Goal: Task Accomplishment & Management: Use online tool/utility

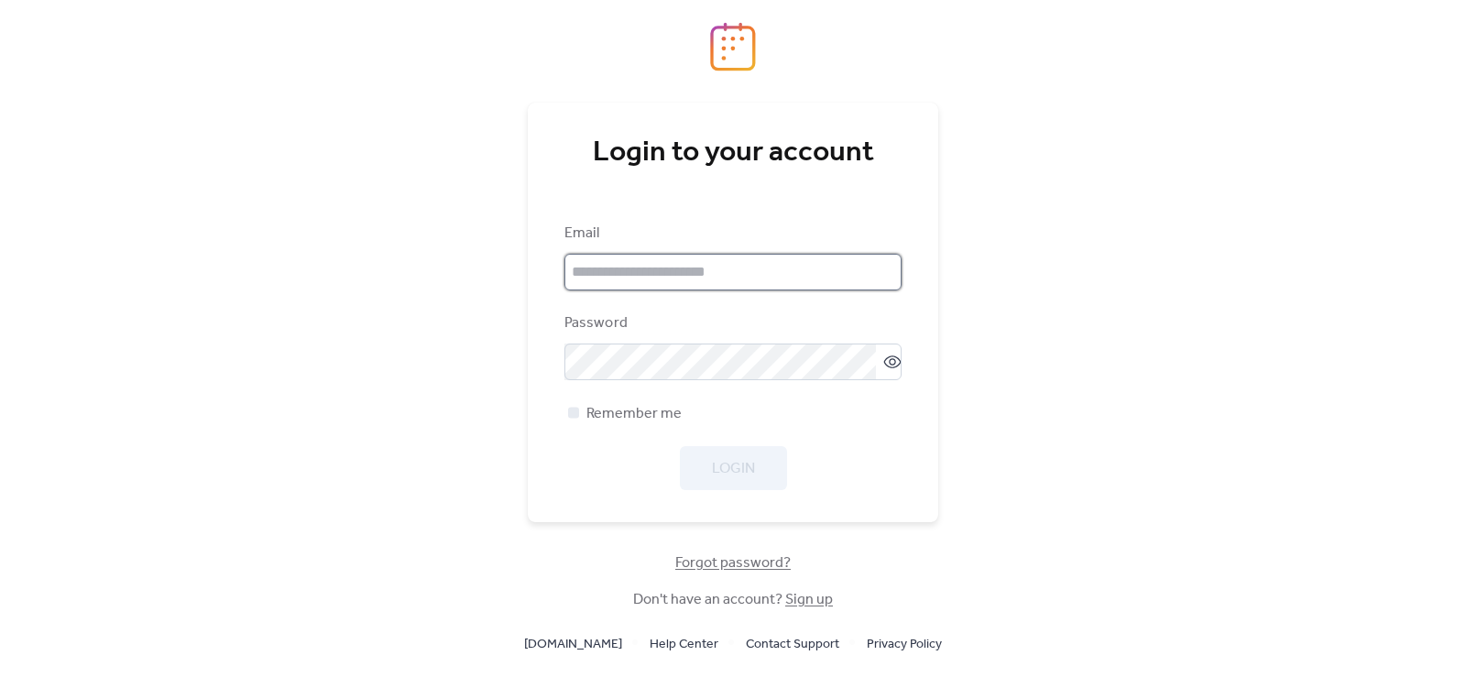
click at [696, 279] on input "email" at bounding box center [732, 272] width 337 height 37
click at [682, 276] on input "email" at bounding box center [732, 272] width 337 height 37
click at [647, 229] on div "Email" at bounding box center [730, 234] width 333 height 22
click at [1095, 357] on div "Login to your account Email Password Remember me Login Forgot password? Don't h…" at bounding box center [733, 338] width 1466 height 677
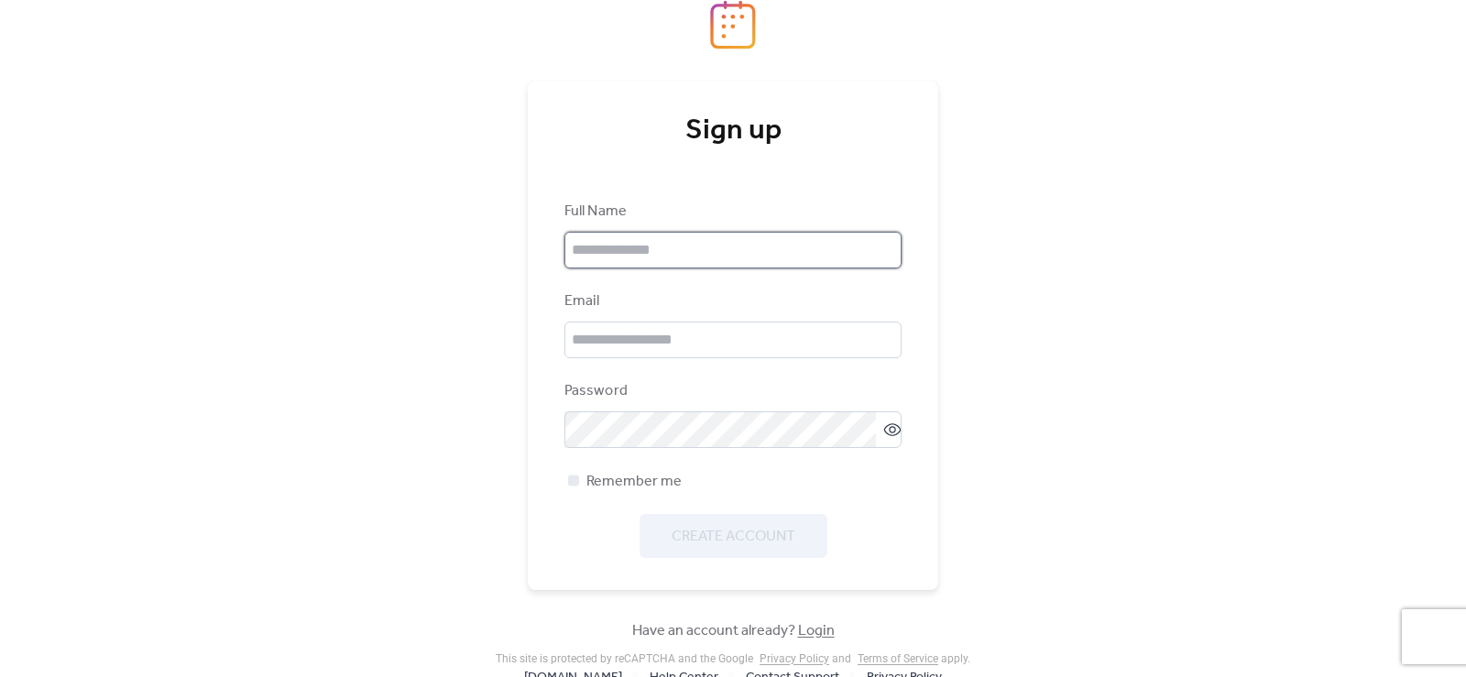
click at [656, 257] on input "text" at bounding box center [732, 250] width 337 height 37
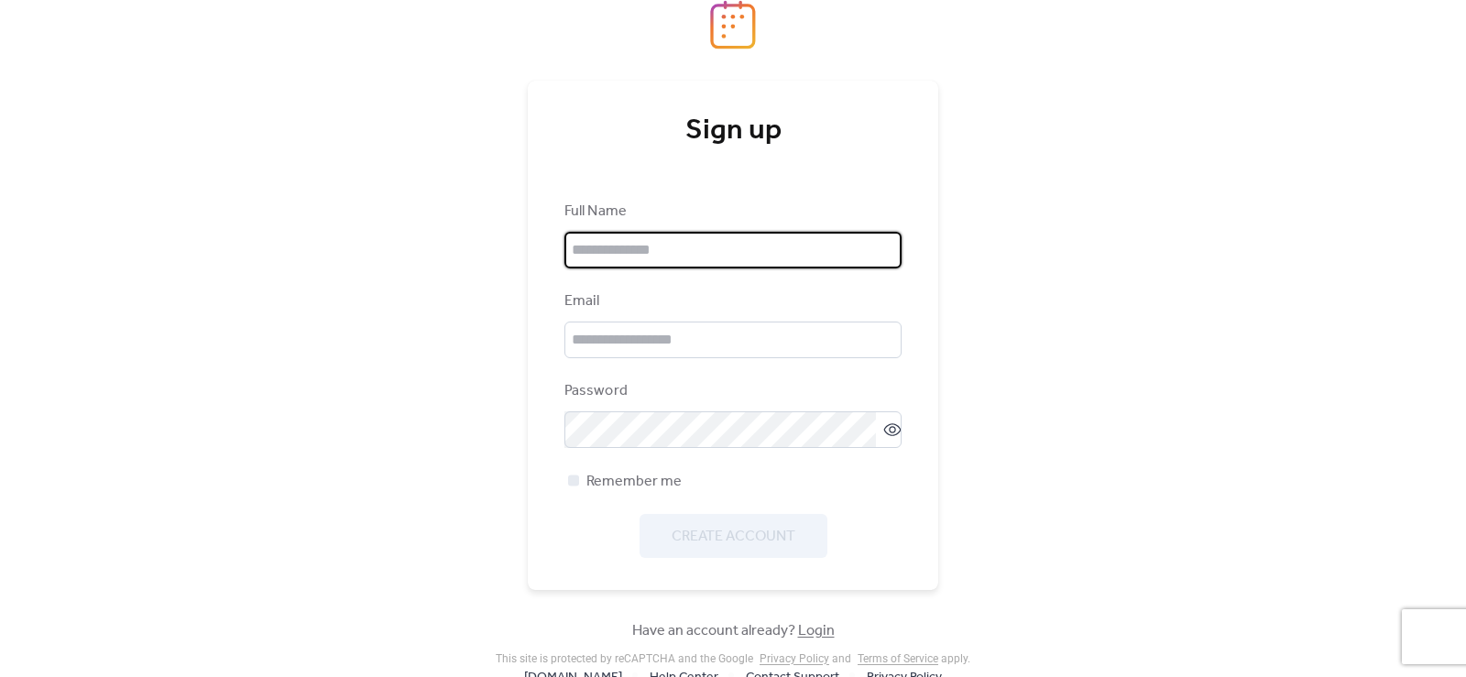
type input "**********"
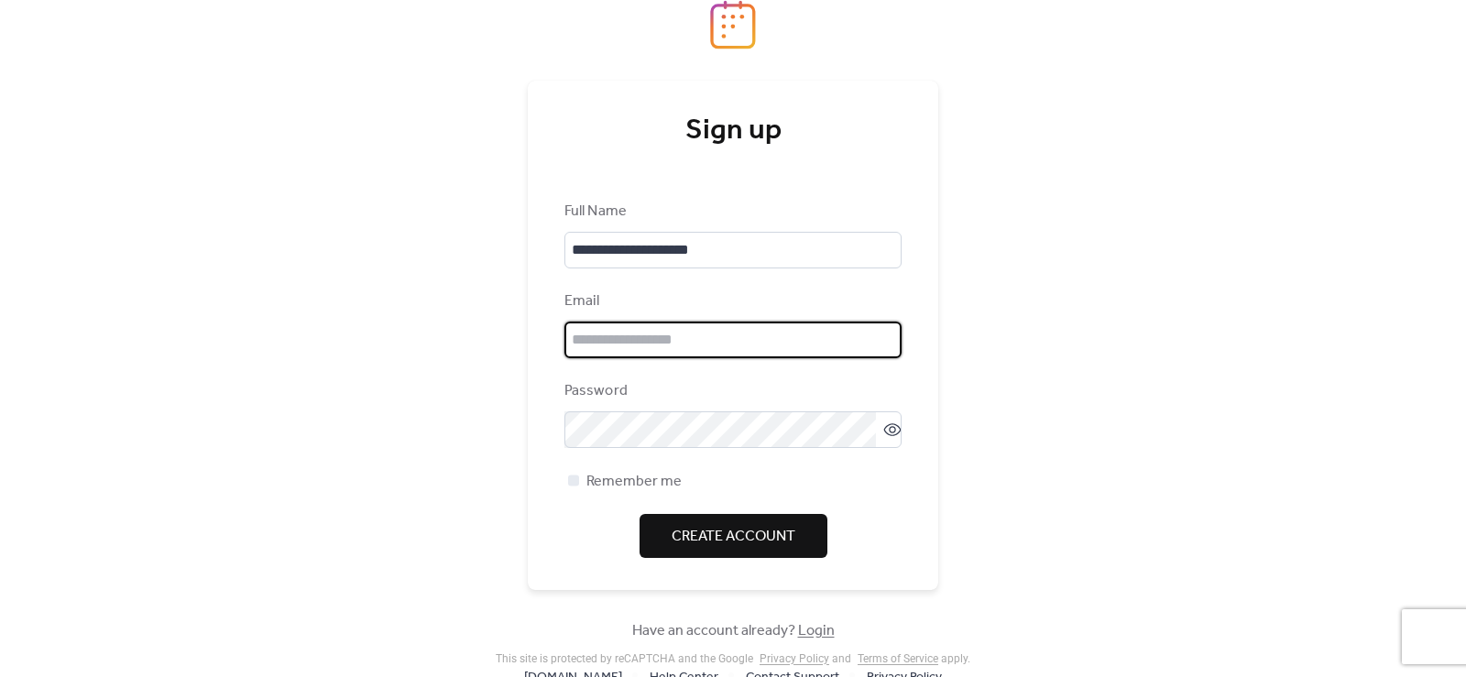
click at [630, 350] on input "email" at bounding box center [732, 340] width 337 height 37
type input "**********"
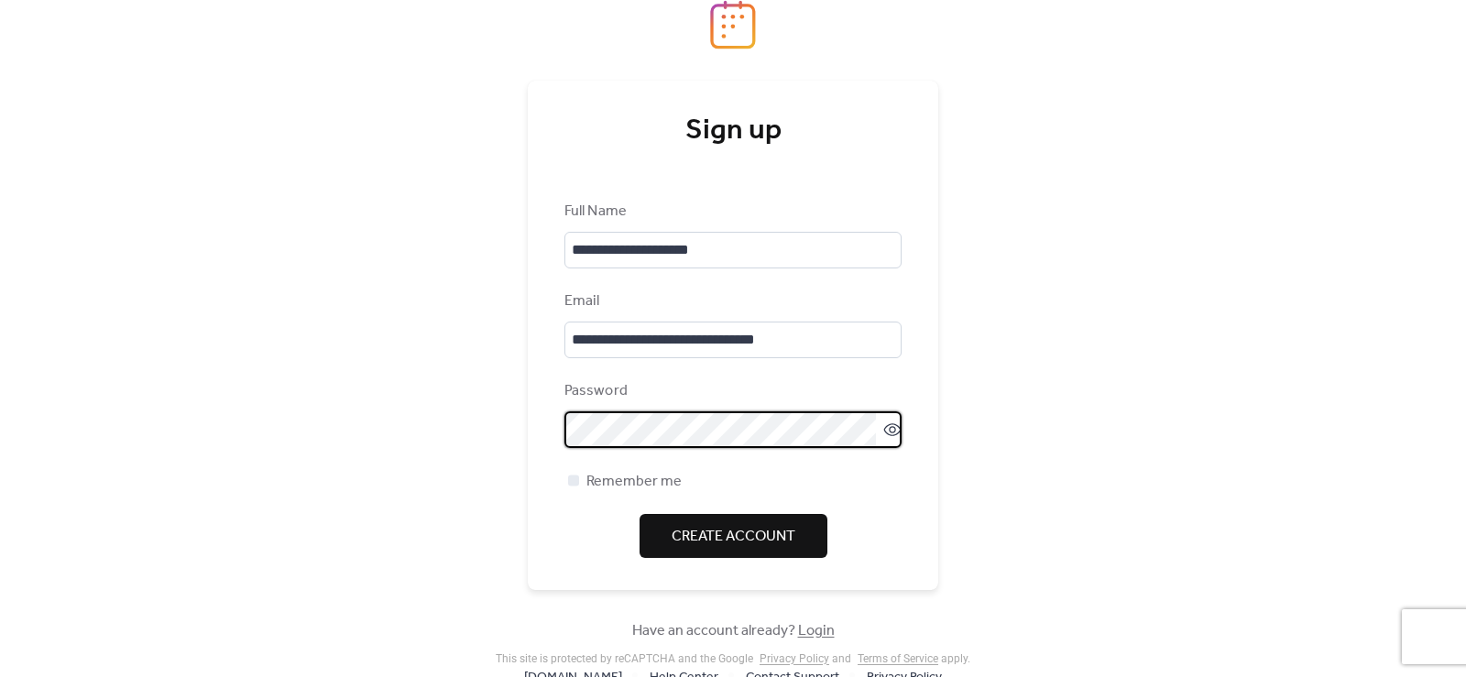
click at [1050, 364] on div "**********" at bounding box center [733, 338] width 1466 height 677
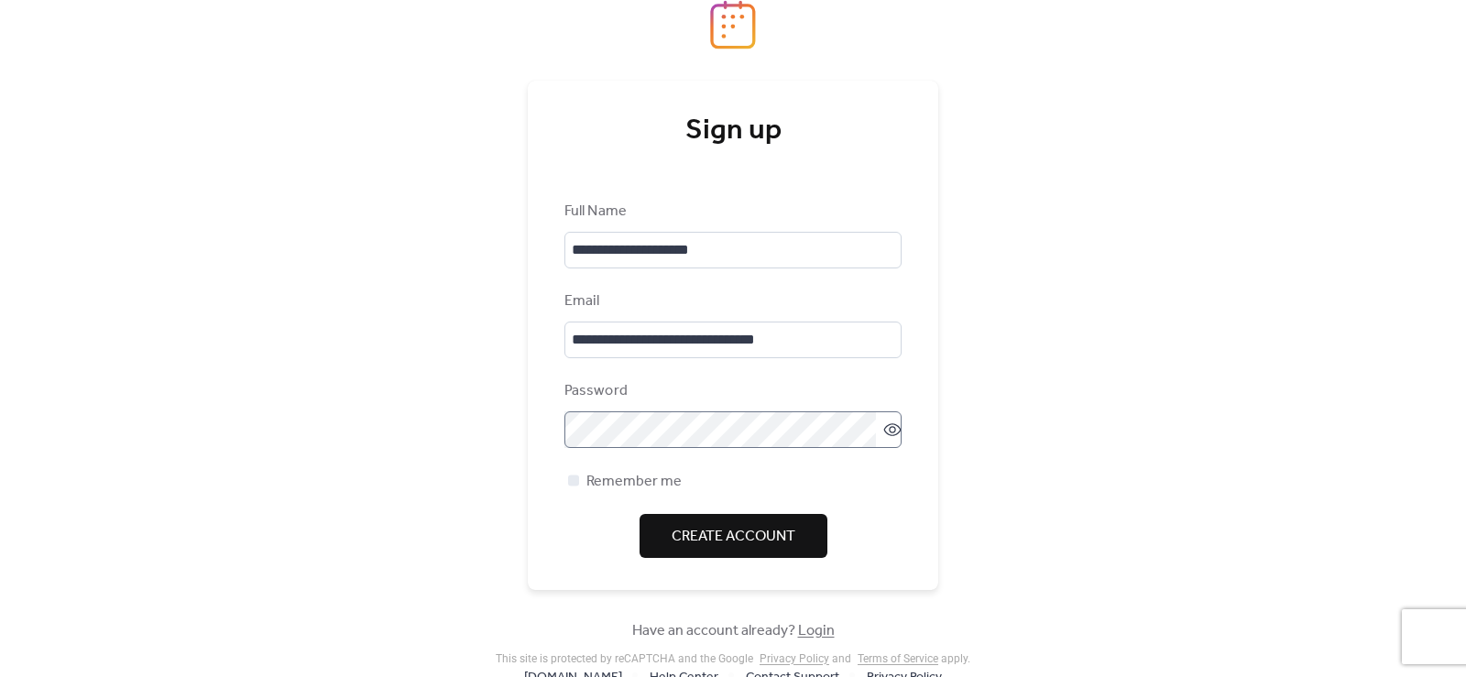
click at [883, 439] on icon at bounding box center [892, 430] width 18 height 18
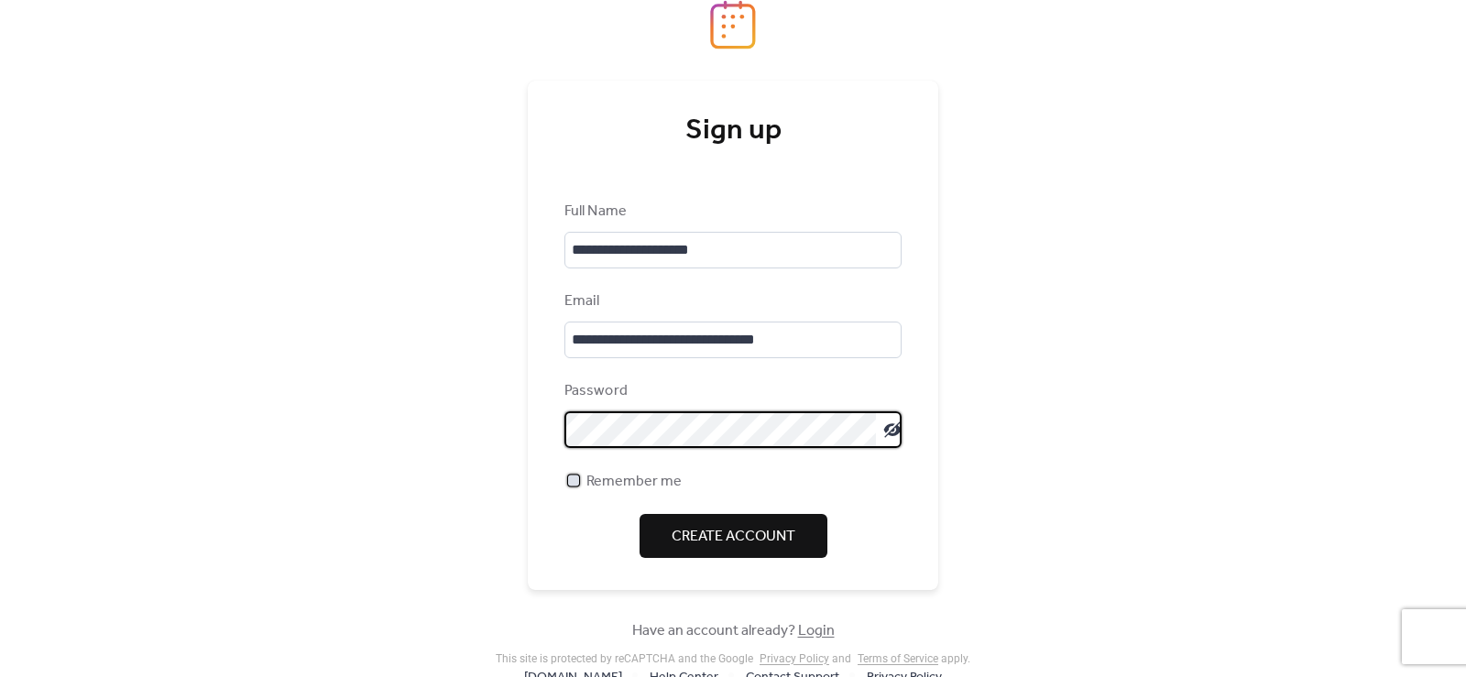
click at [567, 489] on div at bounding box center [573, 480] width 18 height 18
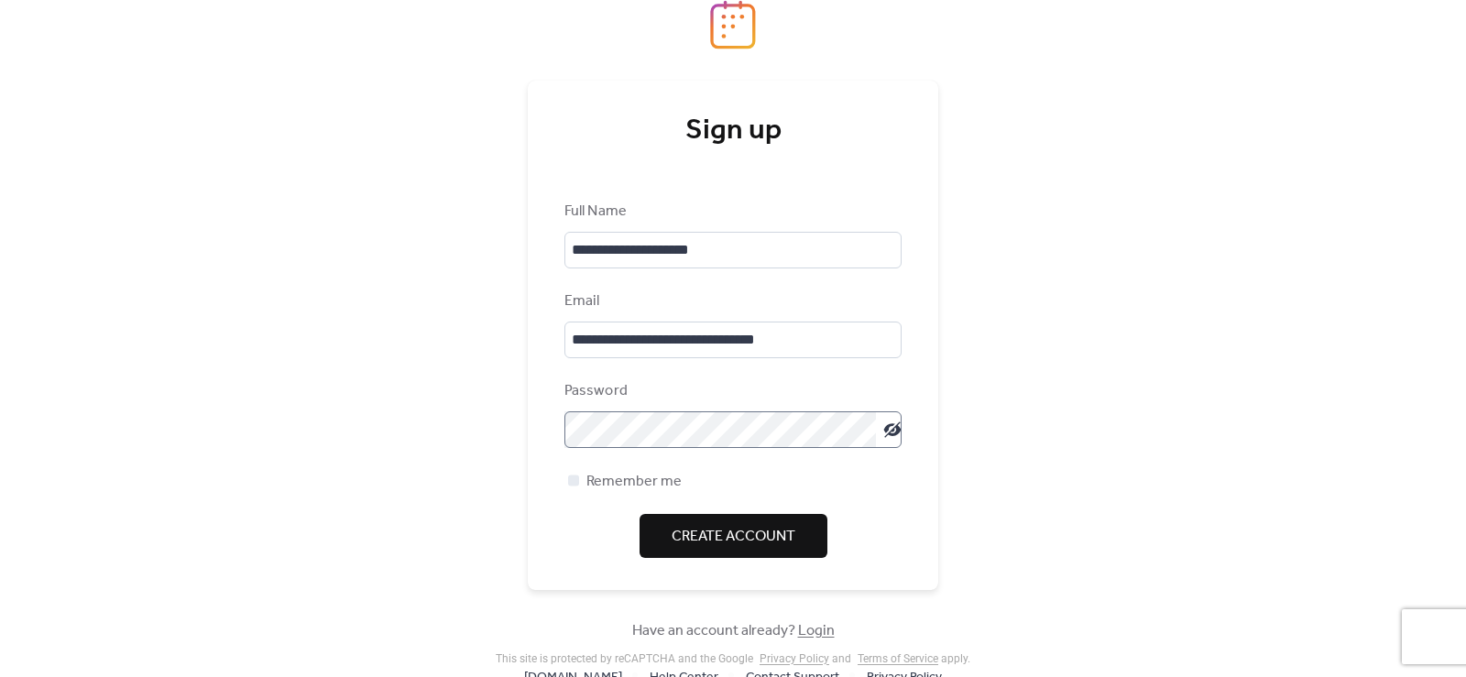
click at [691, 533] on span "Create Account" at bounding box center [734, 537] width 124 height 22
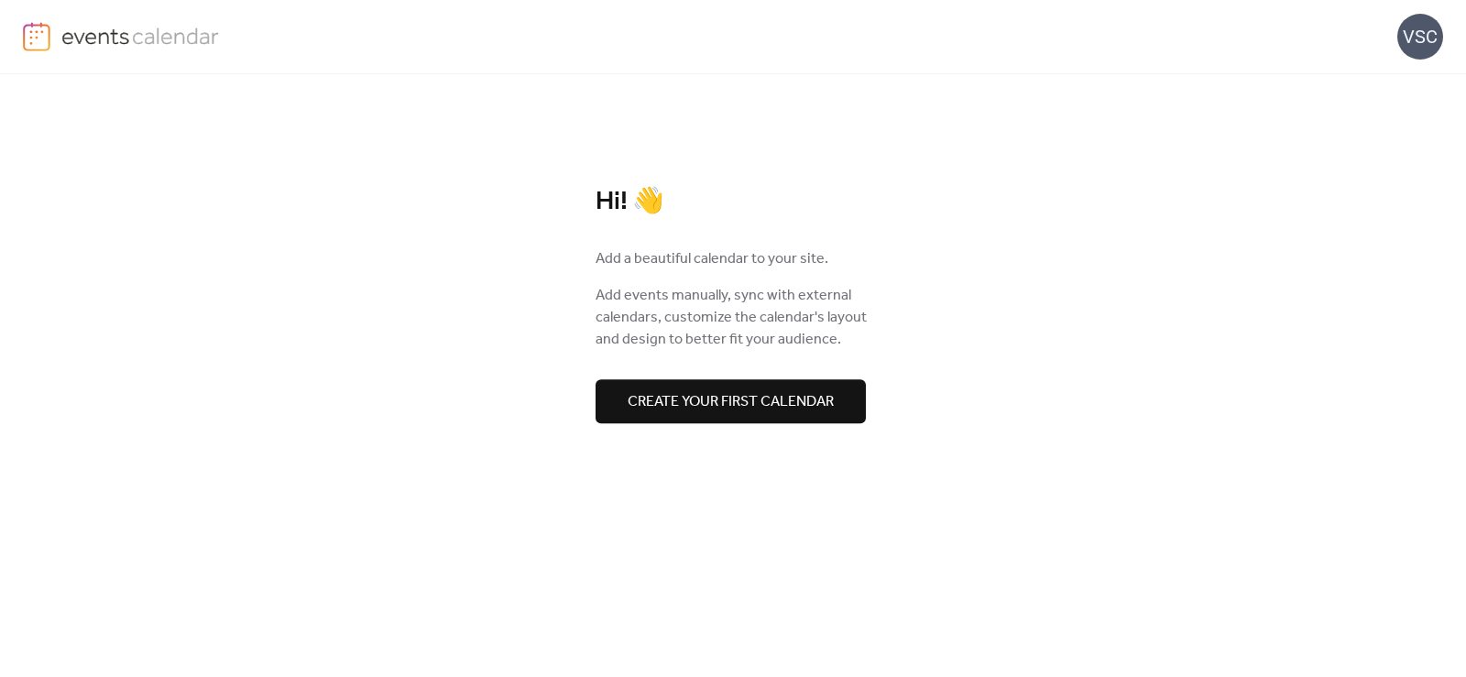
click at [789, 410] on span "Create your first calendar" at bounding box center [731, 402] width 206 height 22
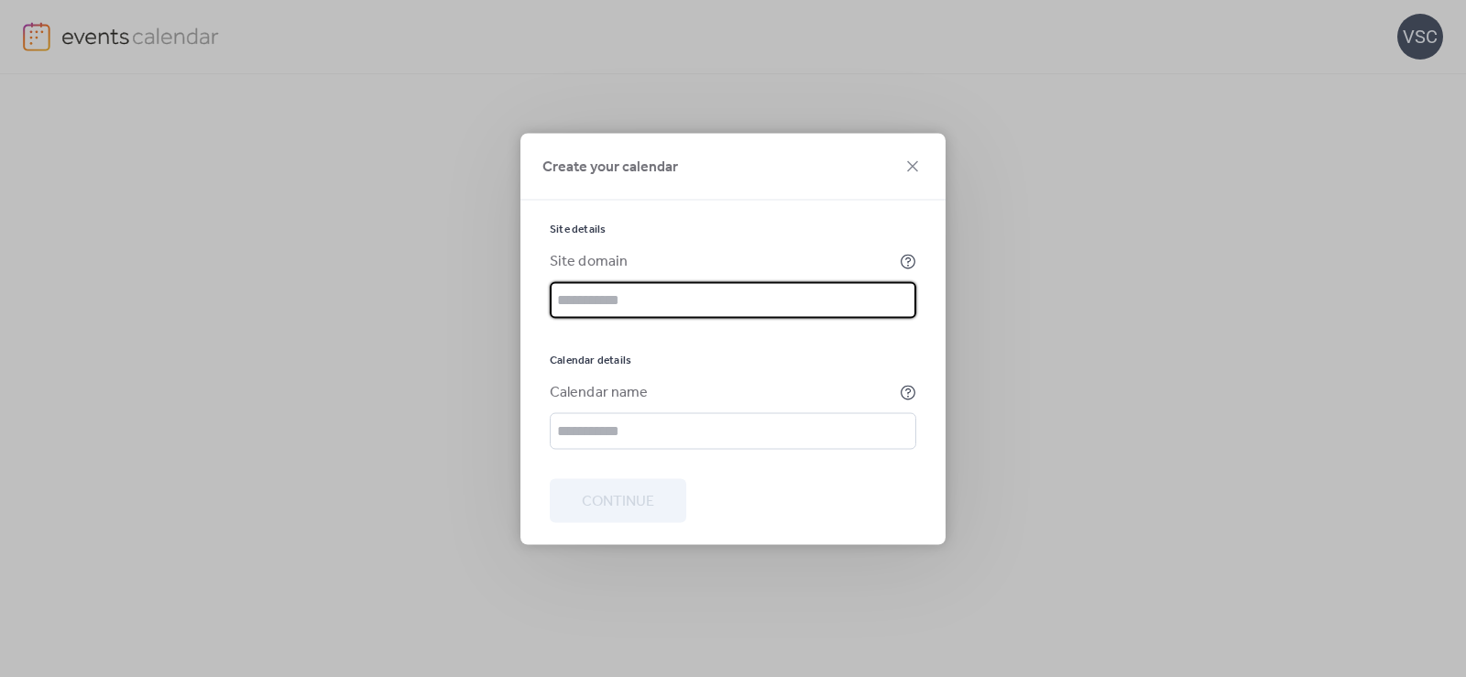
click at [650, 293] on input "text" at bounding box center [733, 299] width 366 height 37
paste input "**********"
type input "**********"
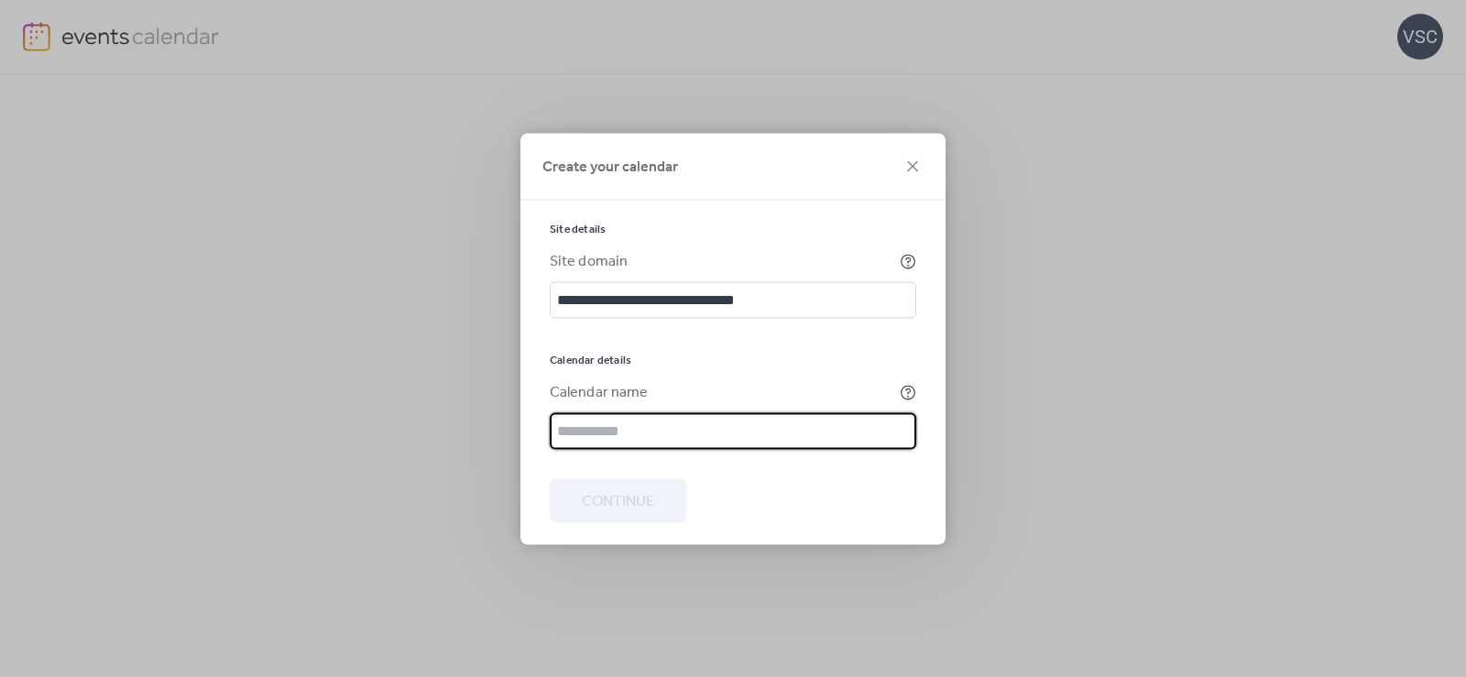
click at [636, 433] on input "text" at bounding box center [733, 430] width 366 height 37
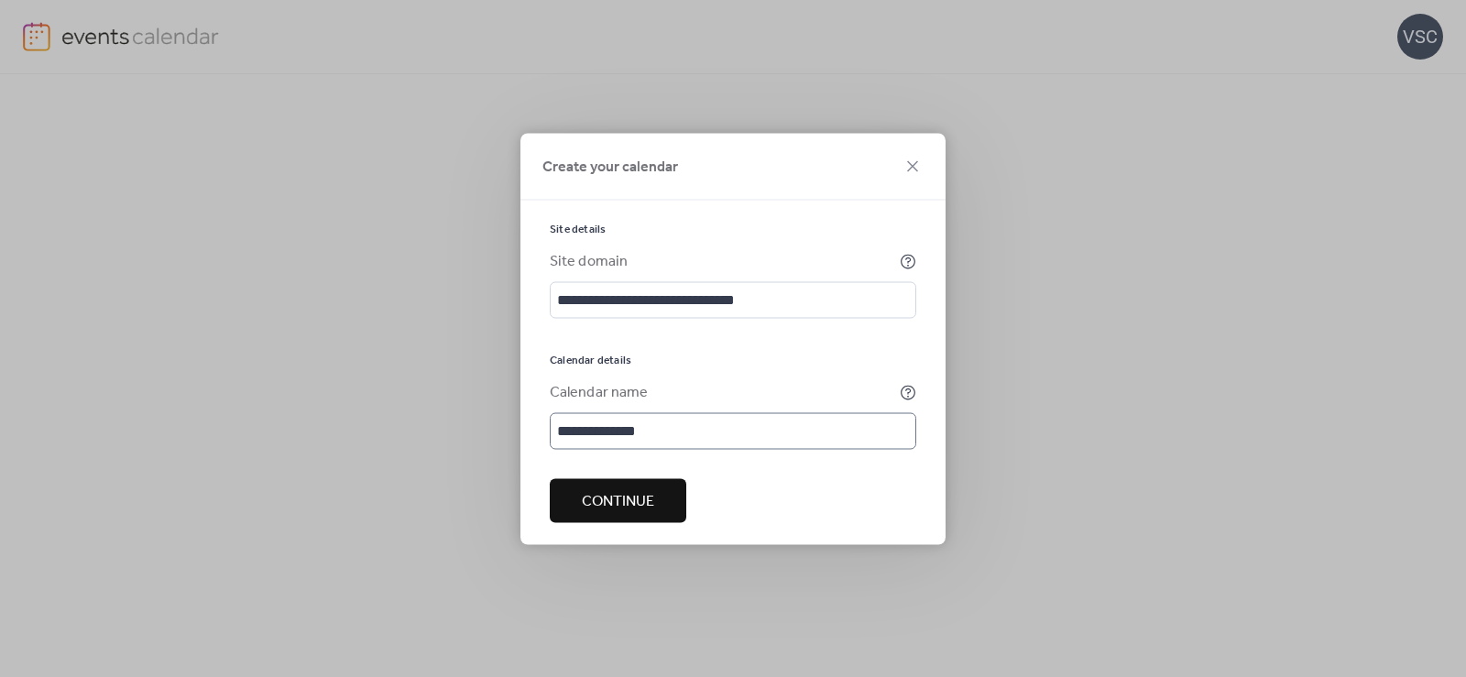
drag, startPoint x: 630, startPoint y: 497, endPoint x: 581, endPoint y: 448, distance: 69.3
click at [581, 448] on form "**********" at bounding box center [733, 383] width 366 height 322
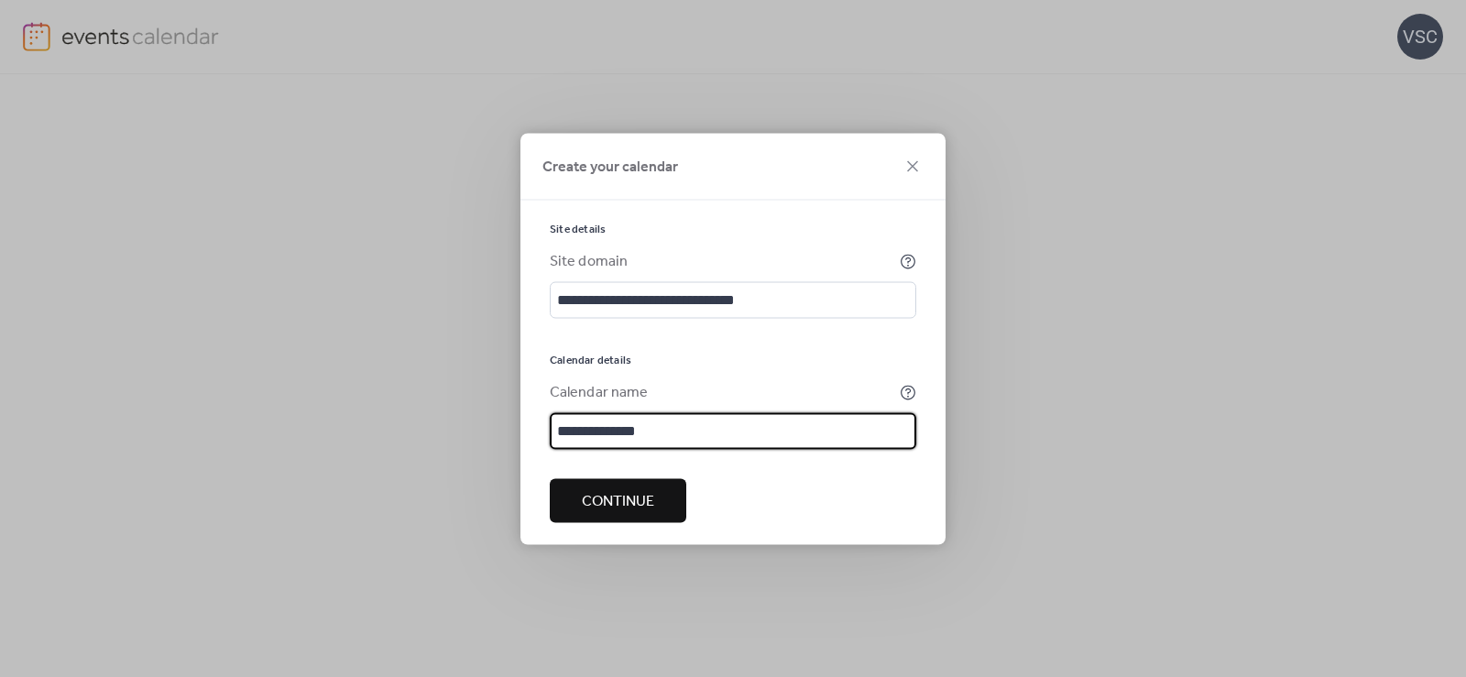
click at [561, 440] on input "**********" at bounding box center [733, 430] width 366 height 37
type input "**********"
click at [617, 475] on div at bounding box center [733, 463] width 366 height 29
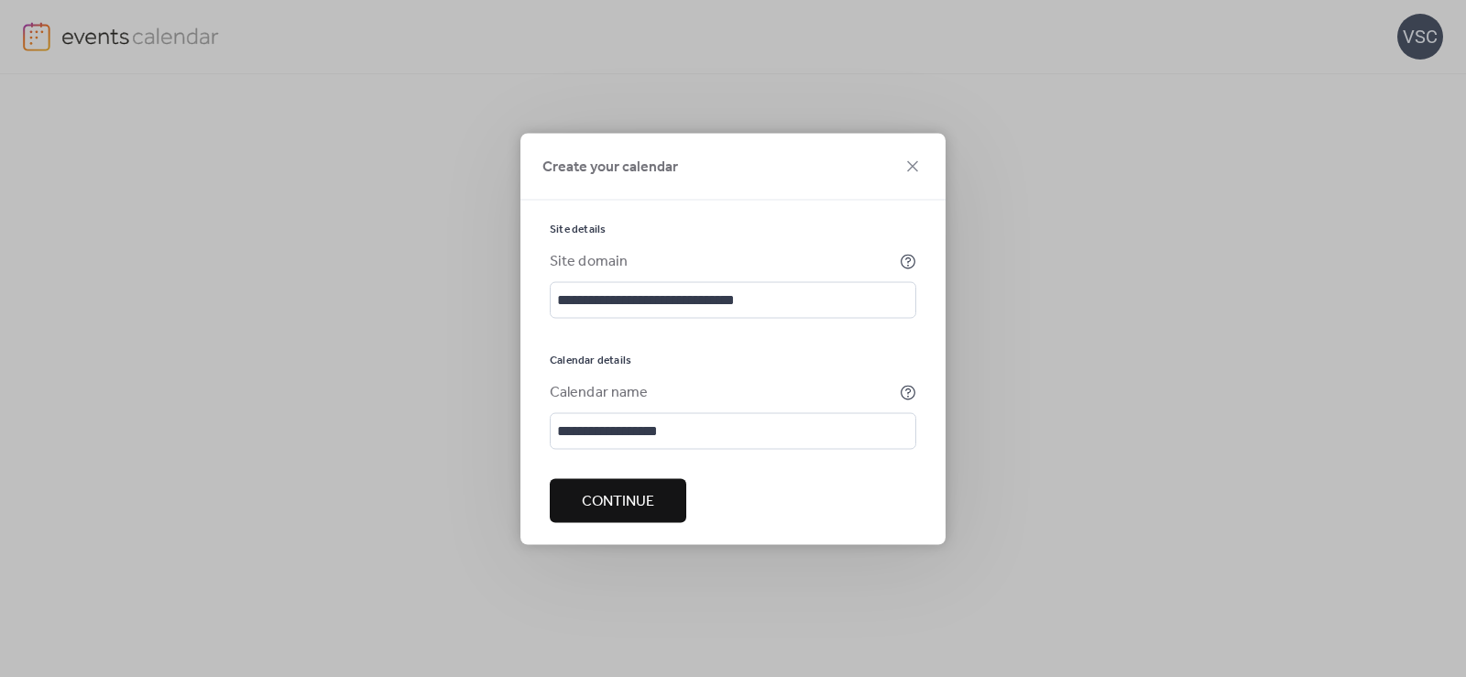
click at [636, 491] on span "Continue" at bounding box center [618, 501] width 72 height 22
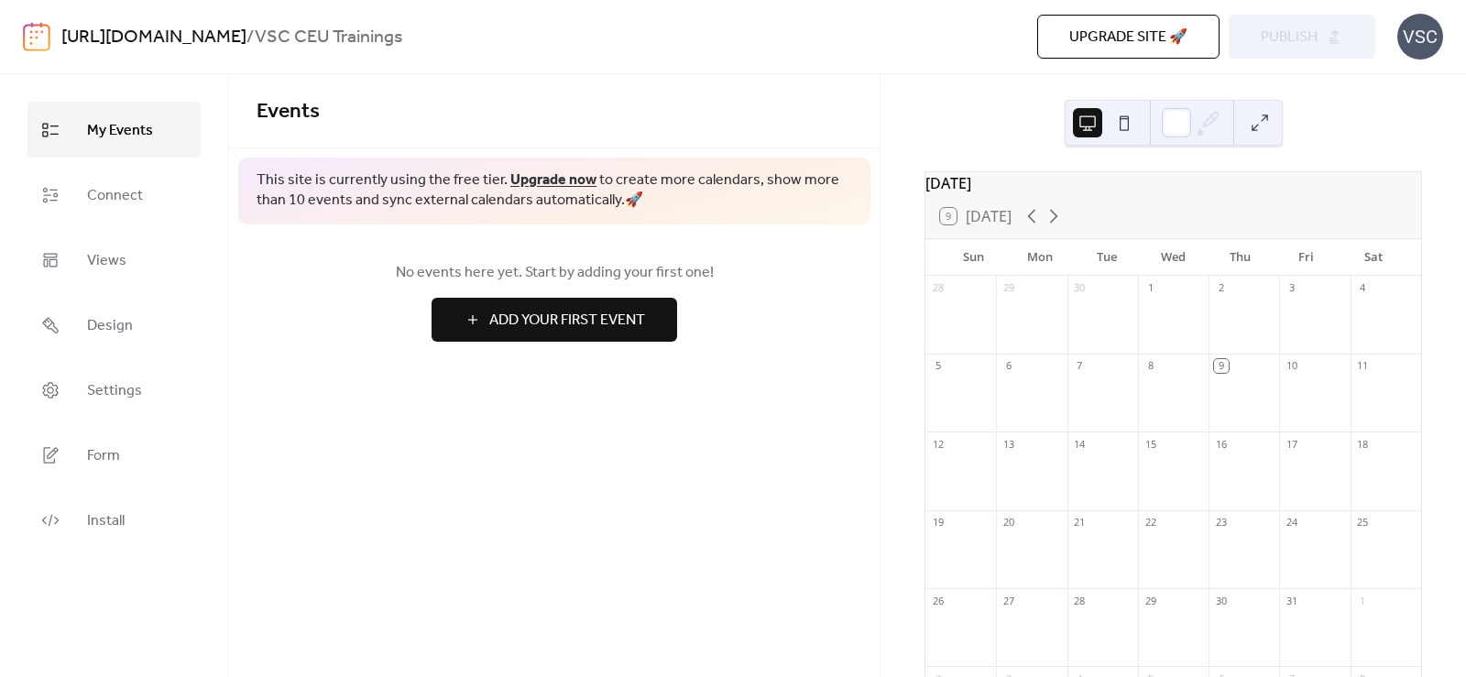
click at [1372, 123] on div "[DATE] 9 [DATE] Sun Mon Tue Wed Thu Fri Sat 28 29 30 1 2 3 4 5 6 7 8 9 10 11 12…" at bounding box center [1172, 375] width 585 height 603
click at [716, 403] on div "Events This site is currently using the free tier. Upgrade now to create more c…" at bounding box center [554, 375] width 650 height 603
click at [81, 511] on link "Install" at bounding box center [113, 520] width 173 height 56
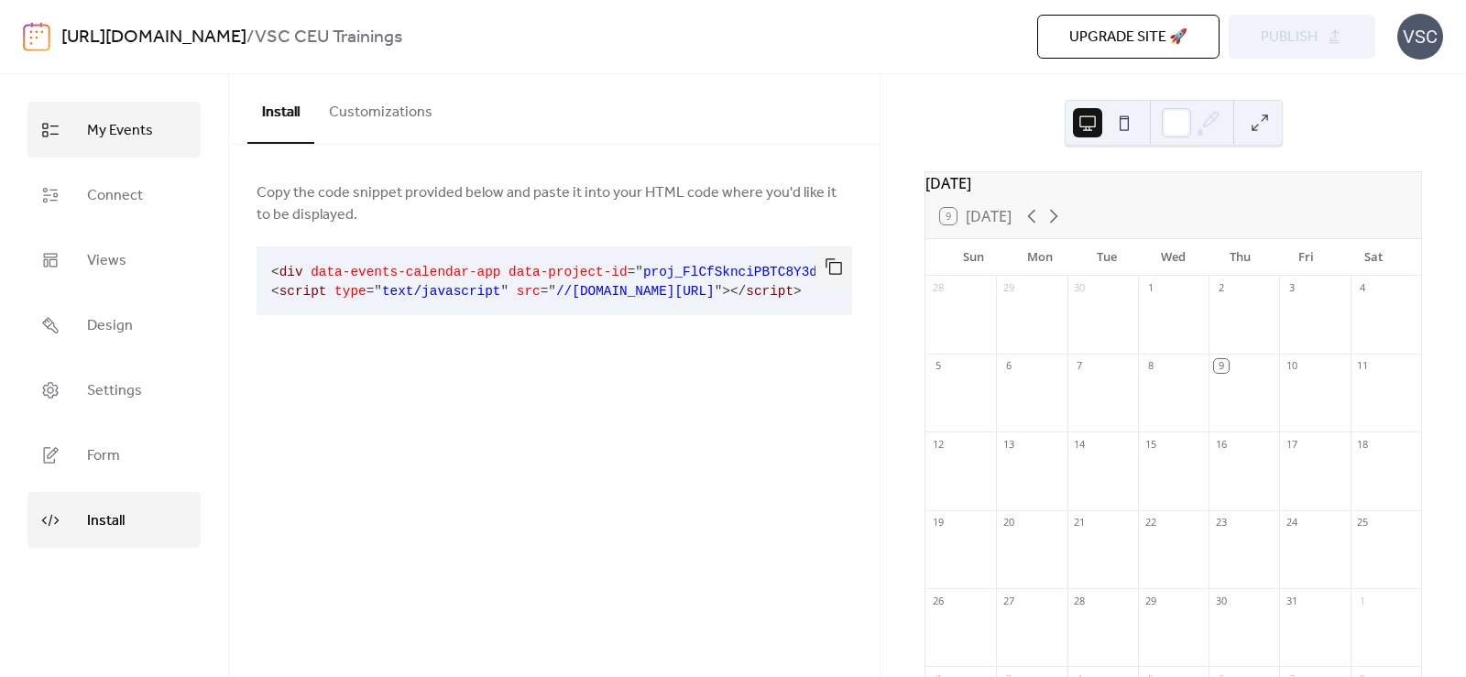
click at [126, 127] on span "My Events" at bounding box center [120, 130] width 66 height 28
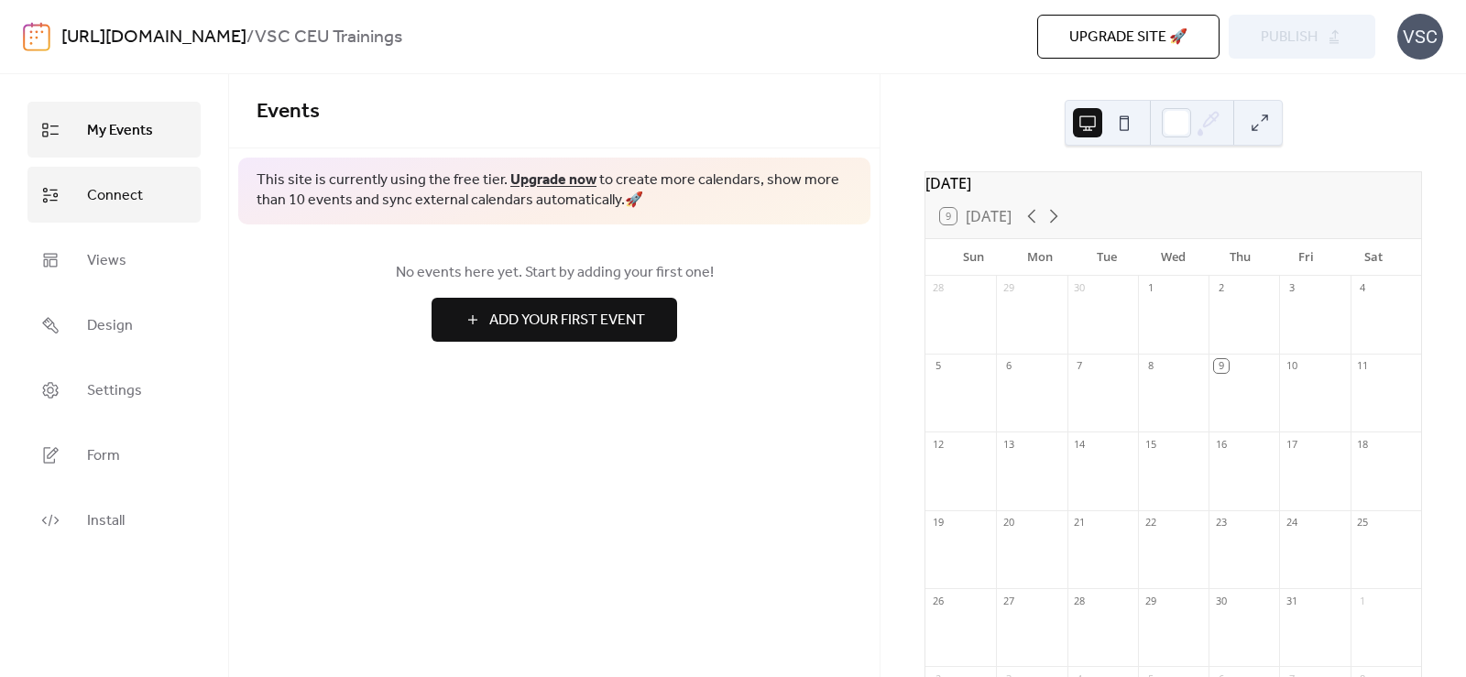
click at [144, 197] on link "Connect" at bounding box center [113, 195] width 173 height 56
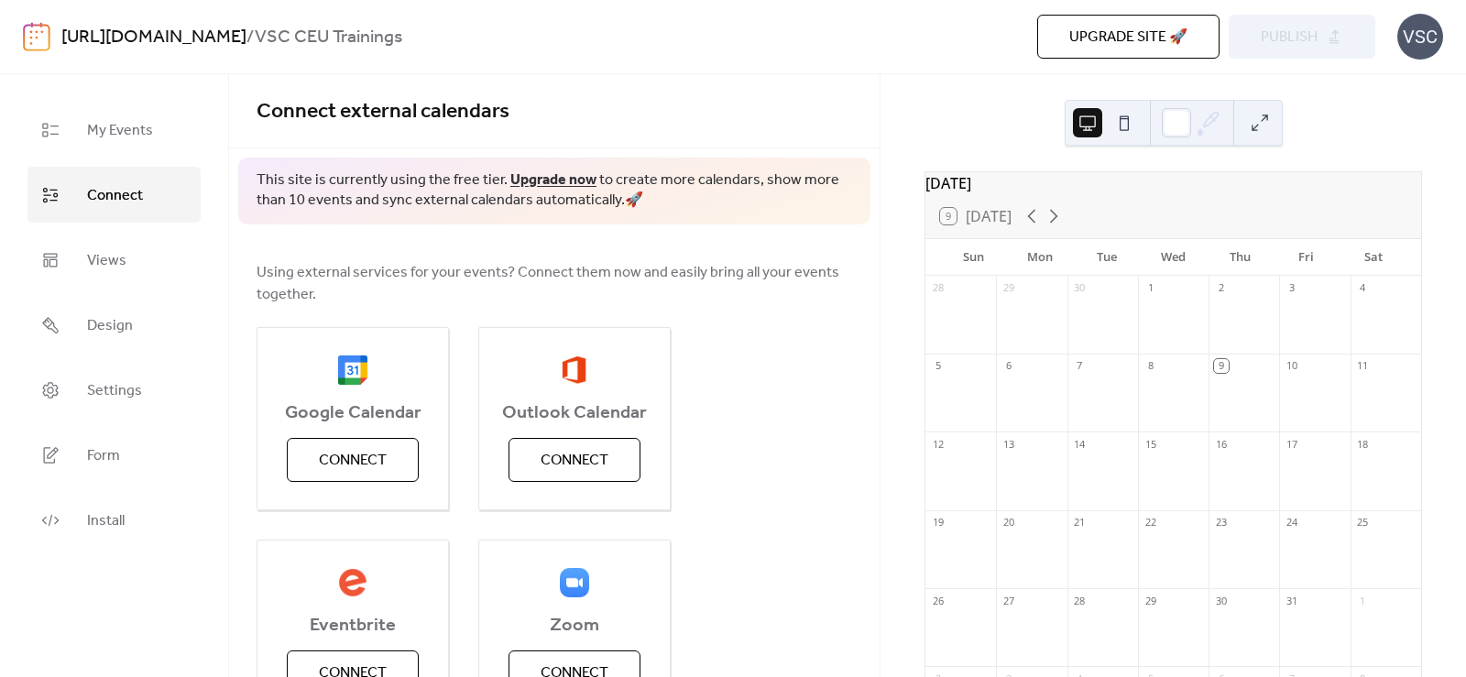
scroll to position [275, 0]
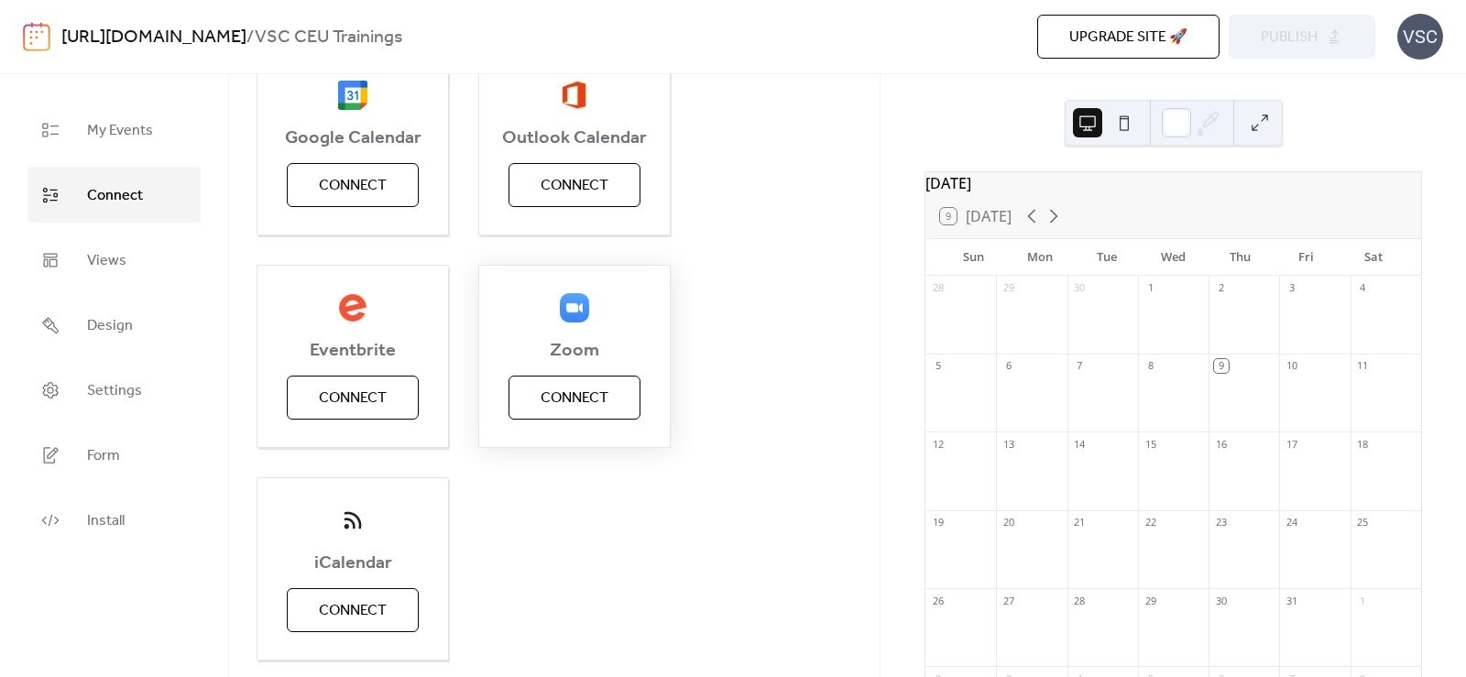
click at [544, 399] on span "Connect" at bounding box center [575, 399] width 68 height 22
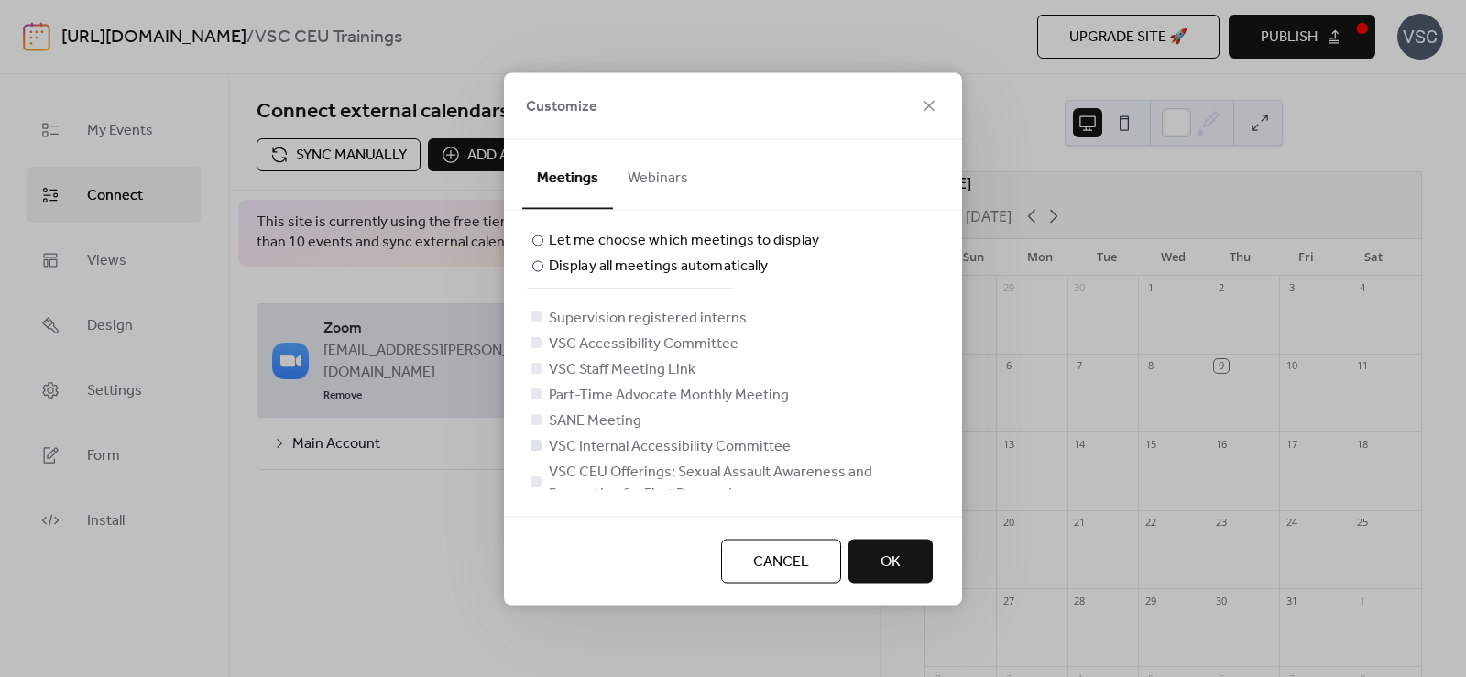
scroll to position [92, 0]
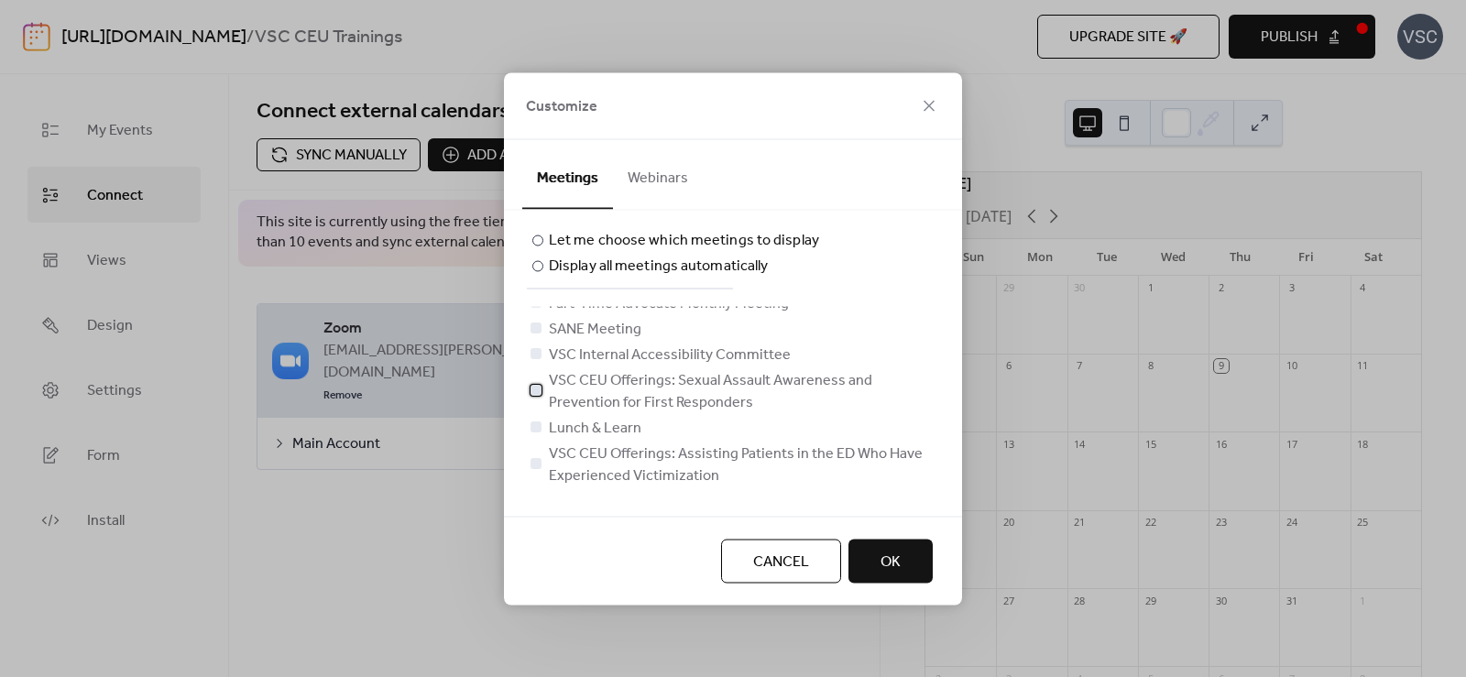
click at [538, 387] on div at bounding box center [535, 389] width 11 height 11
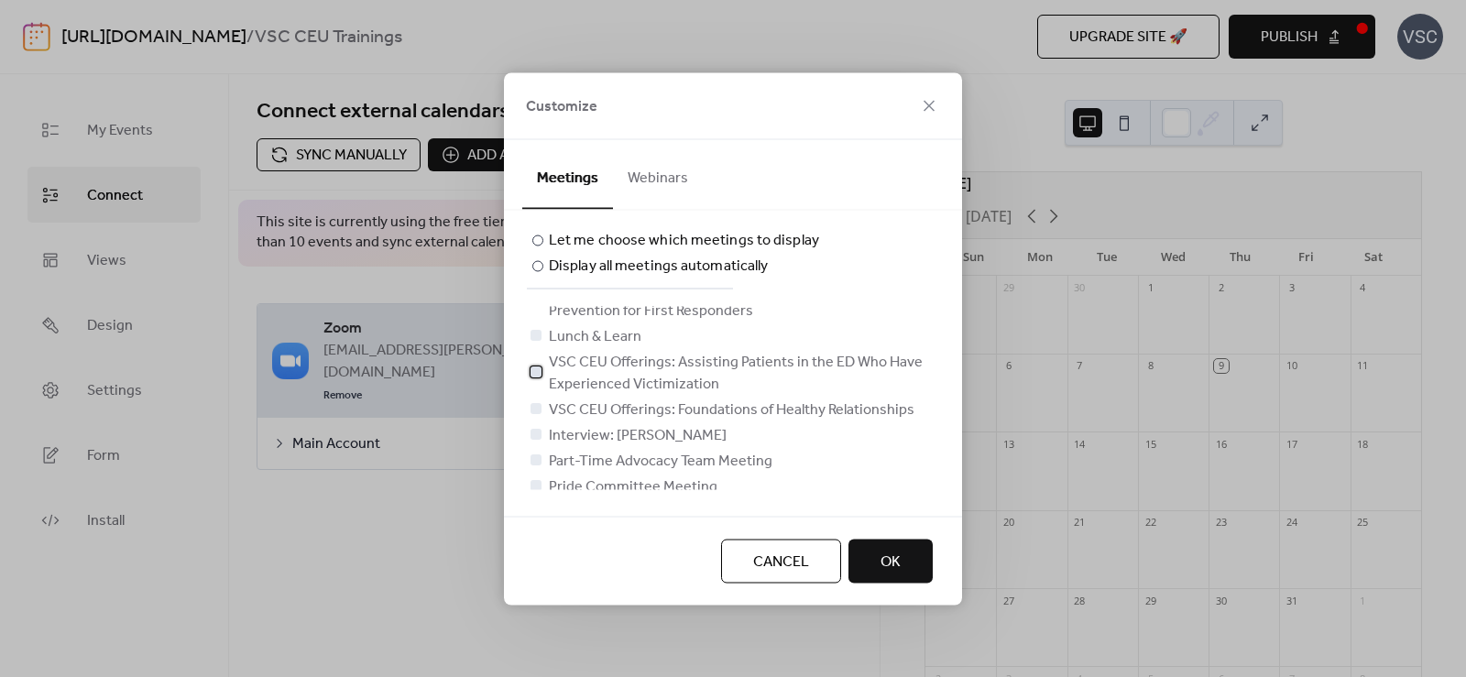
click at [533, 376] on div at bounding box center [535, 371] width 11 height 11
click at [537, 413] on div at bounding box center [535, 407] width 11 height 11
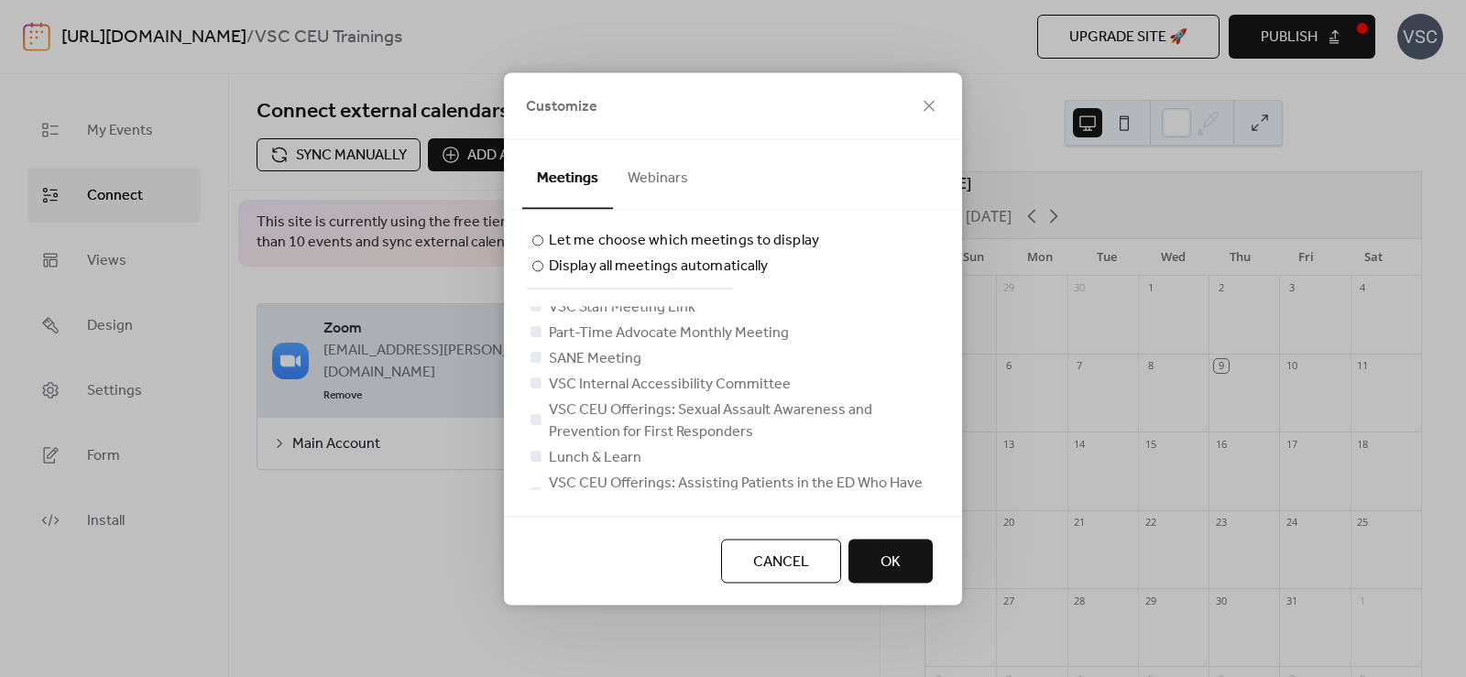
scroll to position [0, 0]
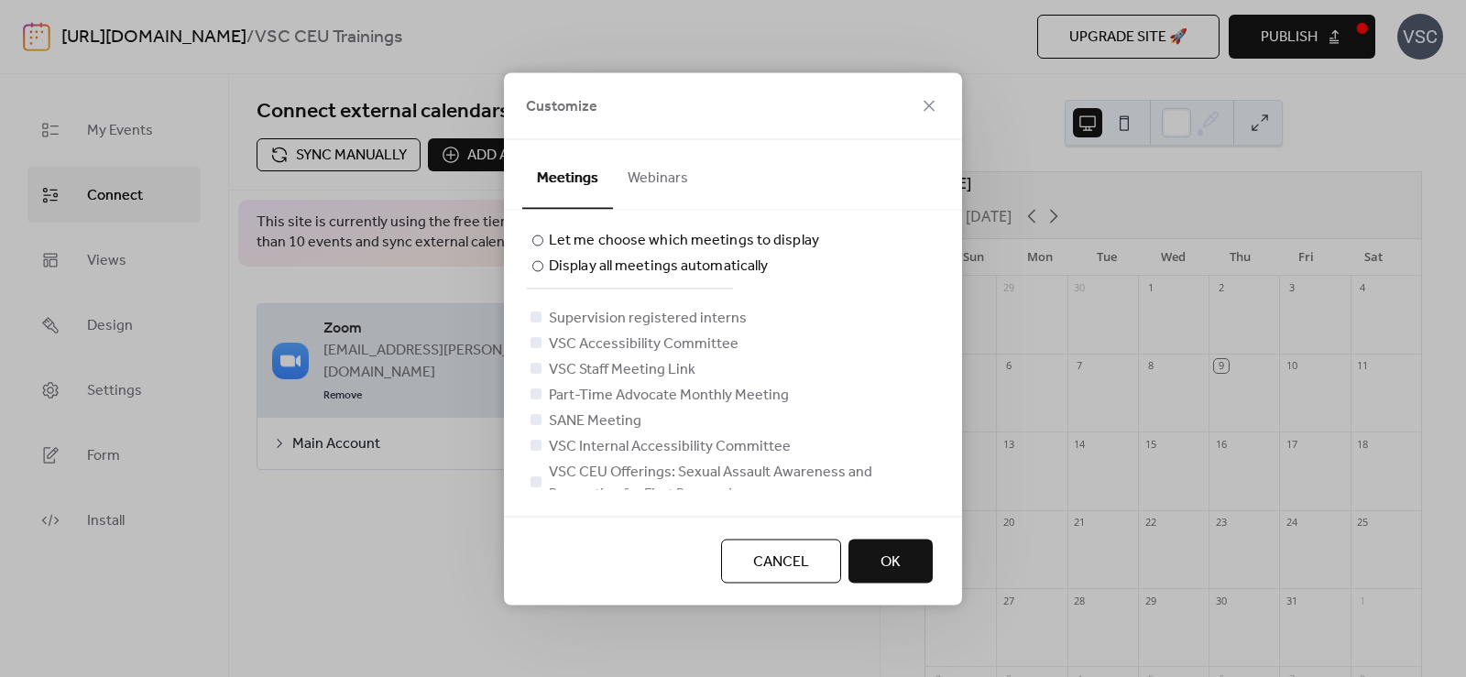
click at [895, 560] on span "OK" at bounding box center [890, 562] width 20 height 22
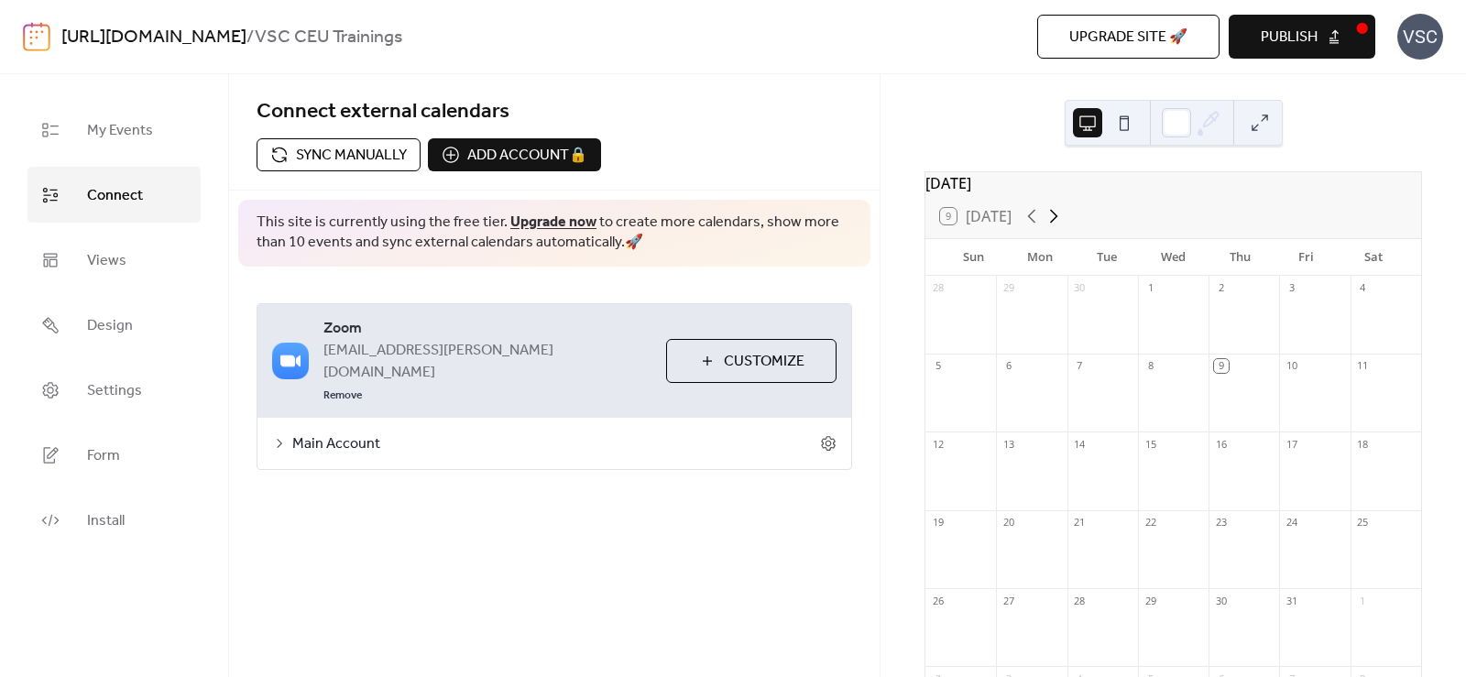
click at [1055, 224] on icon at bounding box center [1054, 216] width 22 height 22
click at [1031, 222] on icon at bounding box center [1032, 216] width 22 height 22
click at [684, 152] on div "Connect external calendars Sync manually Add account 🔒 🔒" at bounding box center [554, 132] width 650 height 116
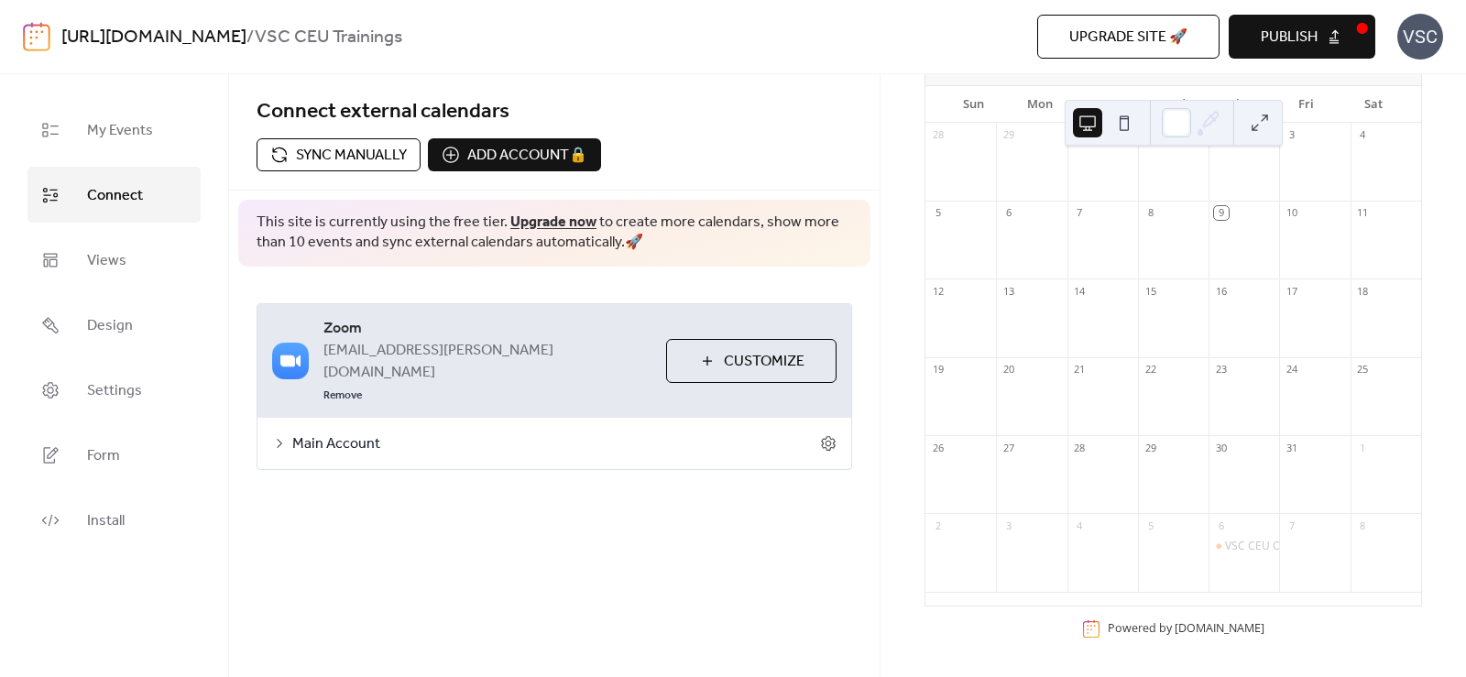
drag, startPoint x: 674, startPoint y: 126, endPoint x: 718, endPoint y: 301, distance: 180.4
click at [674, 126] on span "Connect external calendars" at bounding box center [555, 111] width 596 height 37
click at [716, 163] on div "Connect external calendars Sync manually Add account 🔒 🔒" at bounding box center [554, 132] width 650 height 116
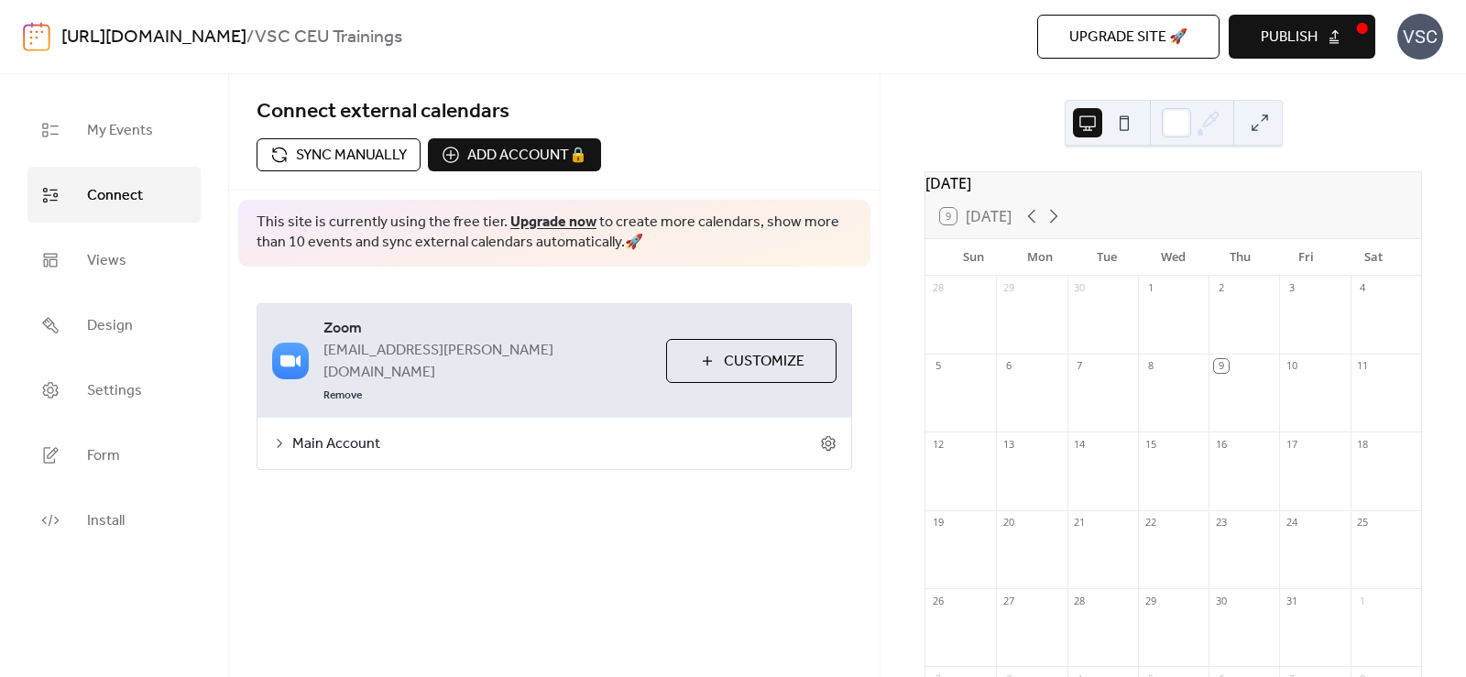
click at [716, 119] on span "Connect external calendars" at bounding box center [555, 111] width 596 height 37
click at [610, 125] on span "Connect external calendars" at bounding box center [555, 111] width 596 height 37
click at [837, 418] on div "Main Account" at bounding box center [554, 443] width 594 height 51
click at [820, 435] on icon at bounding box center [828, 443] width 16 height 16
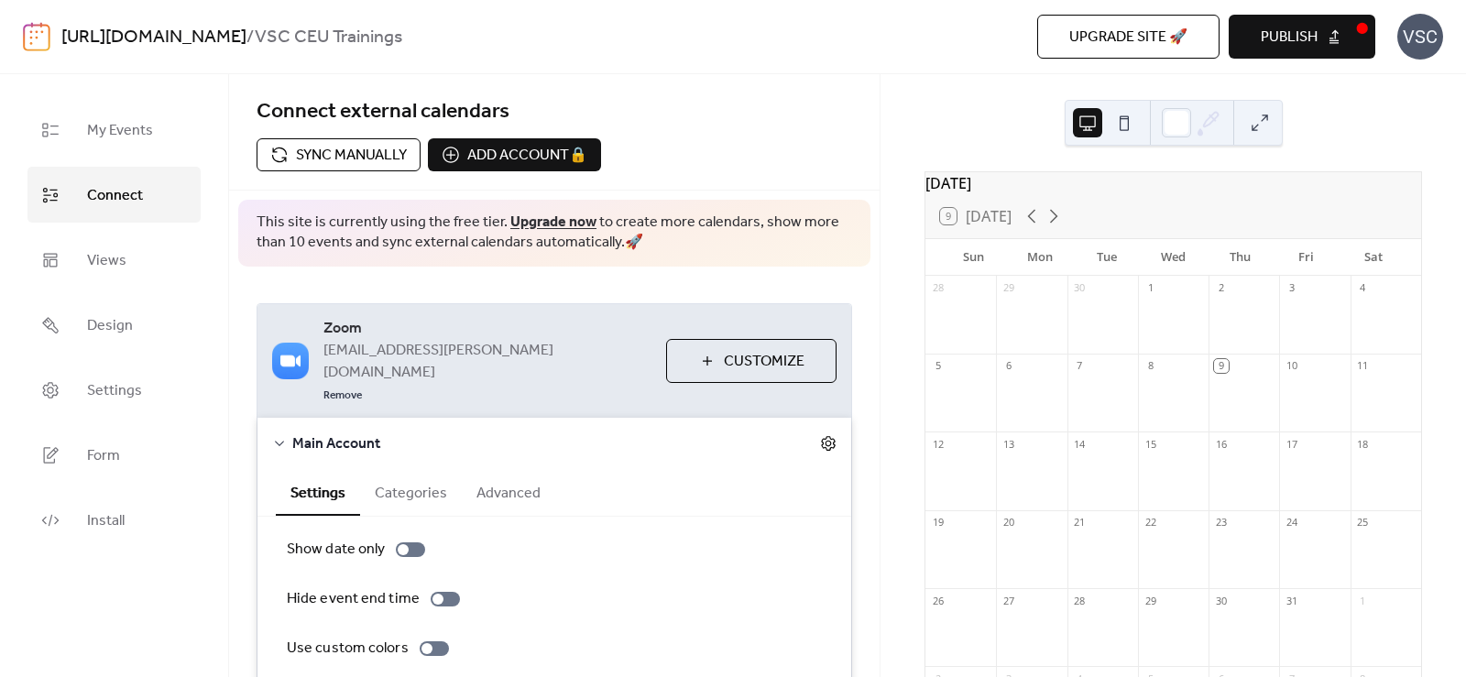
click at [825, 440] on icon at bounding box center [828, 443] width 6 height 6
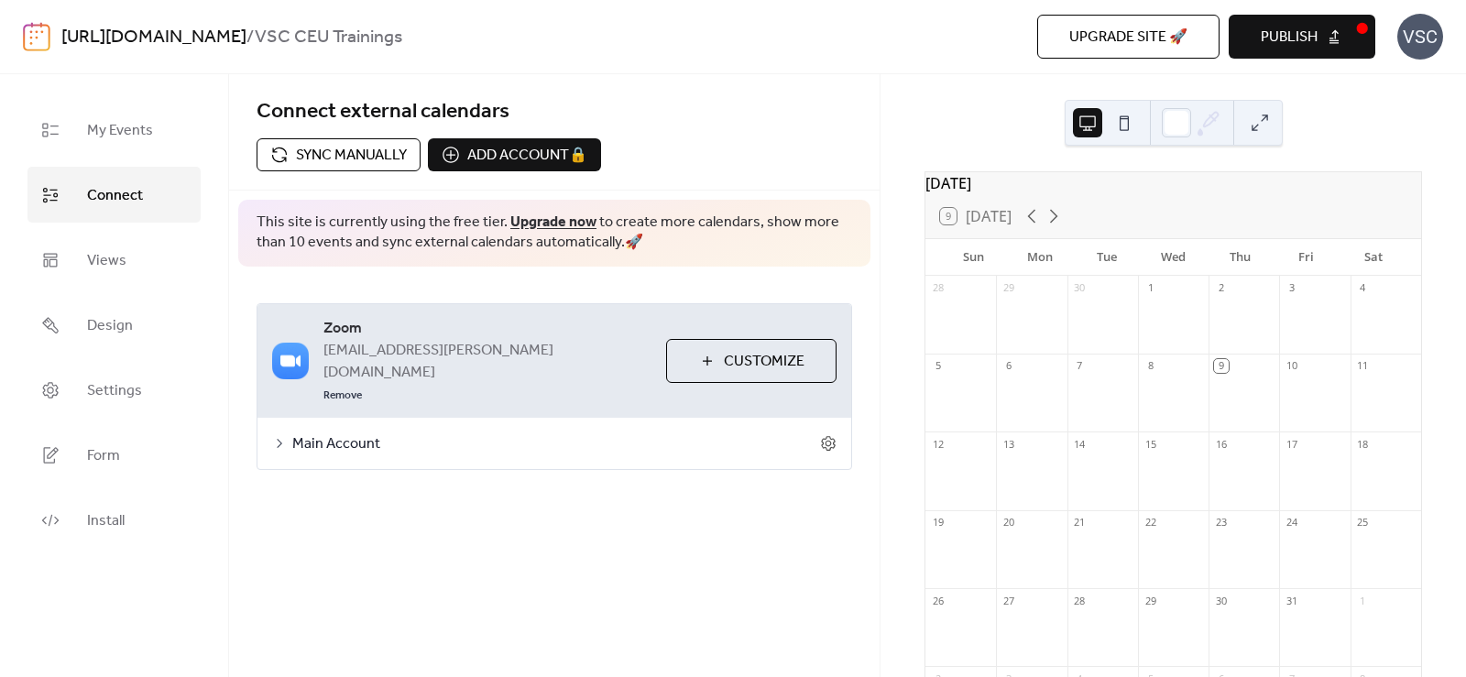
click at [541, 283] on div "Zoom [EMAIL_ADDRESS][PERSON_NAME][DOMAIN_NAME] Remove Customize Main Account Se…" at bounding box center [554, 387] width 650 height 240
click at [114, 530] on span "Install" at bounding box center [106, 521] width 38 height 28
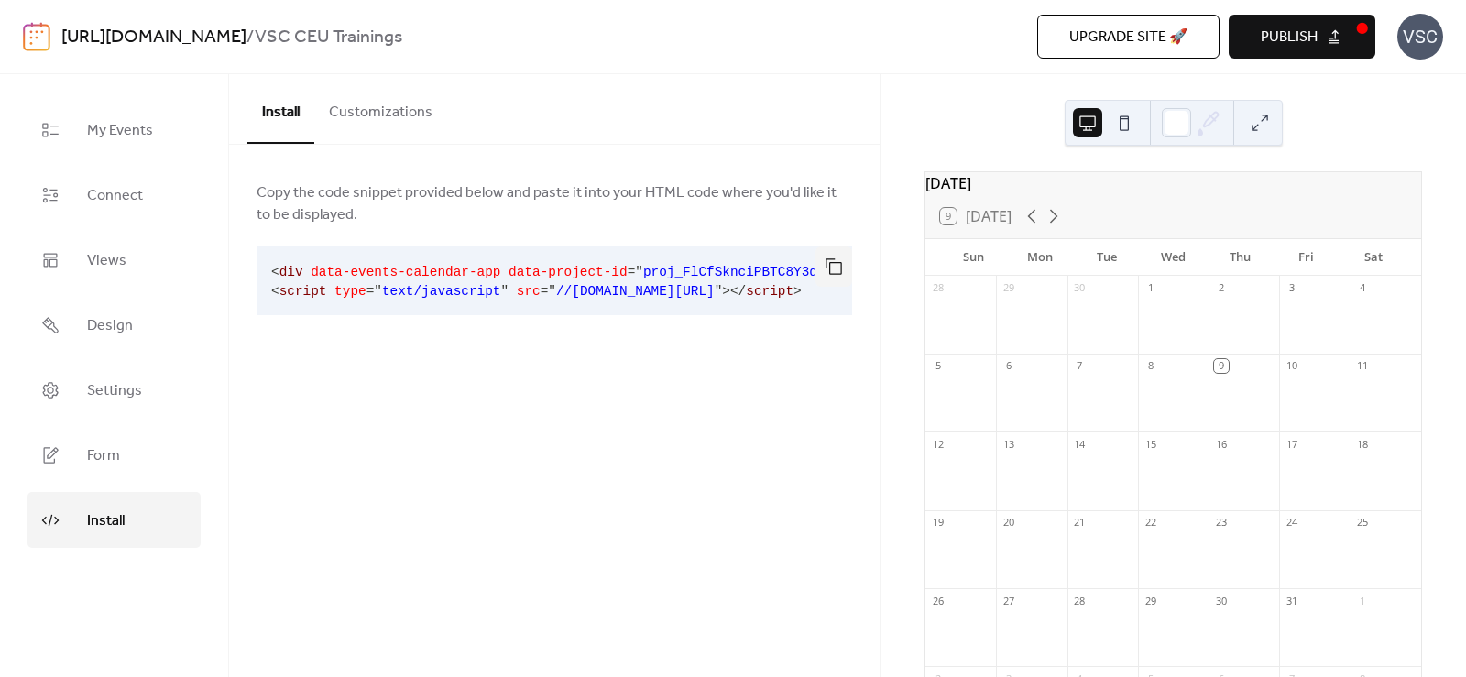
click at [508, 285] on span at bounding box center [512, 291] width 8 height 15
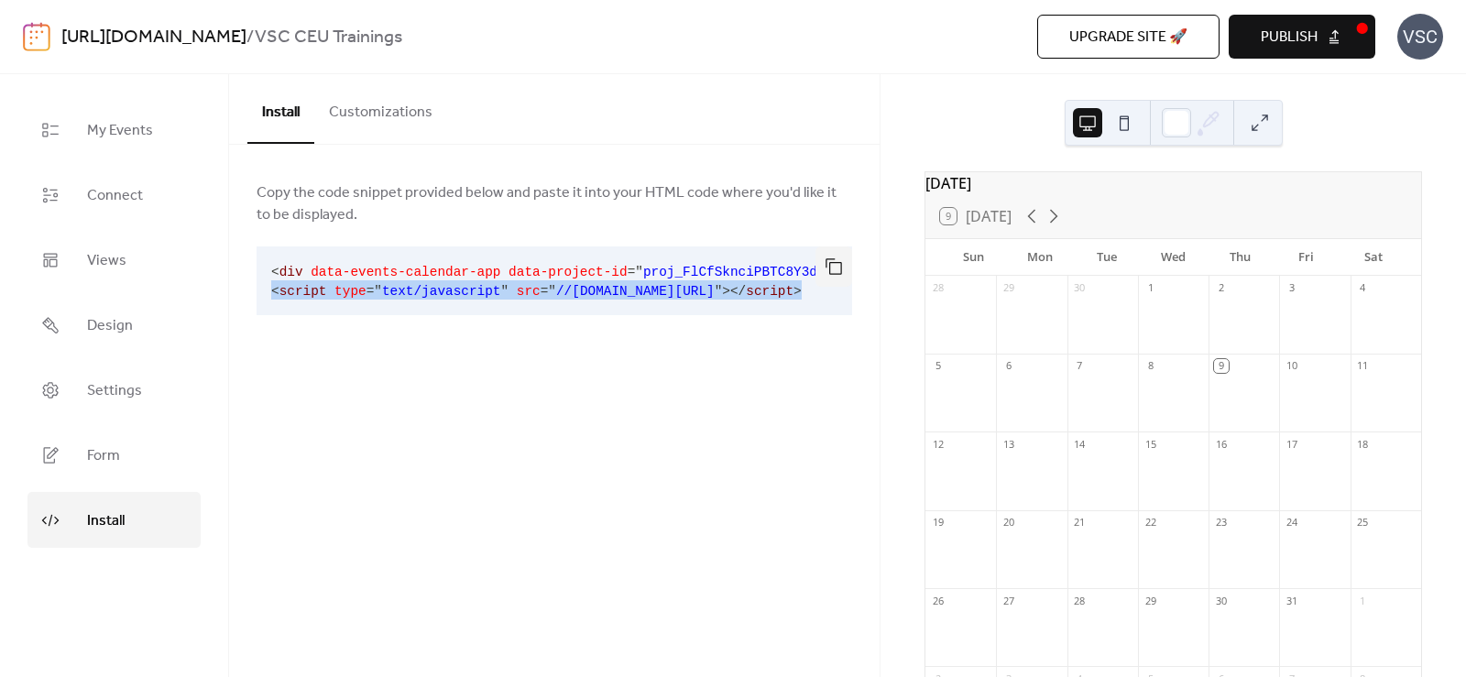
click at [508, 285] on span at bounding box center [512, 291] width 8 height 15
copy div "< script type = " text/javascript " src = " //[DOMAIN_NAME][URL] " > </ script >"
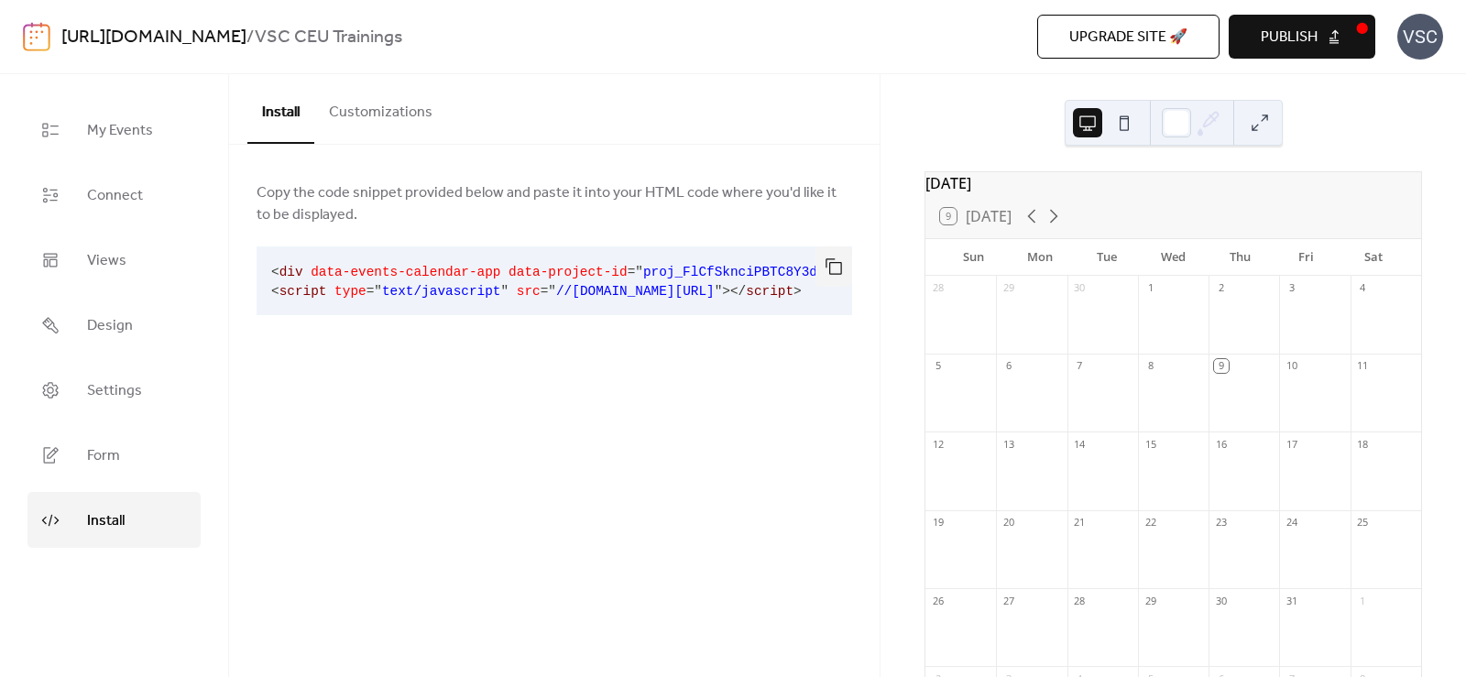
click at [521, 277] on span "data-project-id" at bounding box center [567, 272] width 119 height 15
click at [838, 264] on button "button" at bounding box center [833, 266] width 37 height 40
click at [634, 155] on div "Copy the code snippet provided below and paste it into your HTML code where you…" at bounding box center [554, 267] width 650 height 244
click at [326, 128] on button "Customizations" at bounding box center [380, 108] width 133 height 68
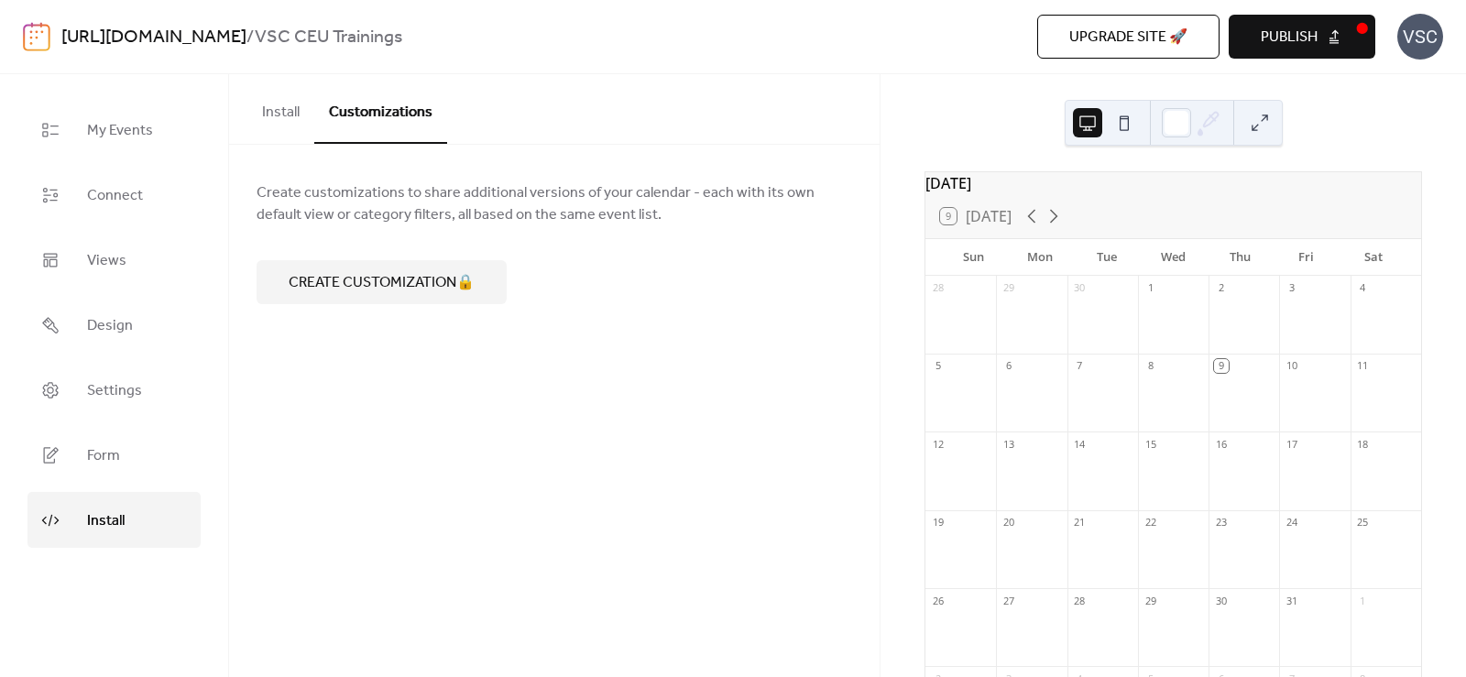
click at [269, 96] on button "Install" at bounding box center [280, 108] width 67 height 68
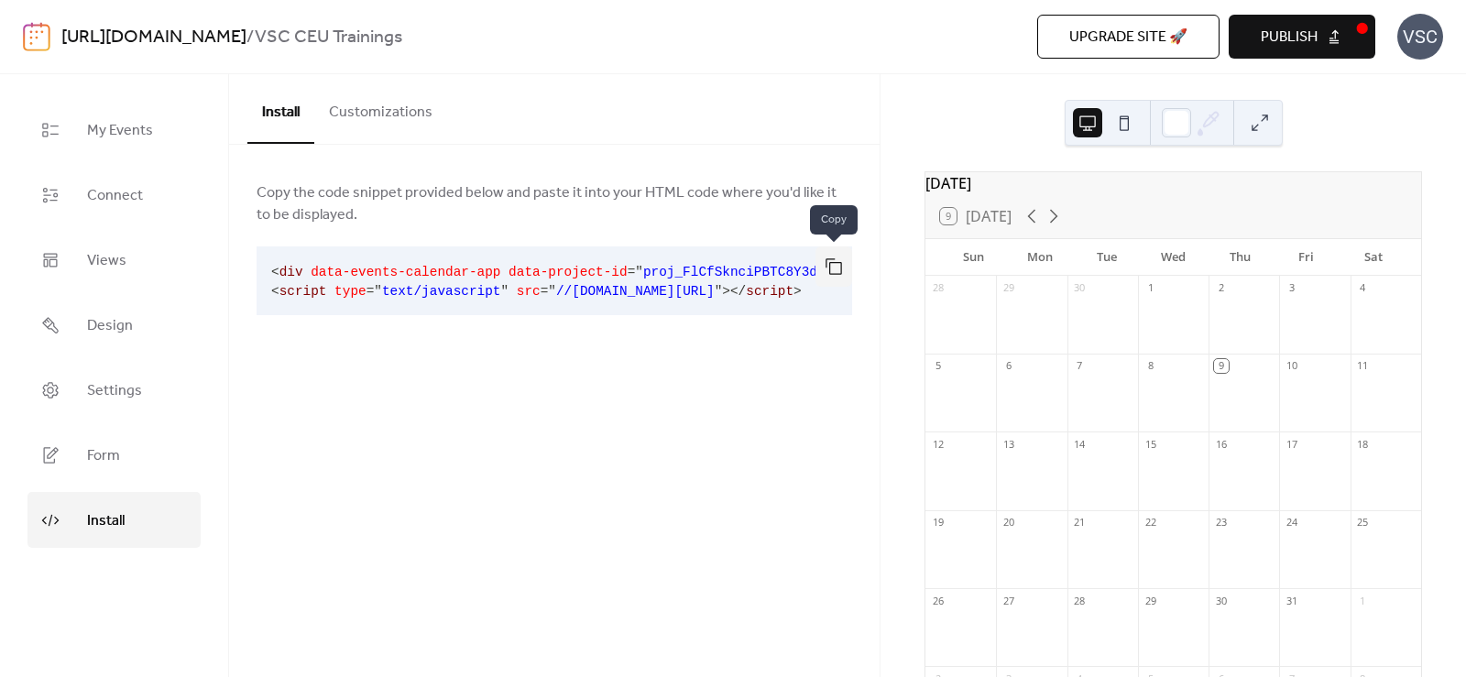
click at [836, 266] on button "button" at bounding box center [833, 266] width 37 height 40
click at [1027, 227] on icon at bounding box center [1032, 216] width 22 height 22
click at [1060, 227] on icon at bounding box center [1054, 216] width 22 height 22
click at [1054, 227] on icon at bounding box center [1054, 216] width 22 height 22
click at [496, 483] on div "Install Customizations Copy the code snippet provided below and paste it into y…" at bounding box center [554, 375] width 650 height 603
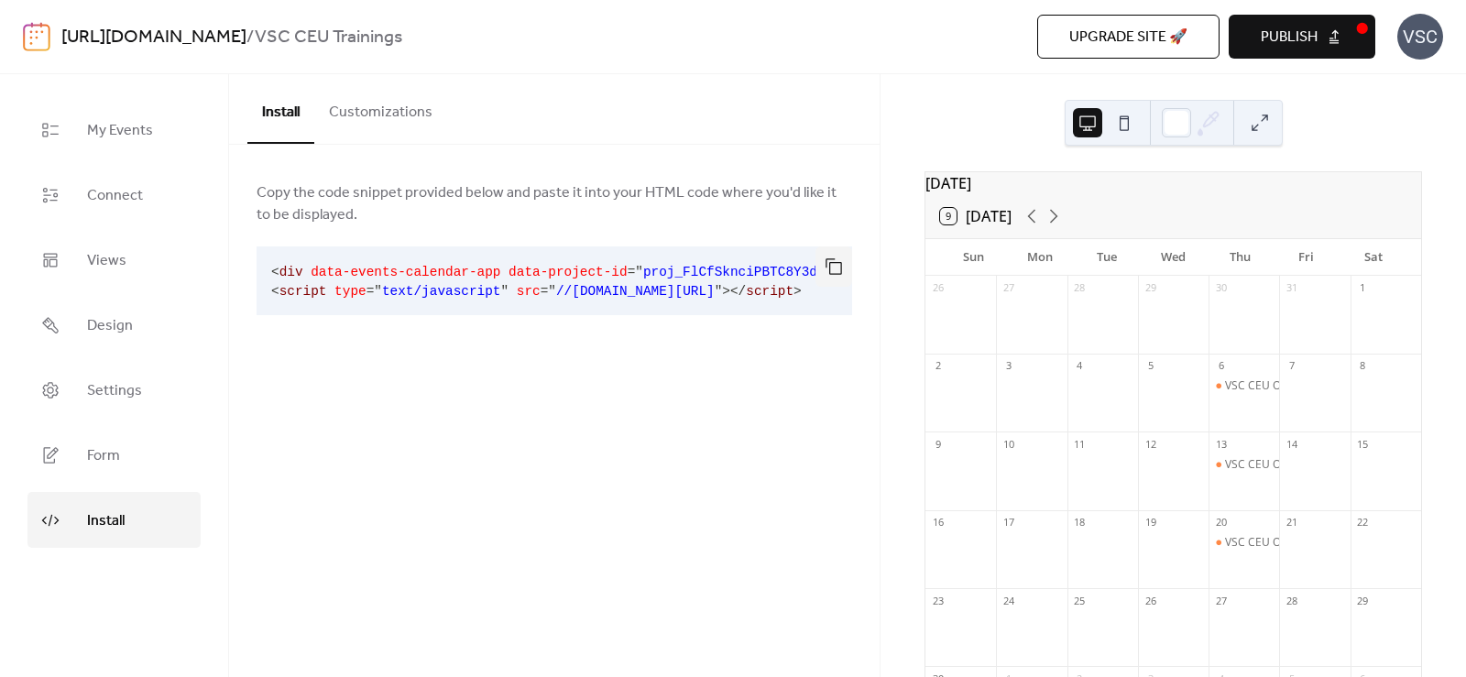
click at [610, 446] on div "Install Customizations Copy the code snippet provided below and paste it into y…" at bounding box center [554, 375] width 650 height 603
click at [1319, 32] on button "Publish" at bounding box center [1302, 37] width 147 height 44
click at [1345, 163] on div "[DATE] 9 [DATE] [PERSON_NAME] Tue Wed Thu Fri Sat 26 27 28 29 30 31 1 2 3 4 5 6…" at bounding box center [1172, 375] width 585 height 603
click at [800, 422] on div "Install Customizations Copy the code snippet provided below and paste it into y…" at bounding box center [554, 375] width 650 height 603
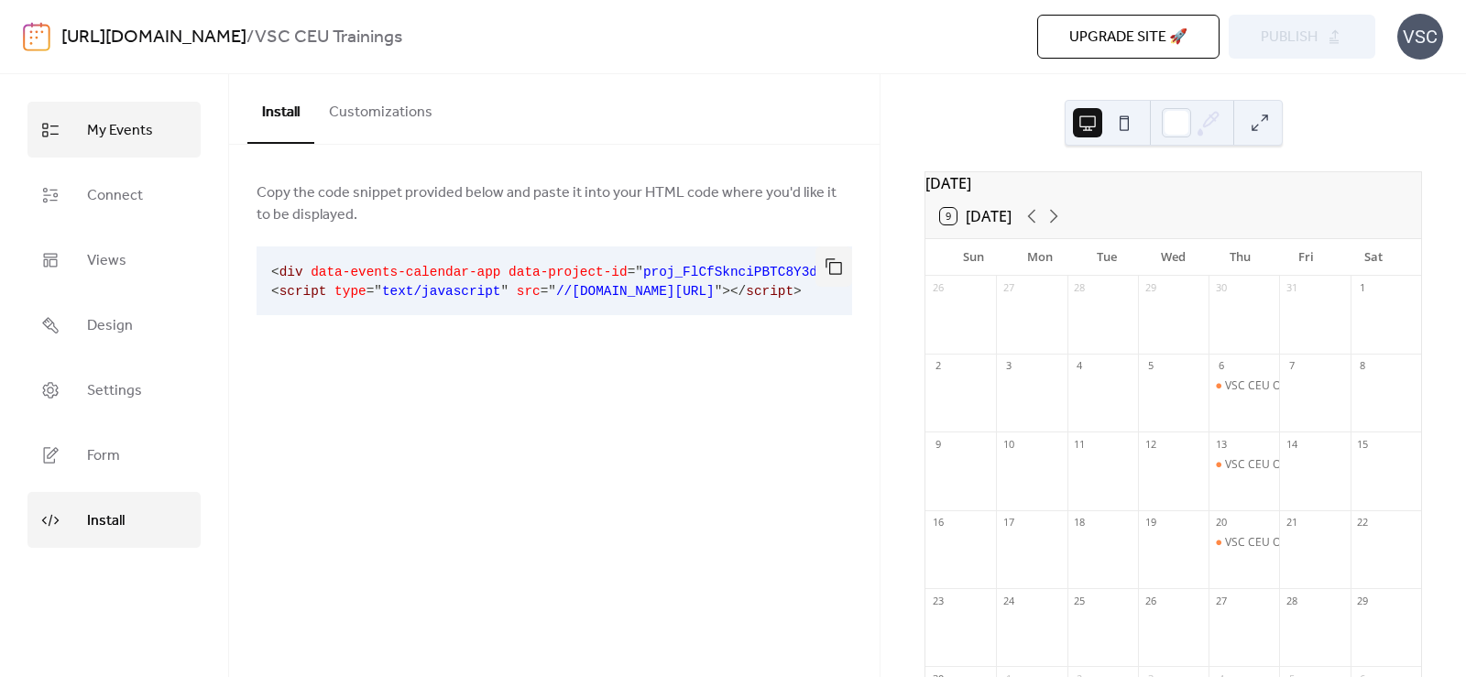
click at [135, 137] on span "My Events" at bounding box center [120, 130] width 66 height 28
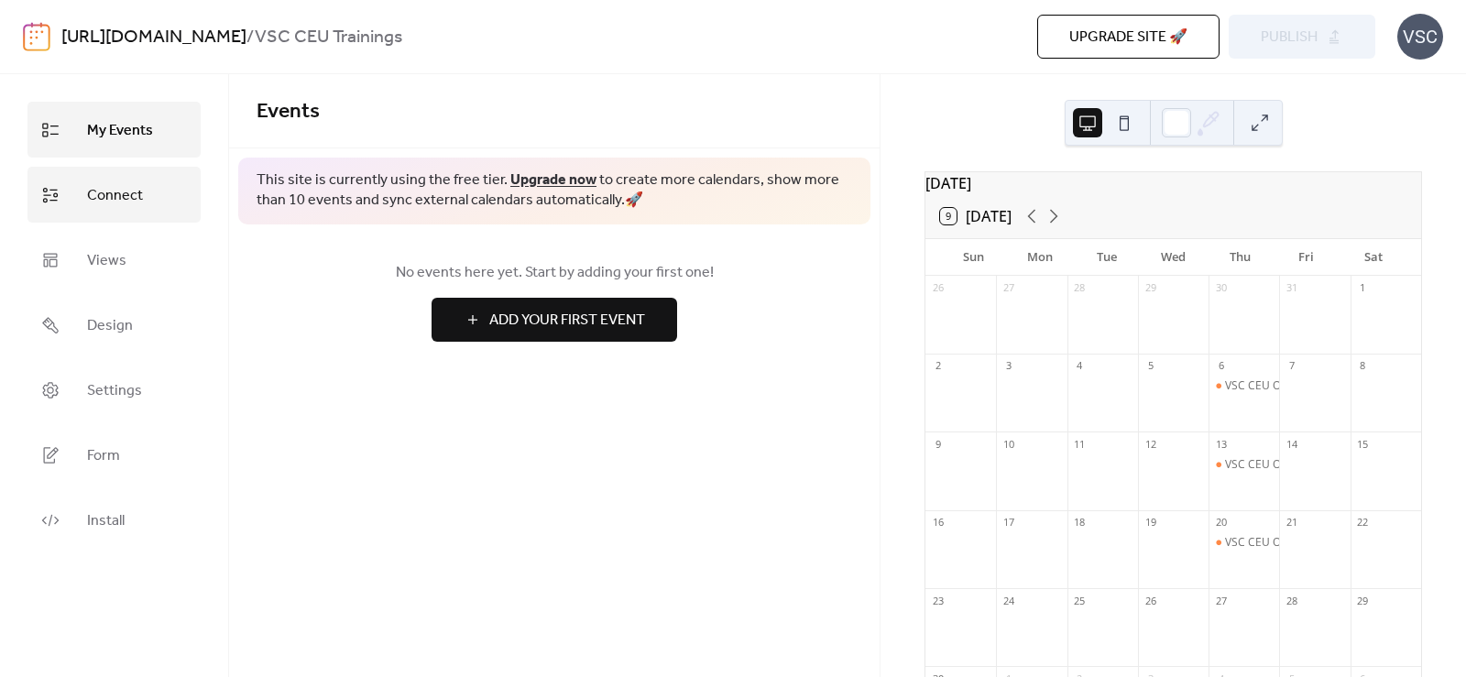
click at [106, 197] on span "Connect" at bounding box center [115, 195] width 56 height 28
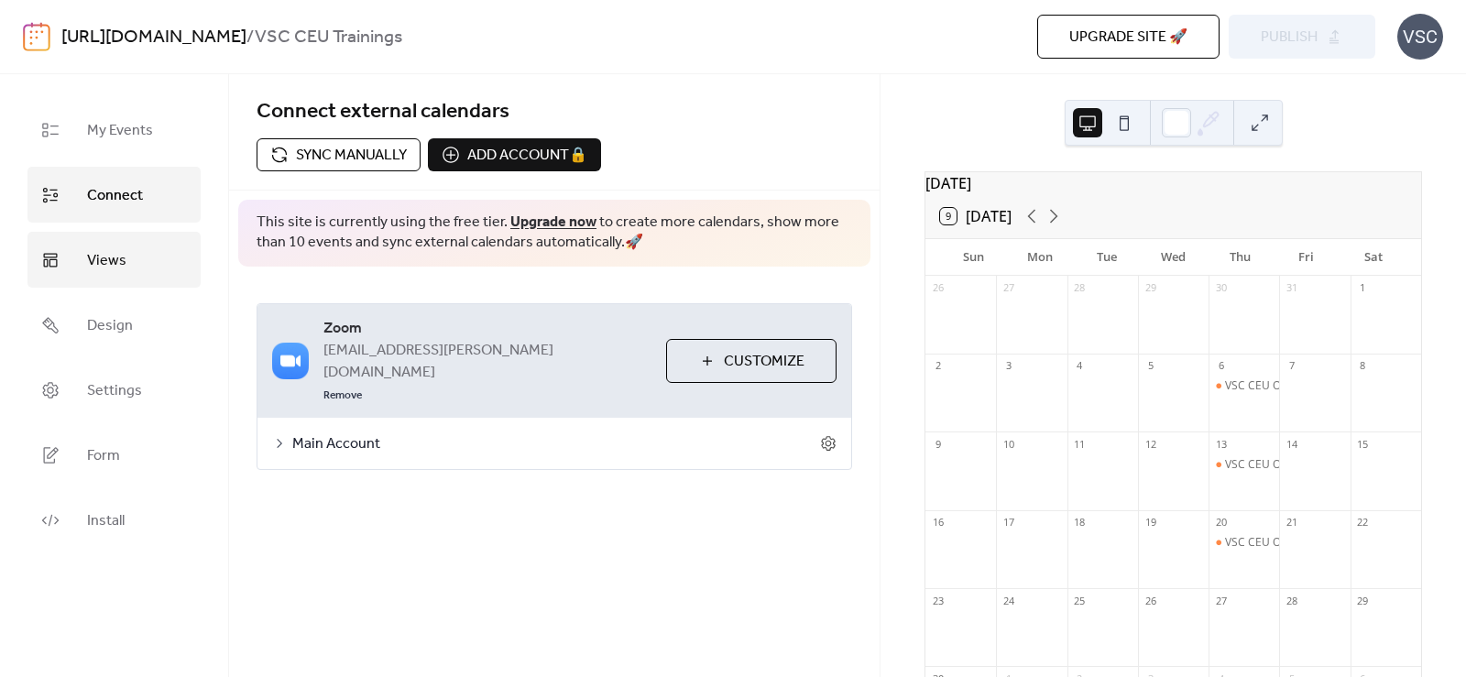
click at [90, 258] on span "Views" at bounding box center [106, 260] width 39 height 28
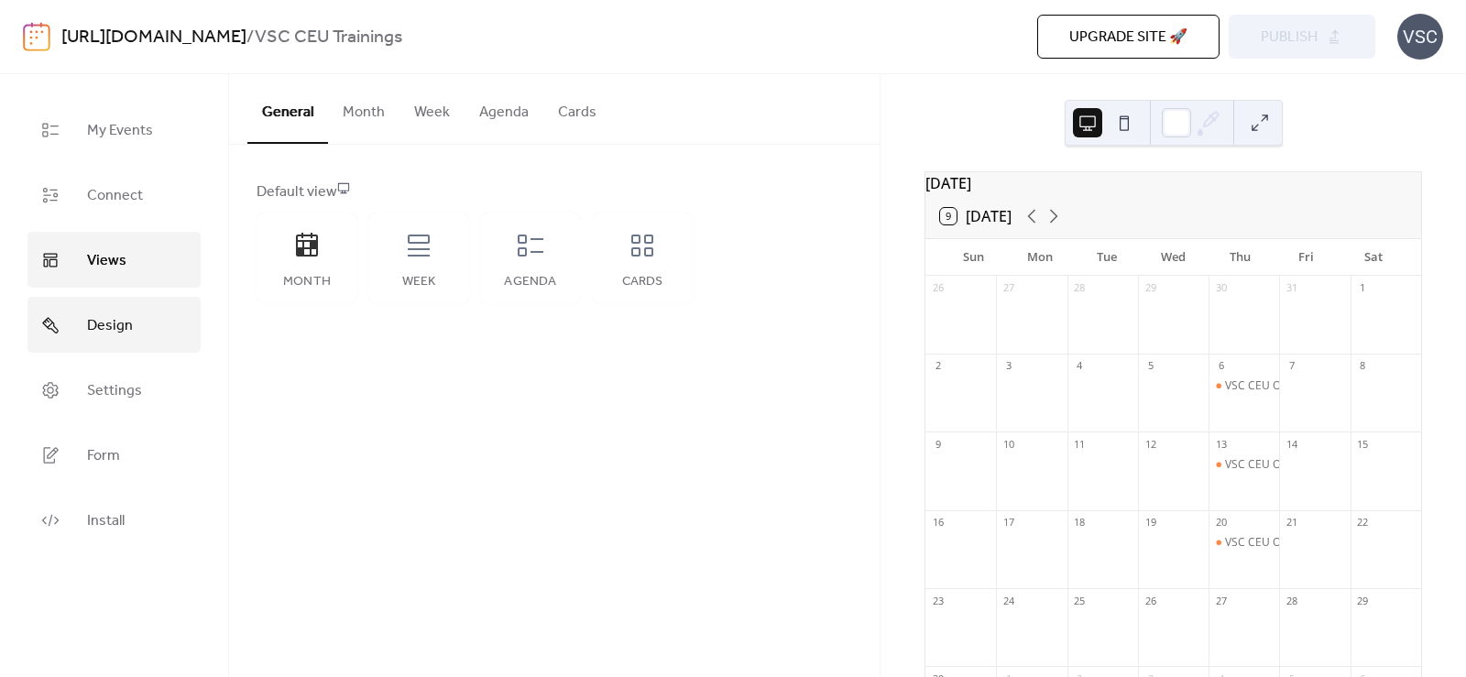
click at [148, 329] on link "Design" at bounding box center [113, 325] width 173 height 56
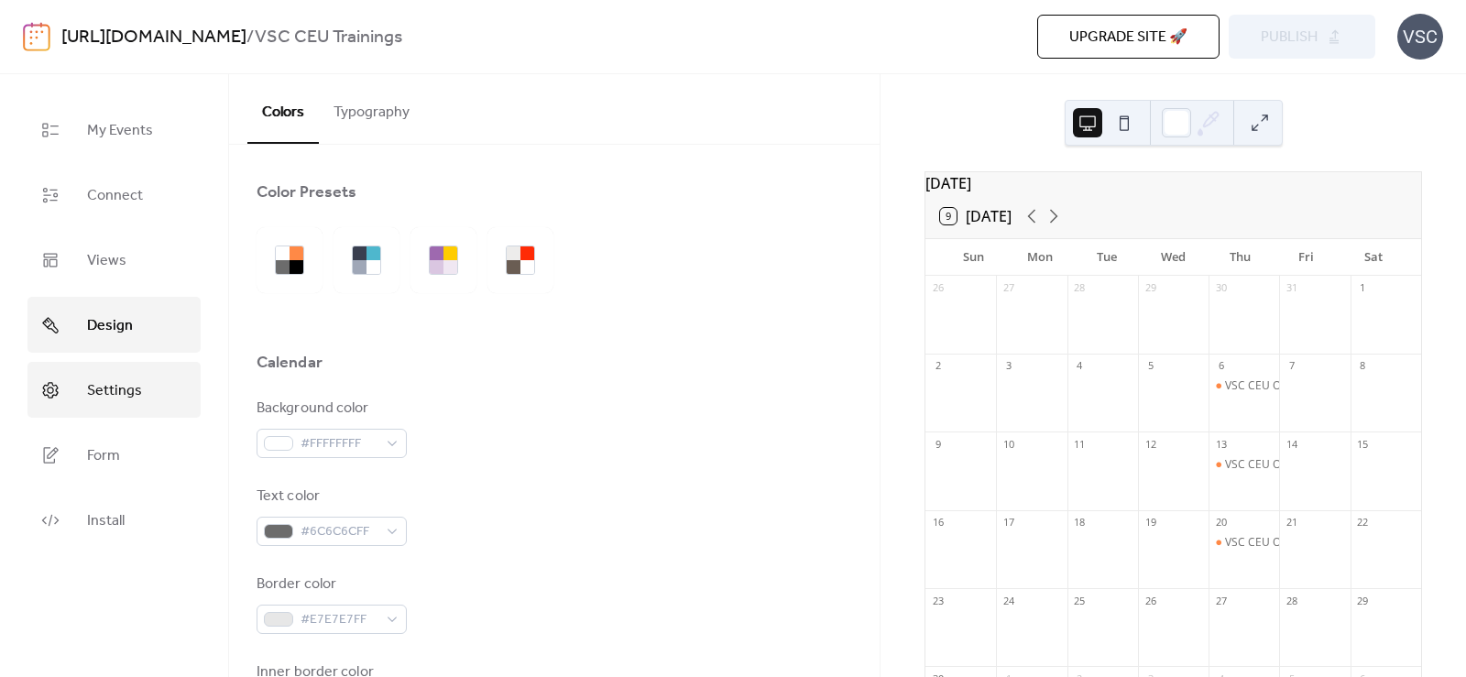
click at [109, 395] on span "Settings" at bounding box center [114, 391] width 55 height 28
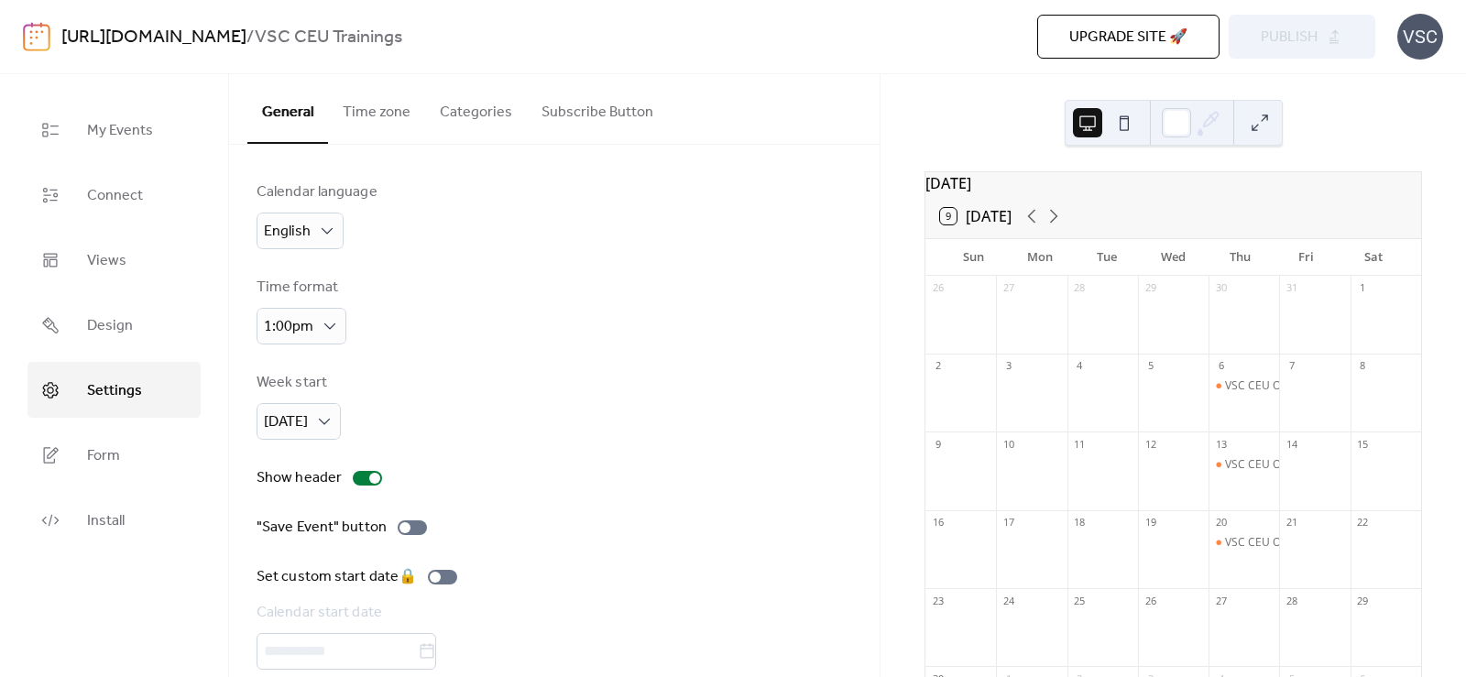
scroll to position [79, 0]
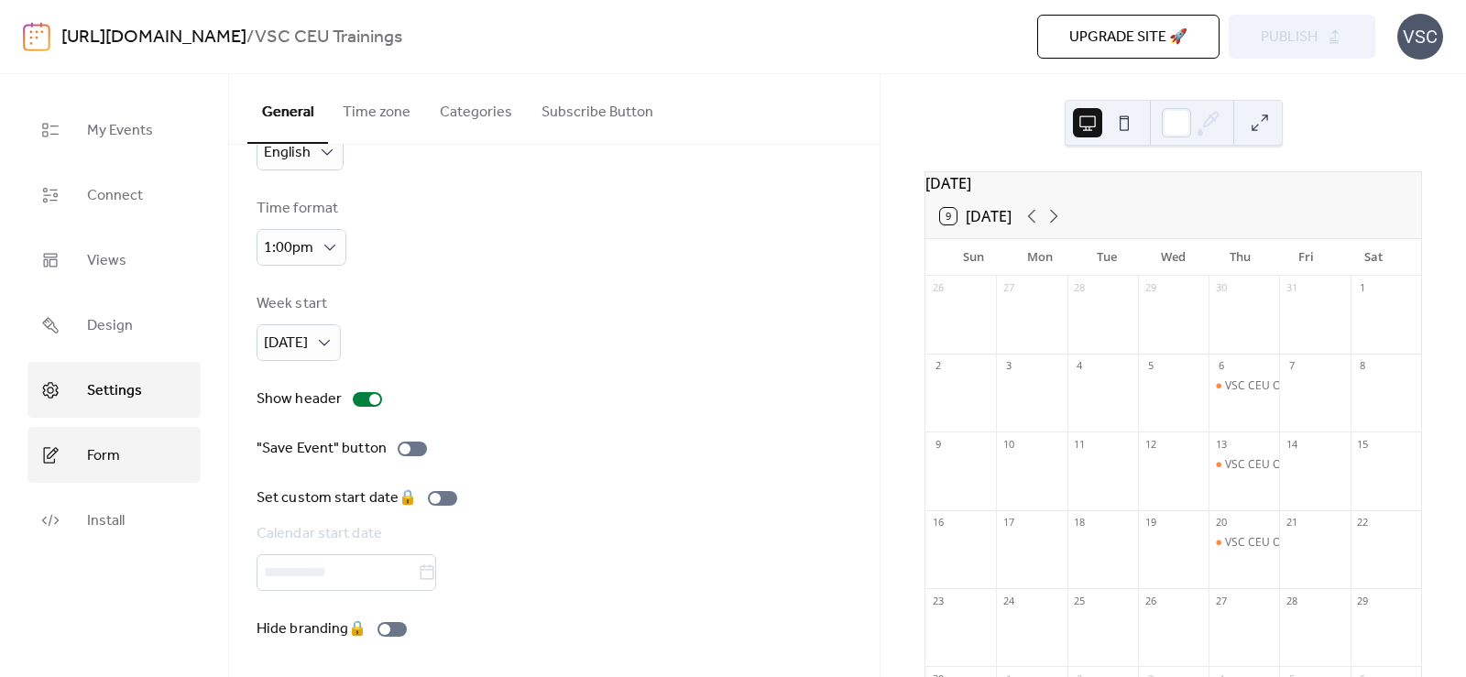
click at [127, 450] on link "Form" at bounding box center [113, 455] width 173 height 56
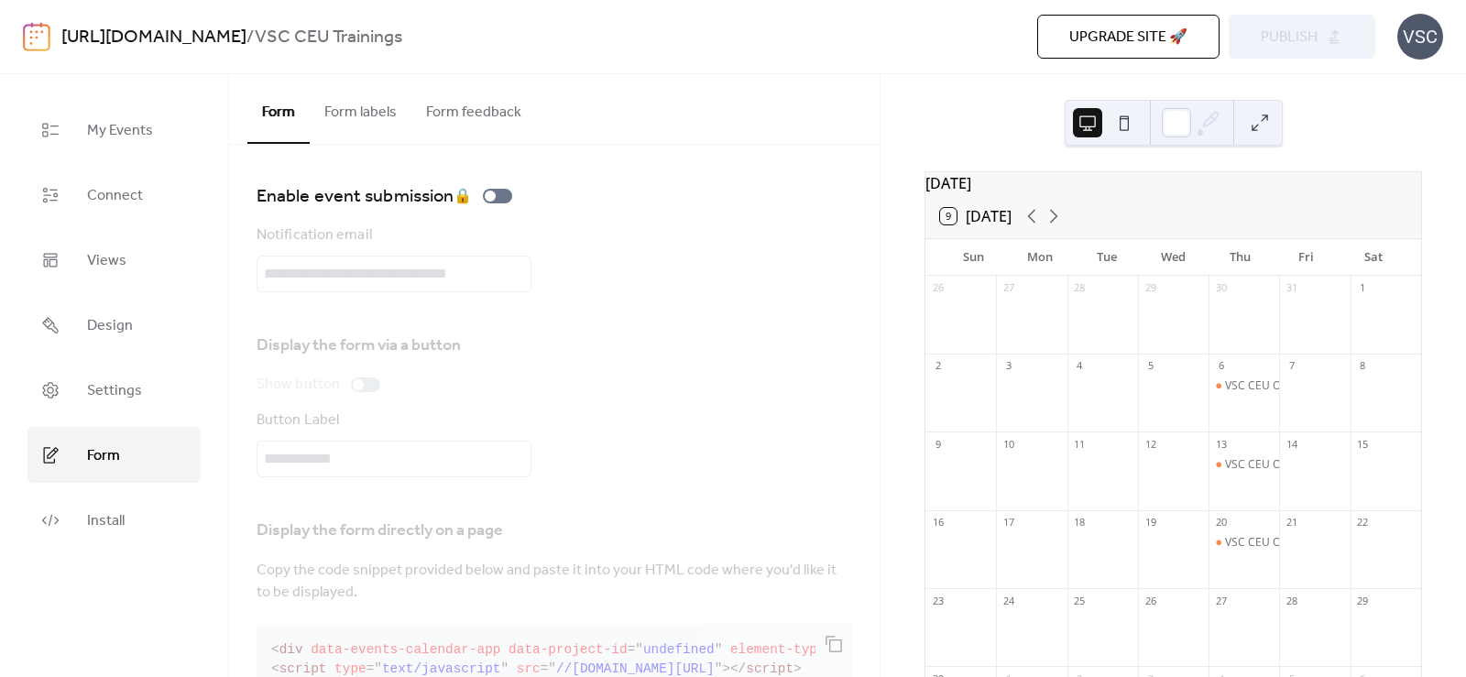
scroll to position [63, 0]
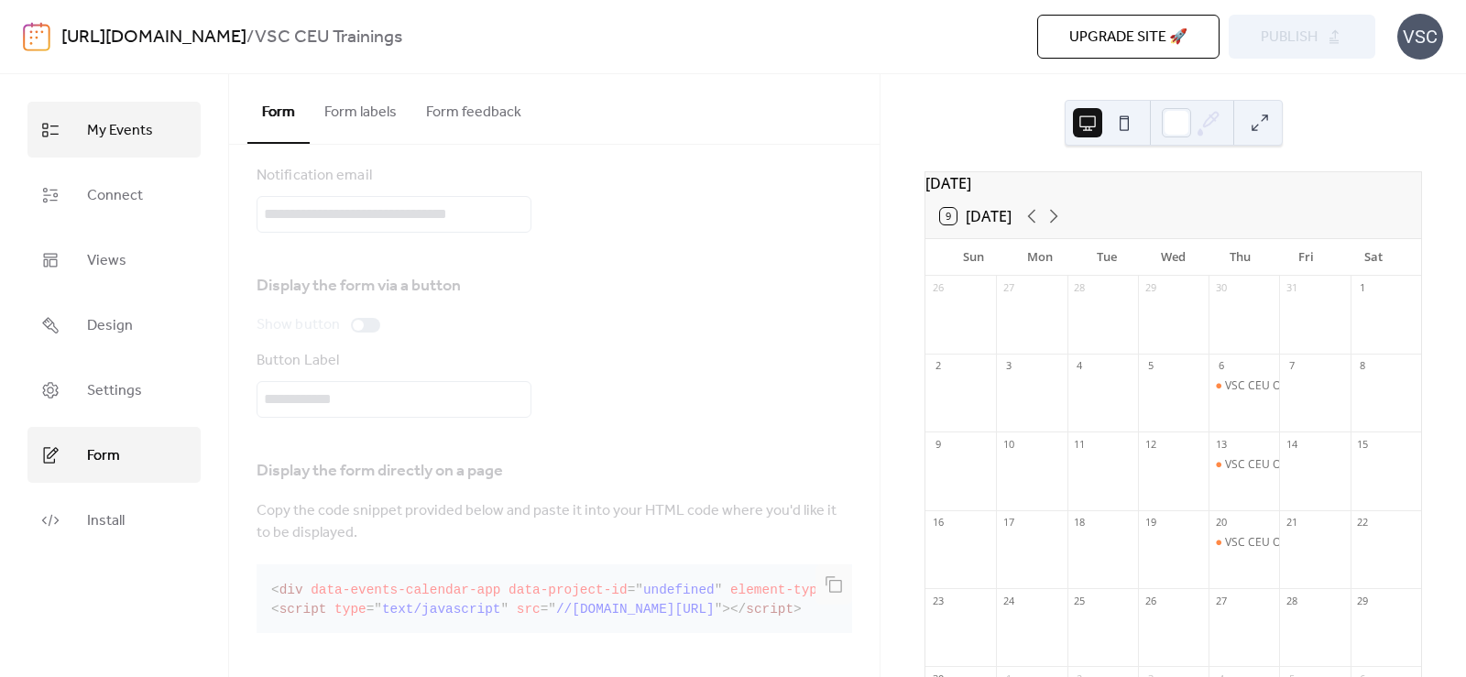
click at [63, 130] on link "My Events" at bounding box center [113, 130] width 173 height 56
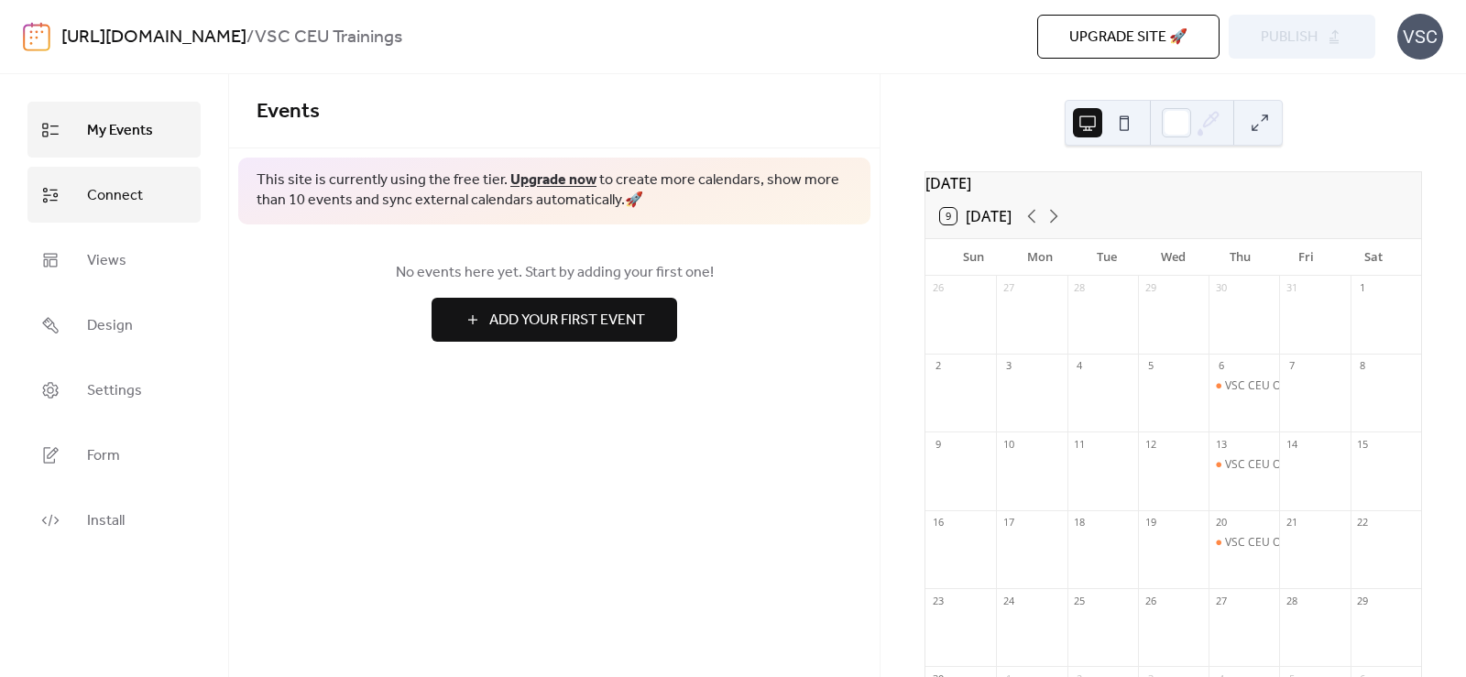
click at [90, 213] on link "Connect" at bounding box center [113, 195] width 173 height 56
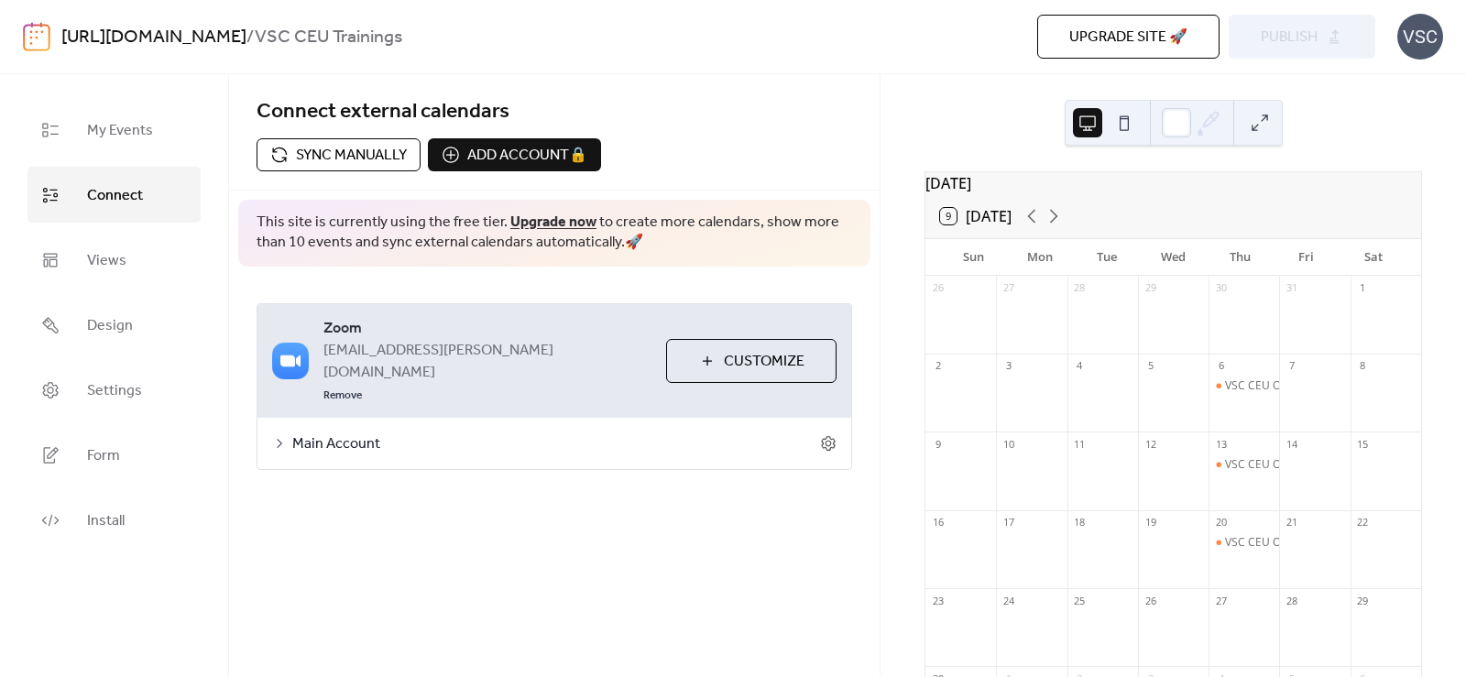
click at [749, 351] on span "Customize" at bounding box center [764, 362] width 81 height 22
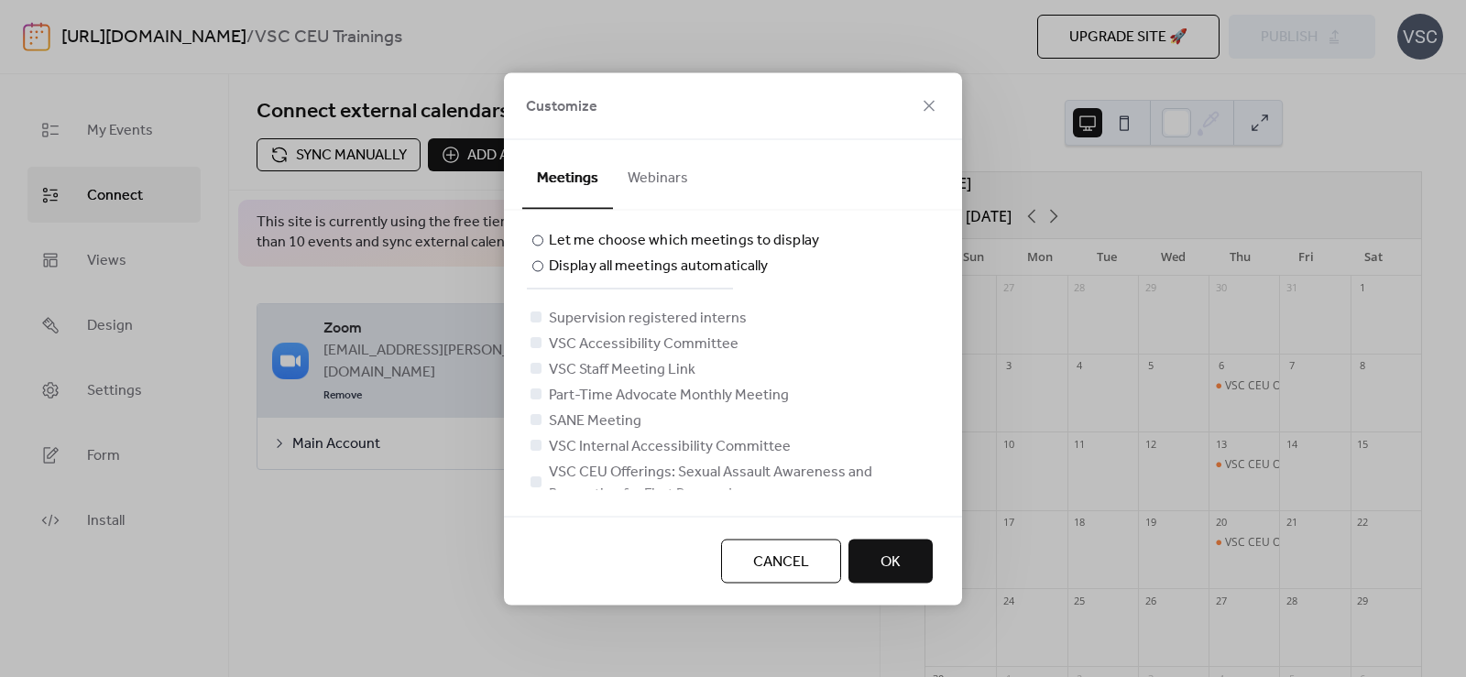
click at [662, 171] on button "Webinars" at bounding box center [658, 173] width 90 height 68
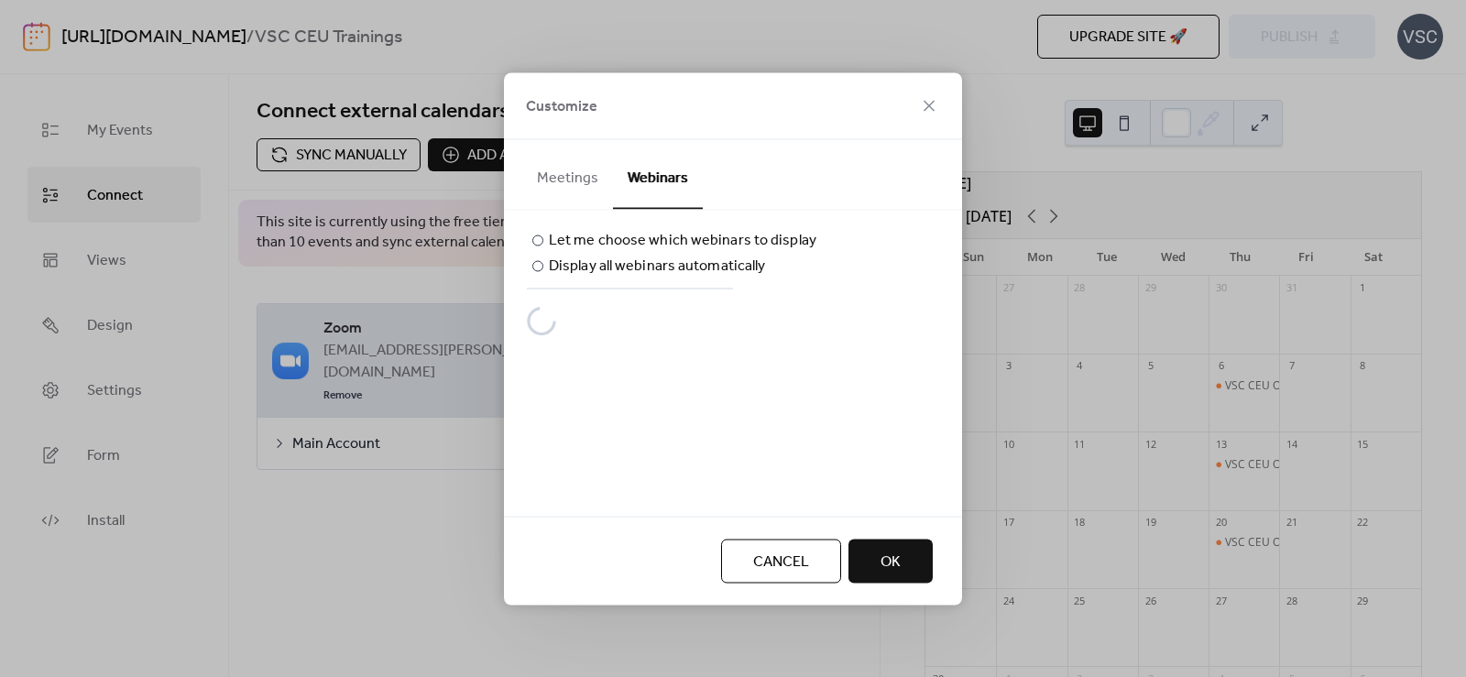
click at [571, 183] on button "Meetings" at bounding box center [567, 173] width 91 height 68
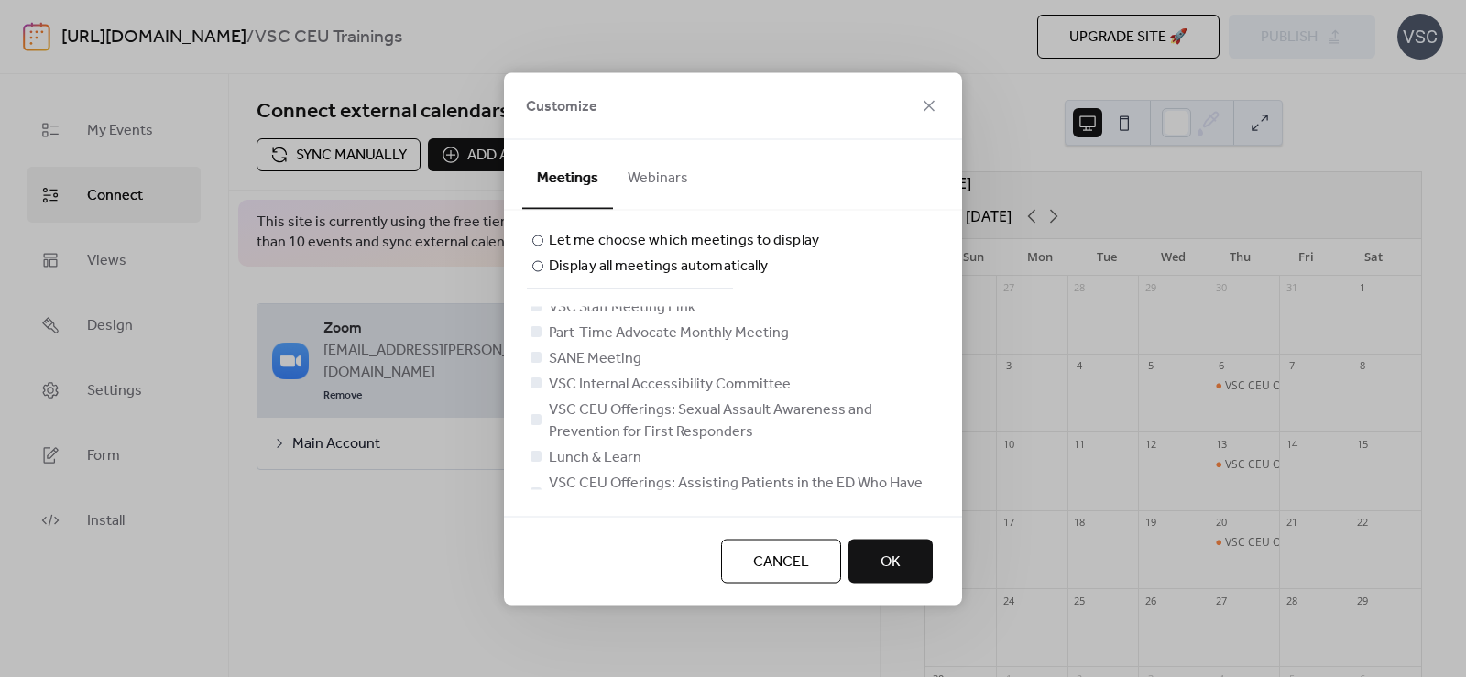
scroll to position [246, 0]
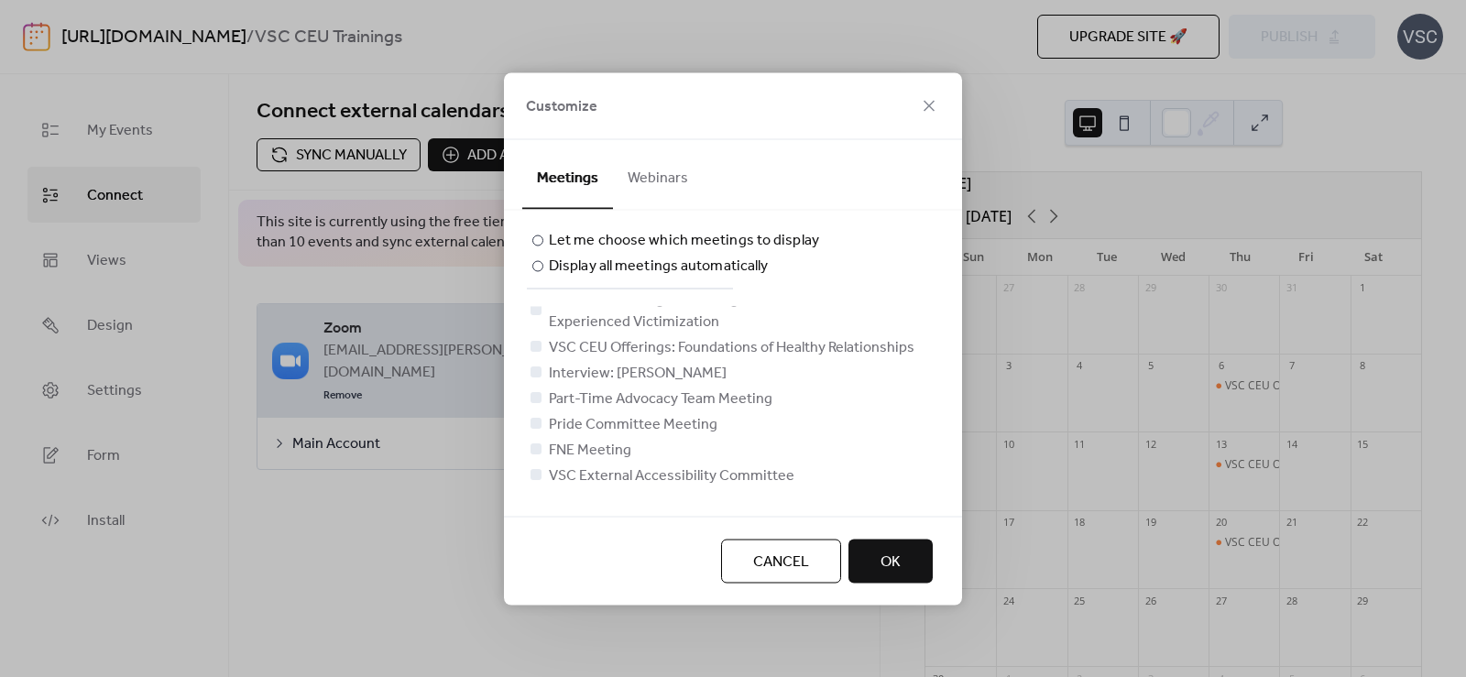
click at [753, 553] on span "Cancel" at bounding box center [781, 562] width 56 height 22
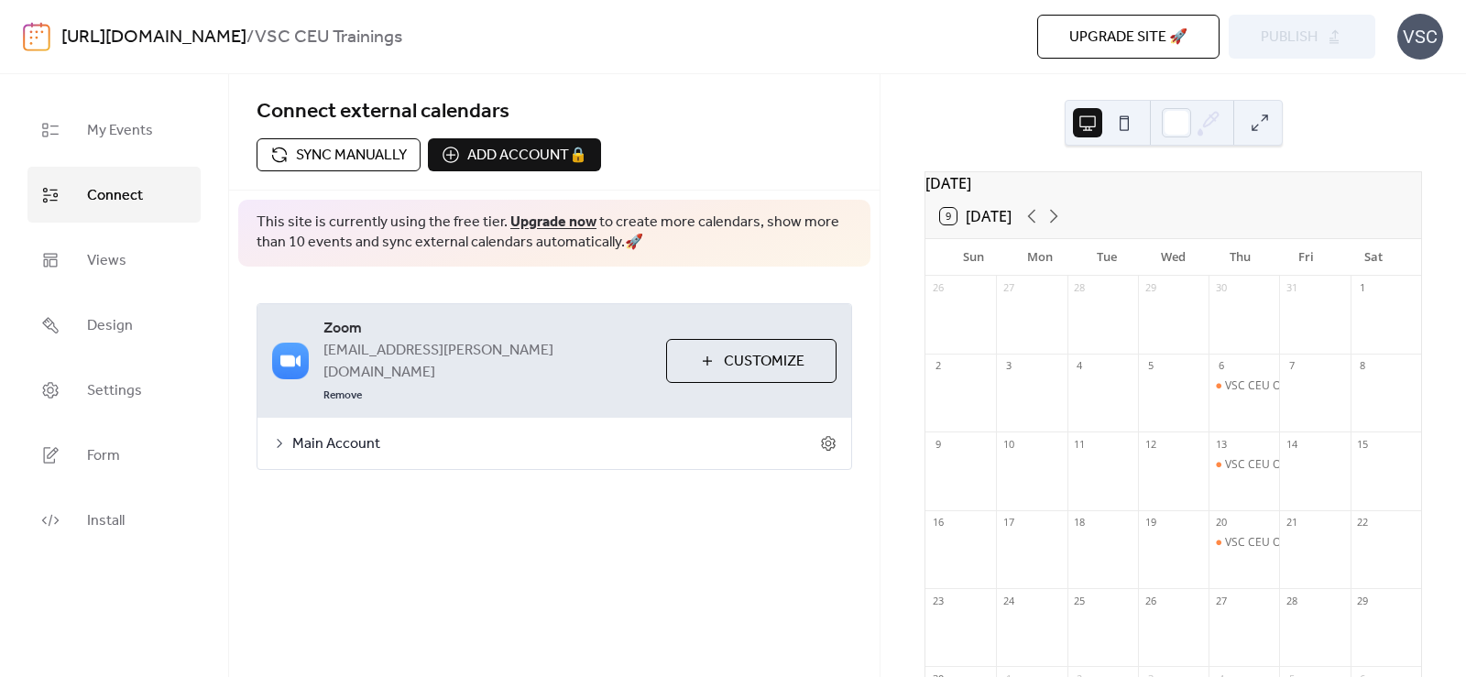
click at [377, 471] on div "Connect external calendars Sync manually Add account 🔒 🔒 This site is currently…" at bounding box center [554, 308] width 650 height 469
click at [282, 436] on icon at bounding box center [279, 443] width 15 height 15
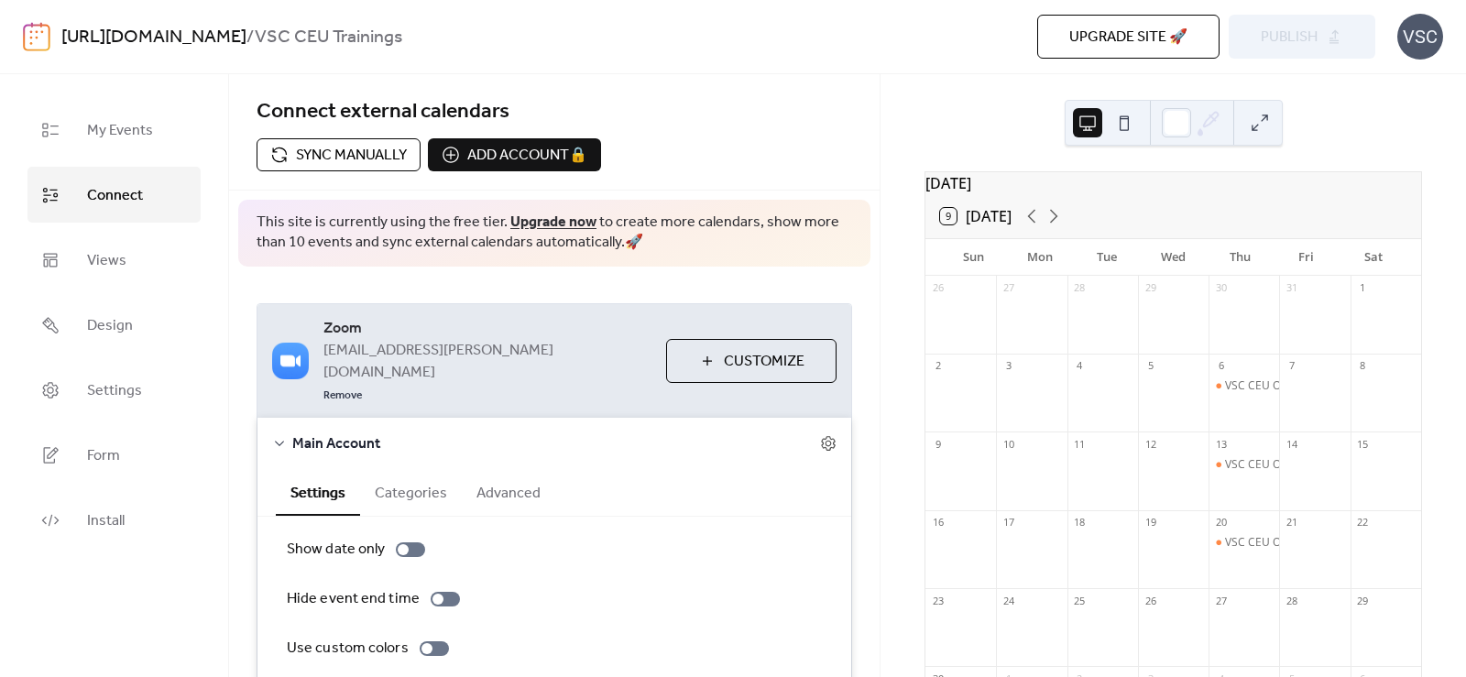
scroll to position [116, 0]
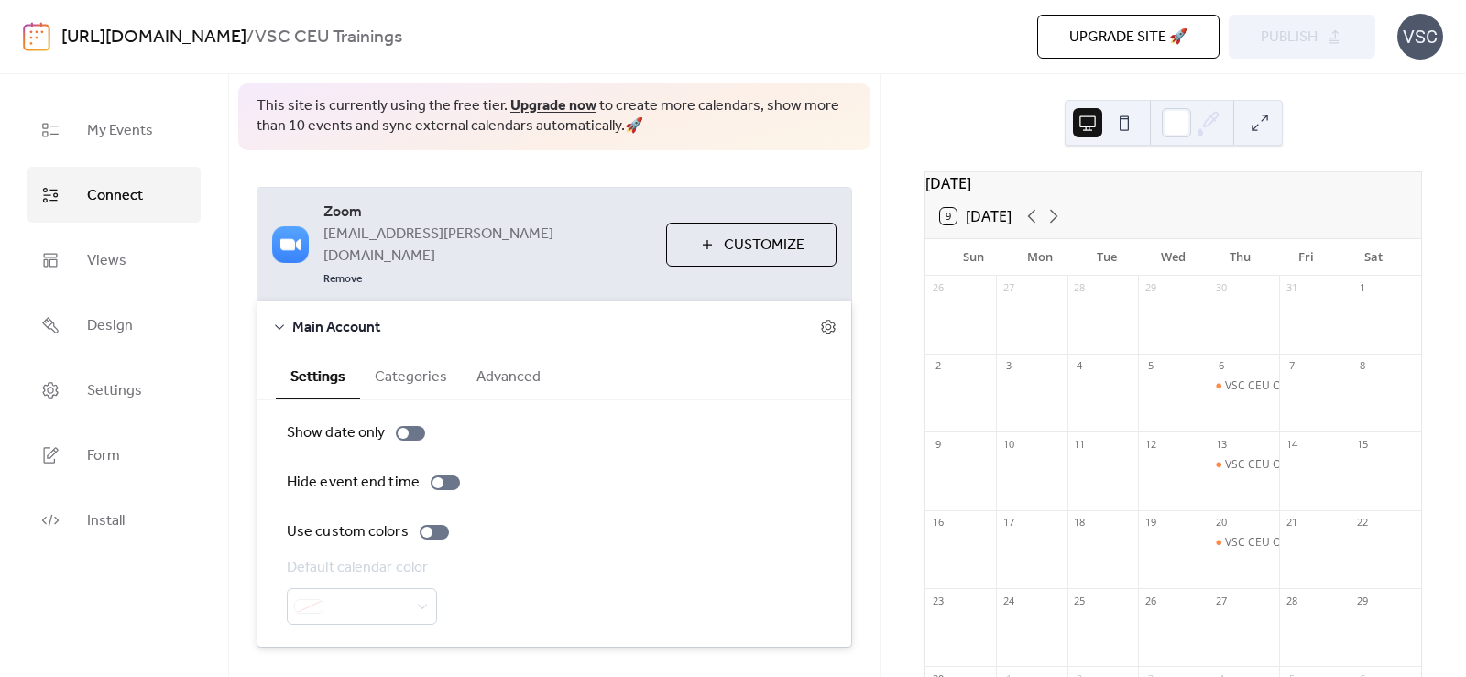
click at [371, 353] on button "Categories" at bounding box center [411, 375] width 102 height 45
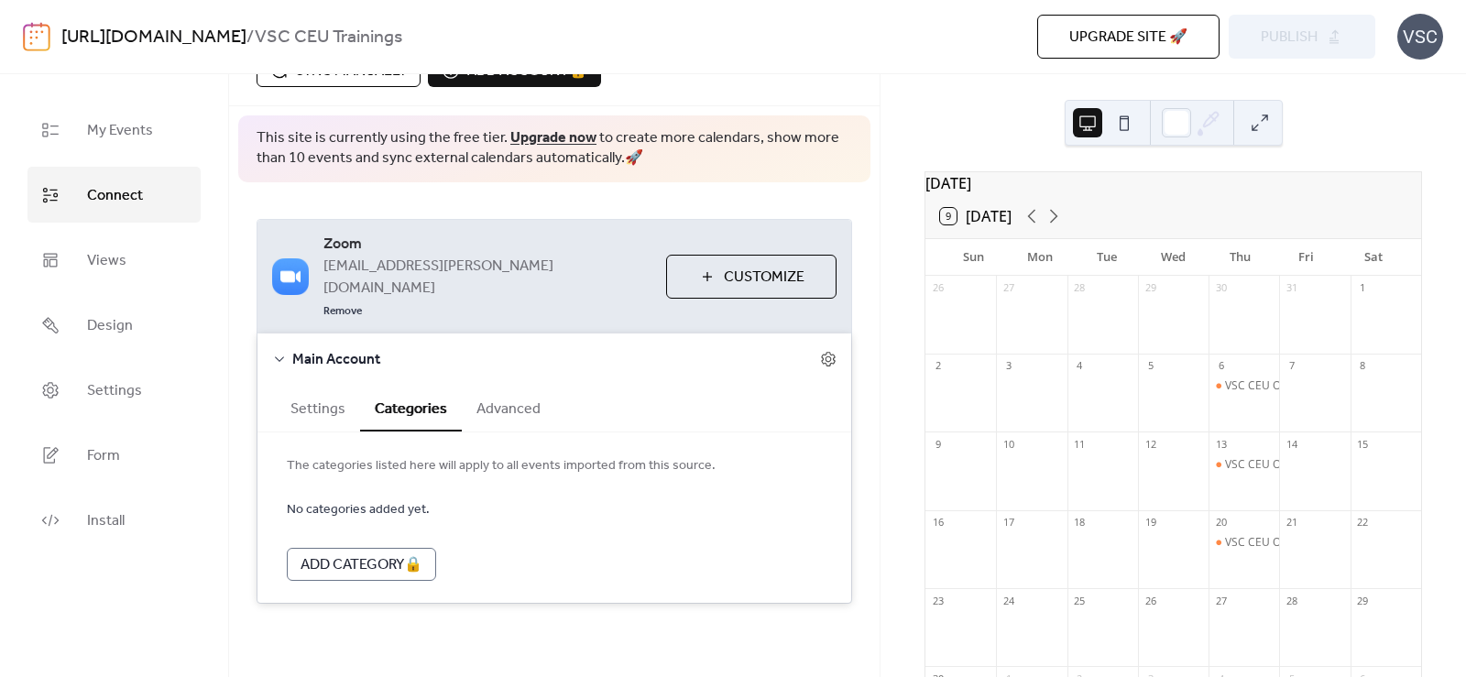
scroll to position [40, 0]
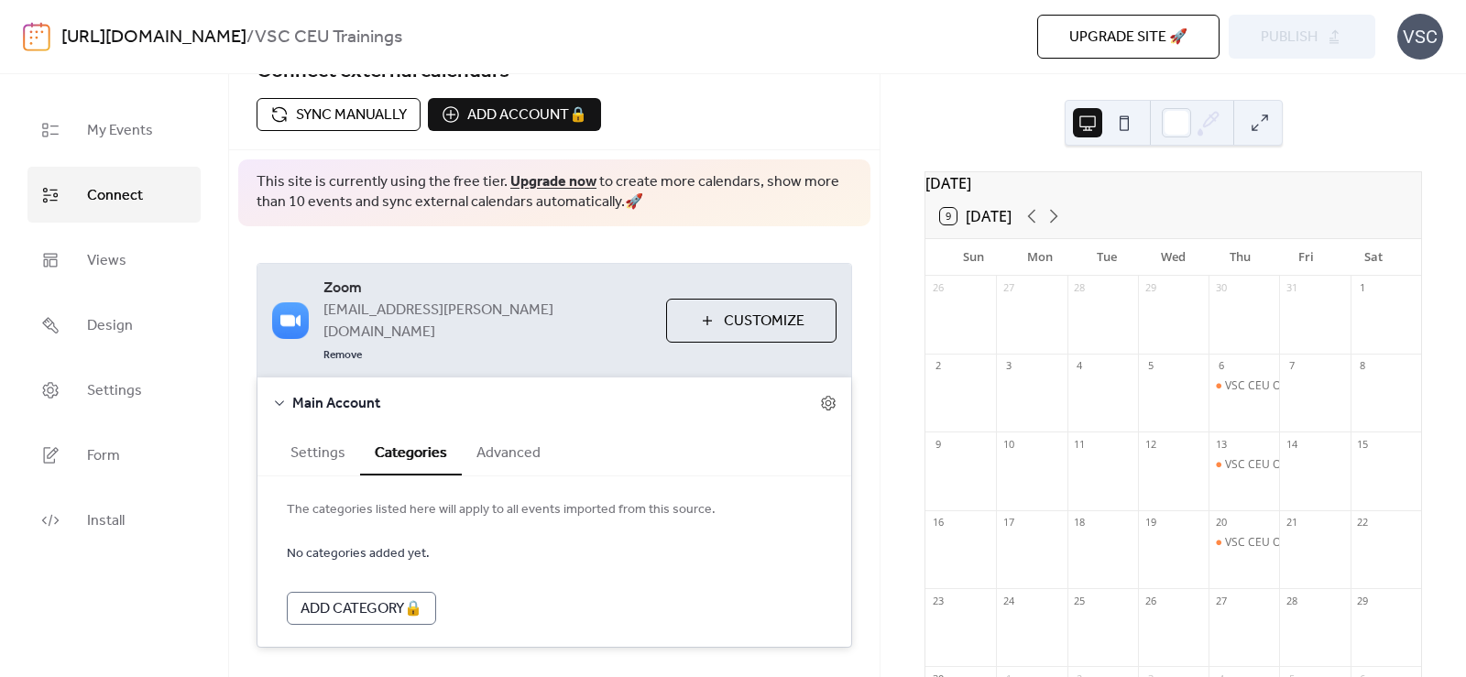
click at [534, 429] on button "Advanced" at bounding box center [508, 451] width 93 height 45
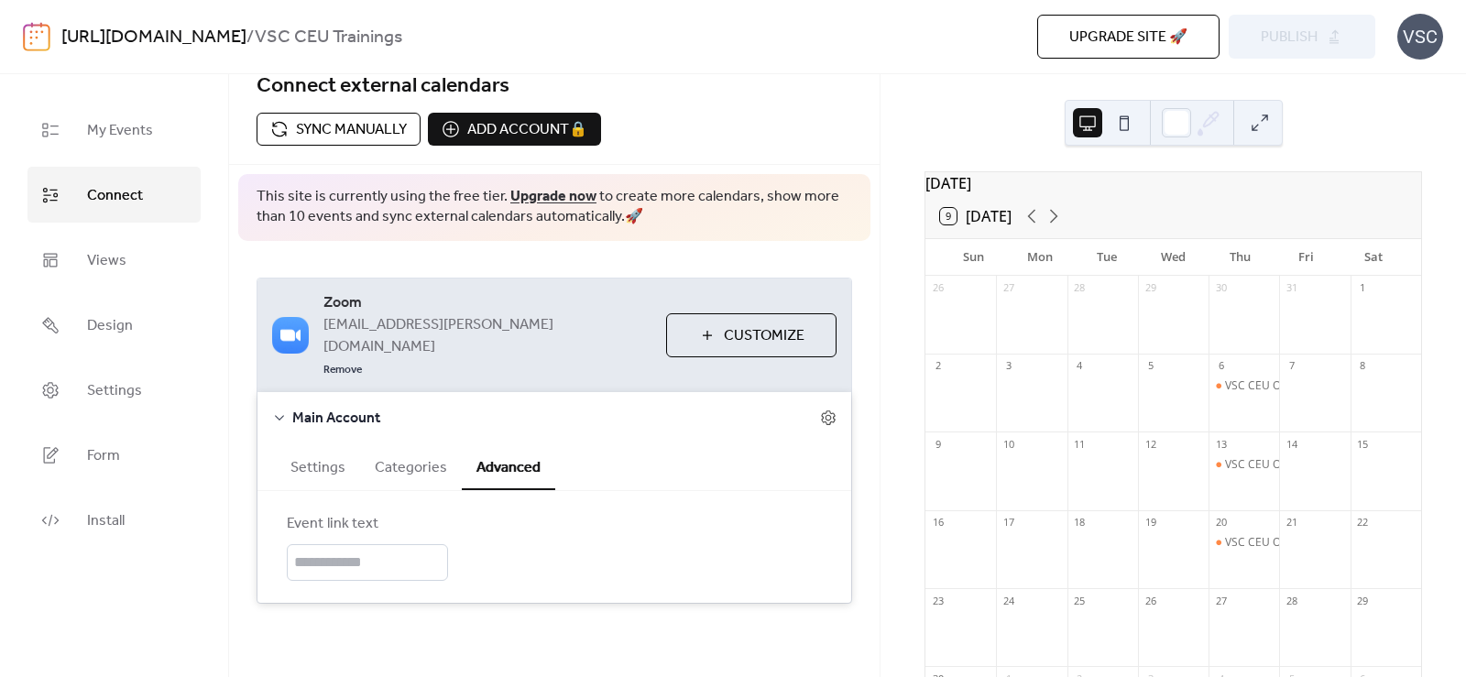
scroll to position [0, 0]
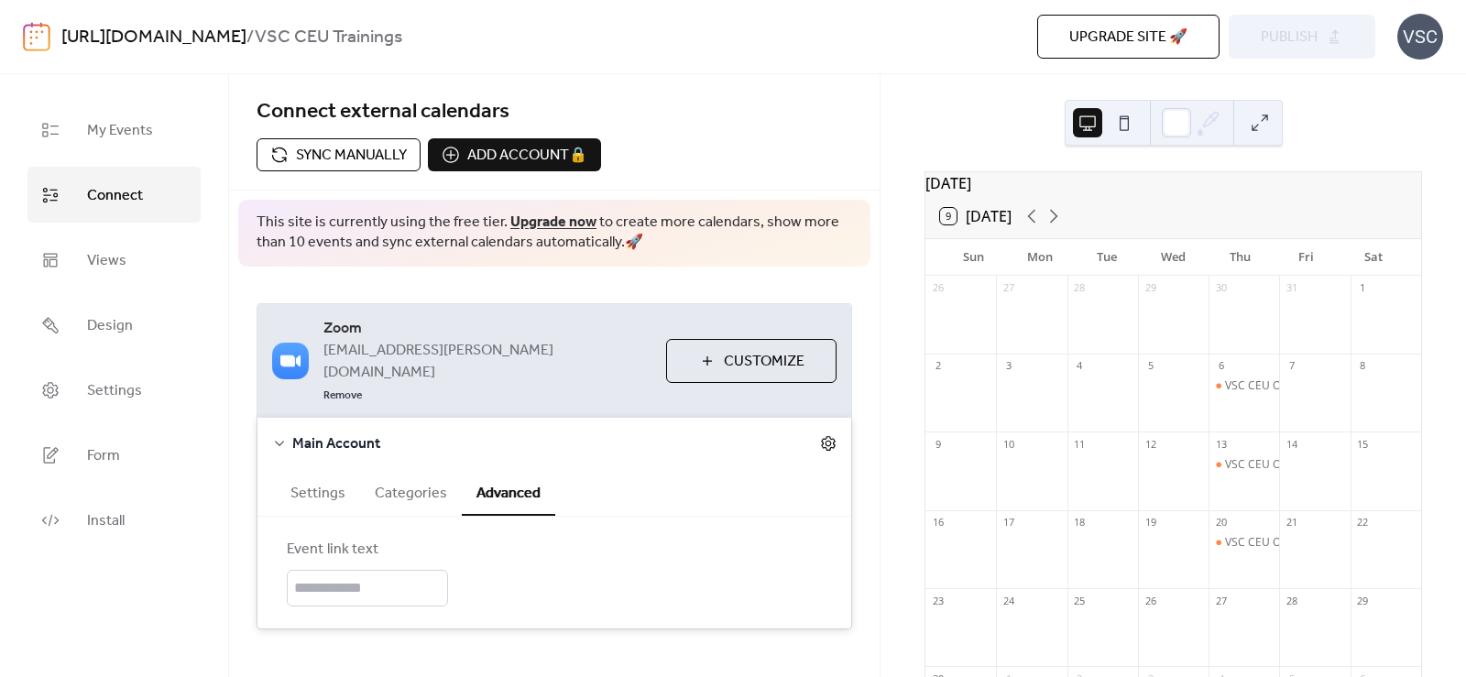
click at [827, 435] on icon at bounding box center [828, 443] width 16 height 16
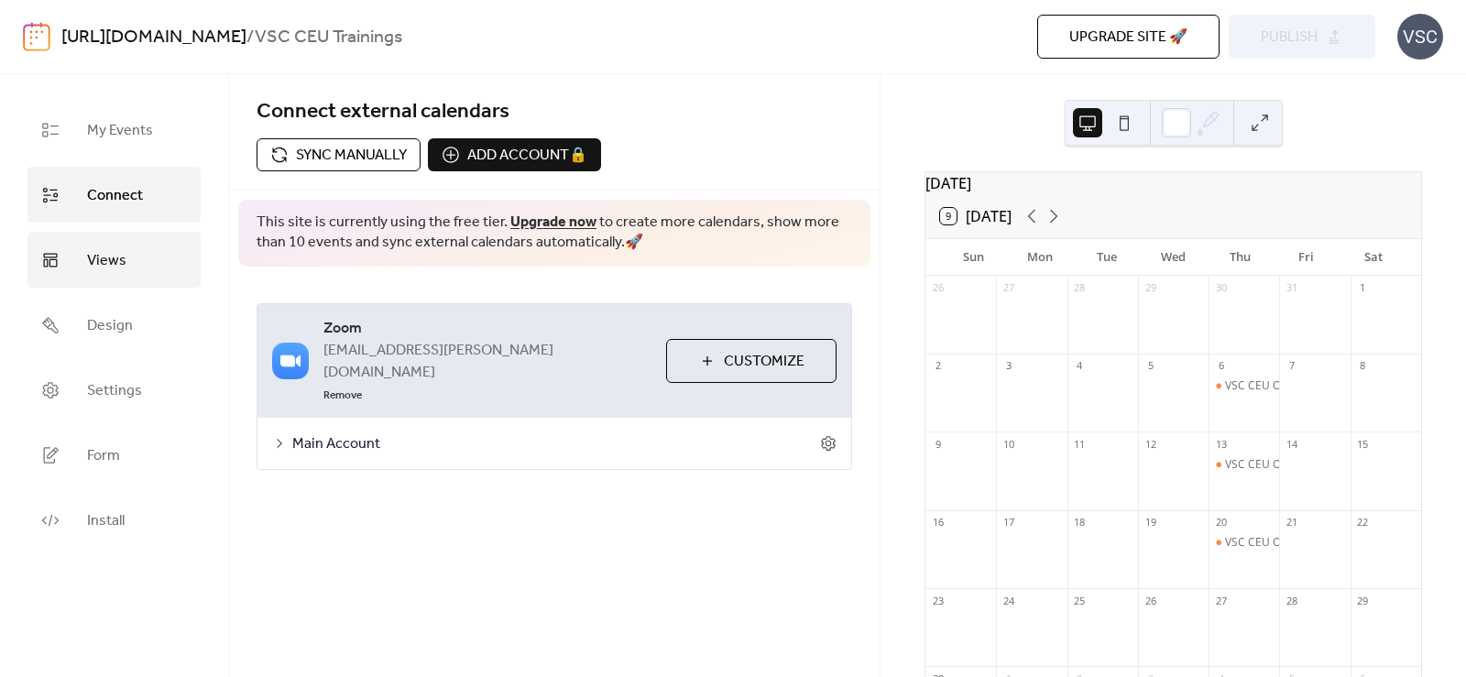
click at [162, 264] on link "Views" at bounding box center [113, 260] width 173 height 56
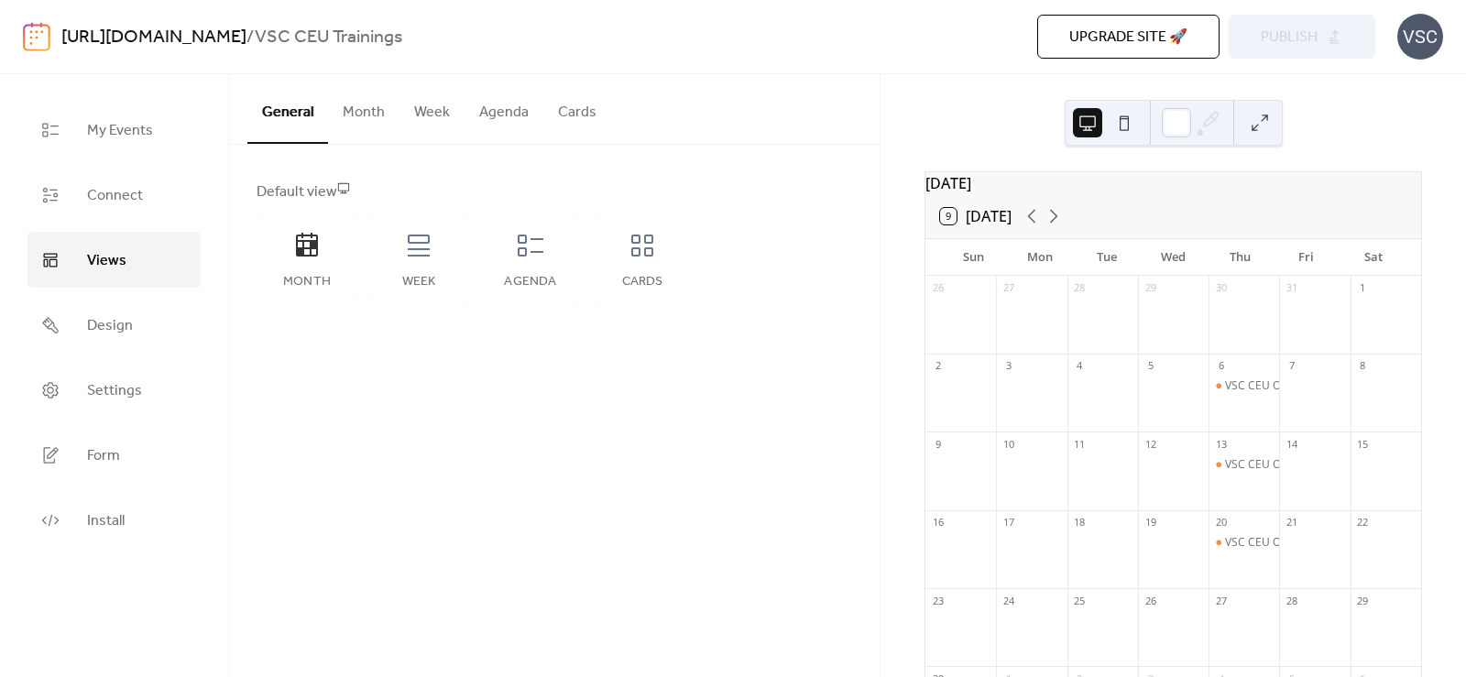
click at [367, 108] on button "Month" at bounding box center [363, 108] width 71 height 68
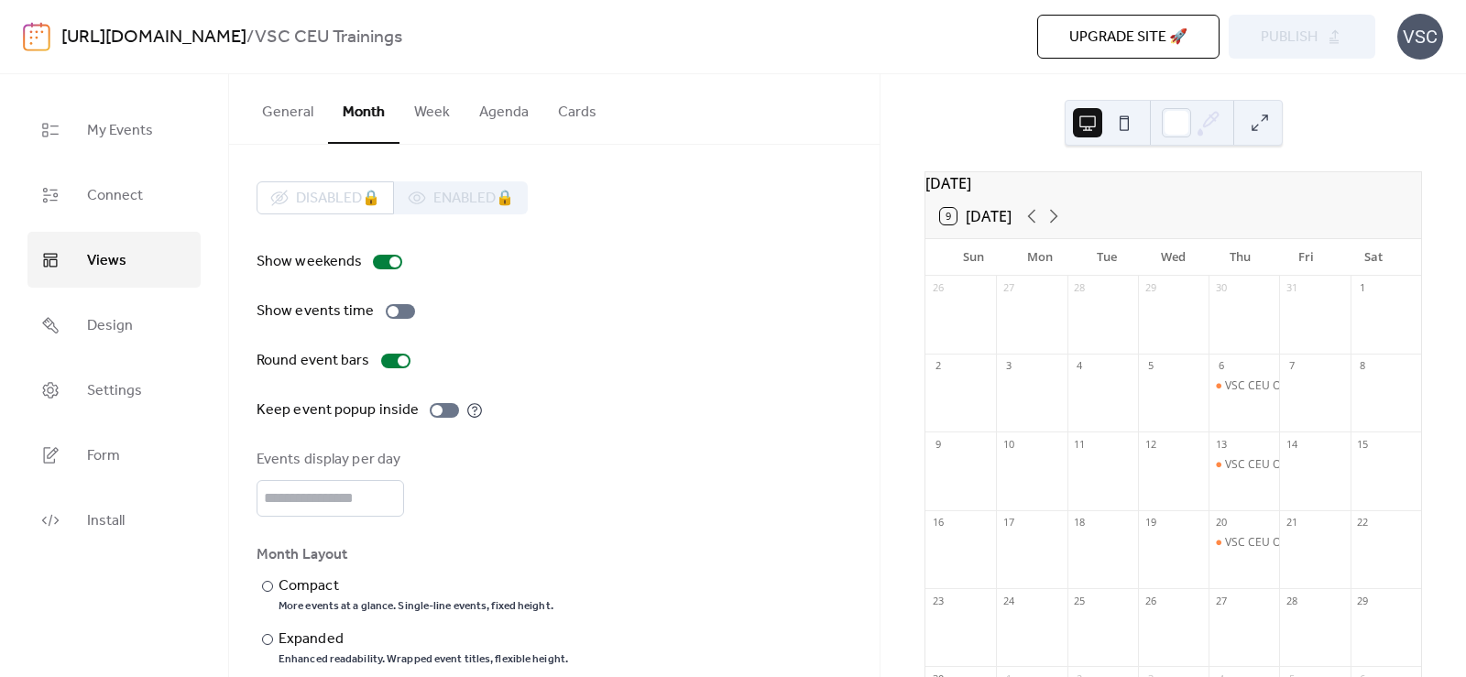
scroll to position [27, 0]
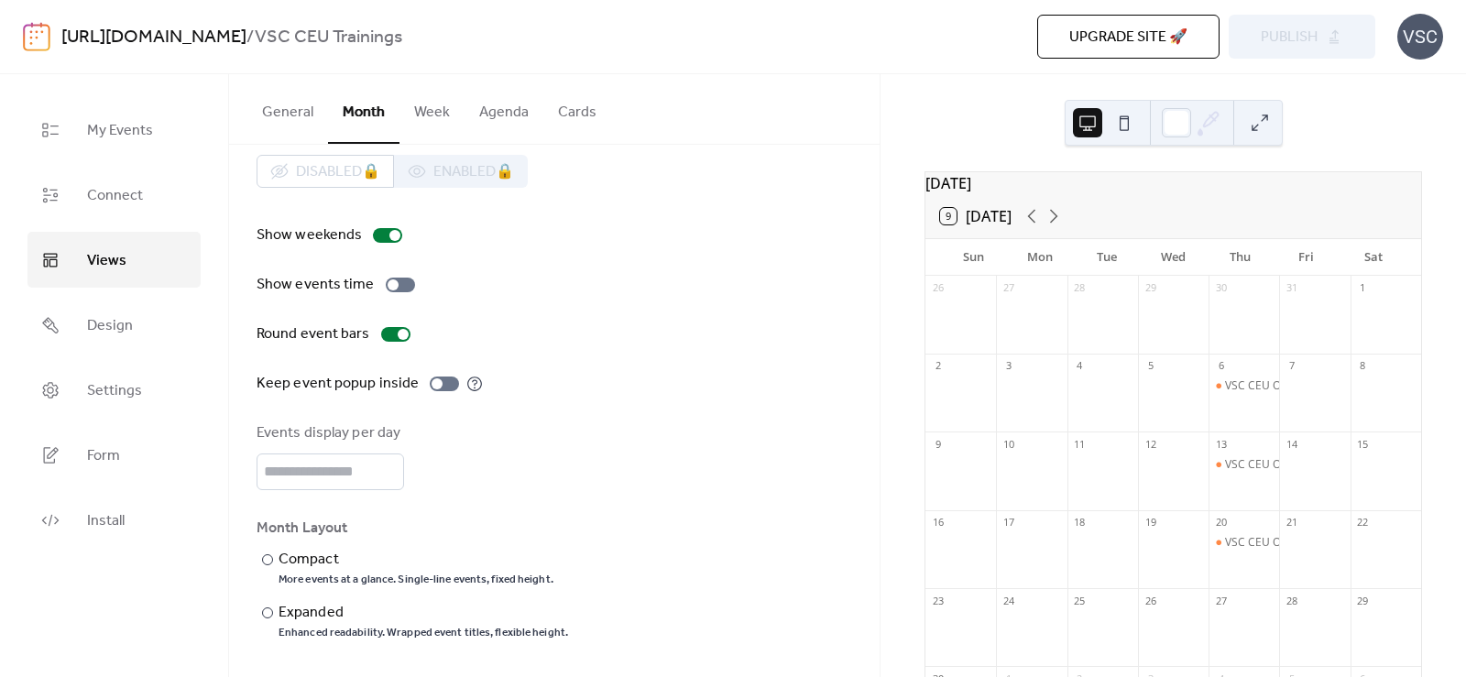
click at [441, 107] on button "Week" at bounding box center [431, 108] width 65 height 68
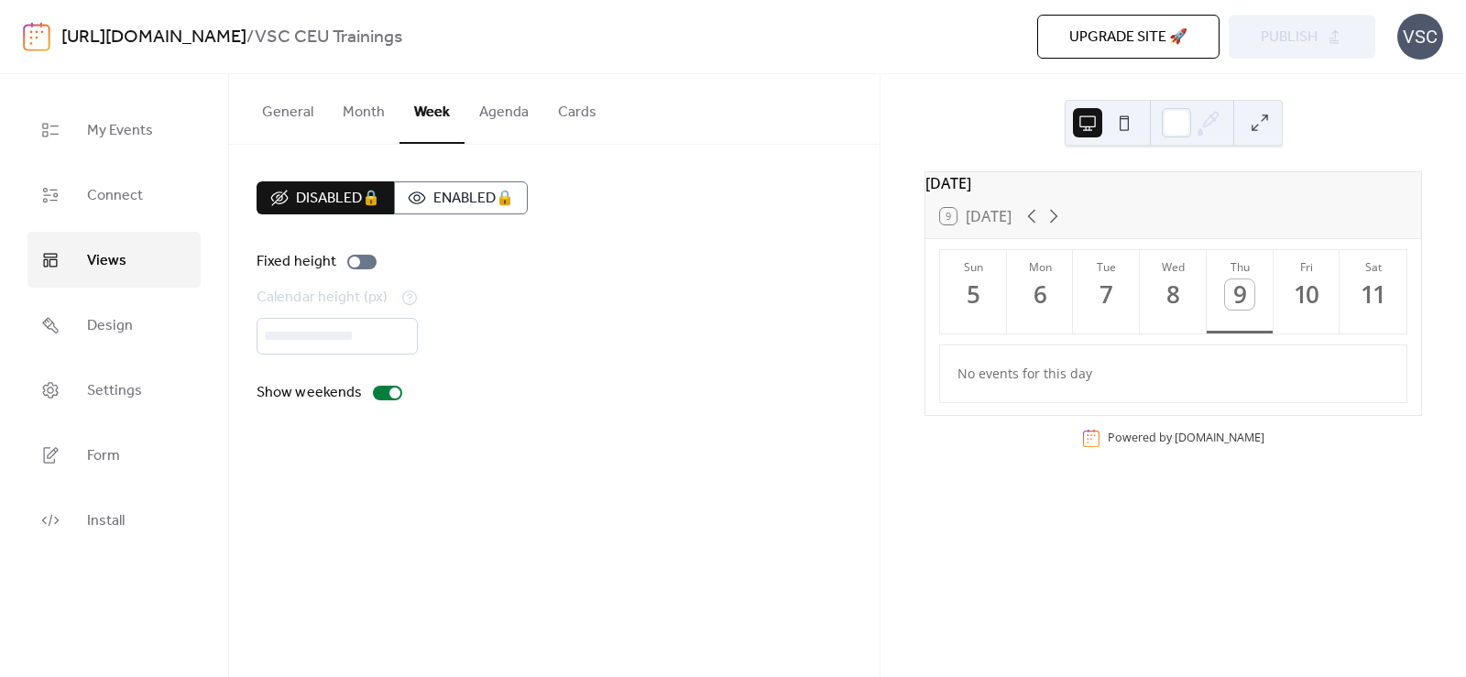
click at [491, 108] on button "Agenda" at bounding box center [504, 108] width 79 height 68
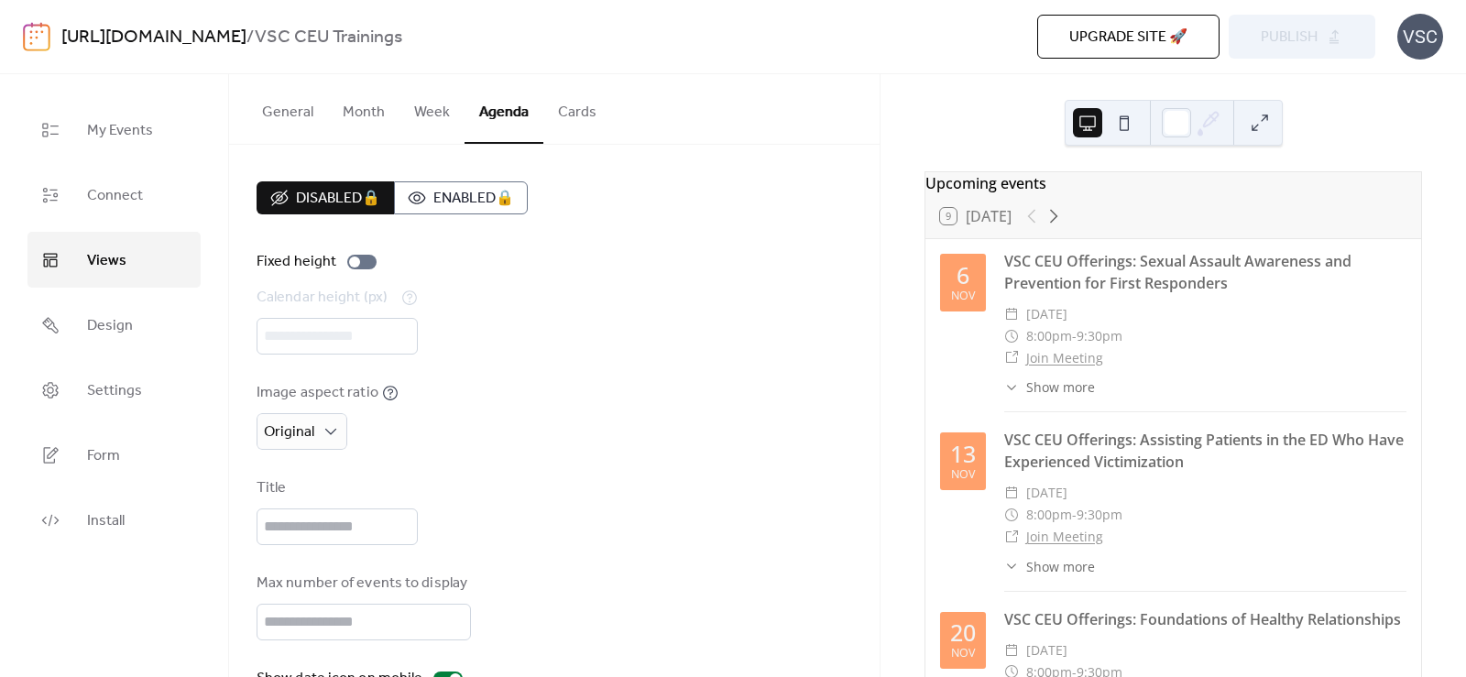
click at [529, 118] on button "Agenda" at bounding box center [504, 109] width 79 height 70
click at [577, 114] on button "Cards" at bounding box center [577, 108] width 68 height 68
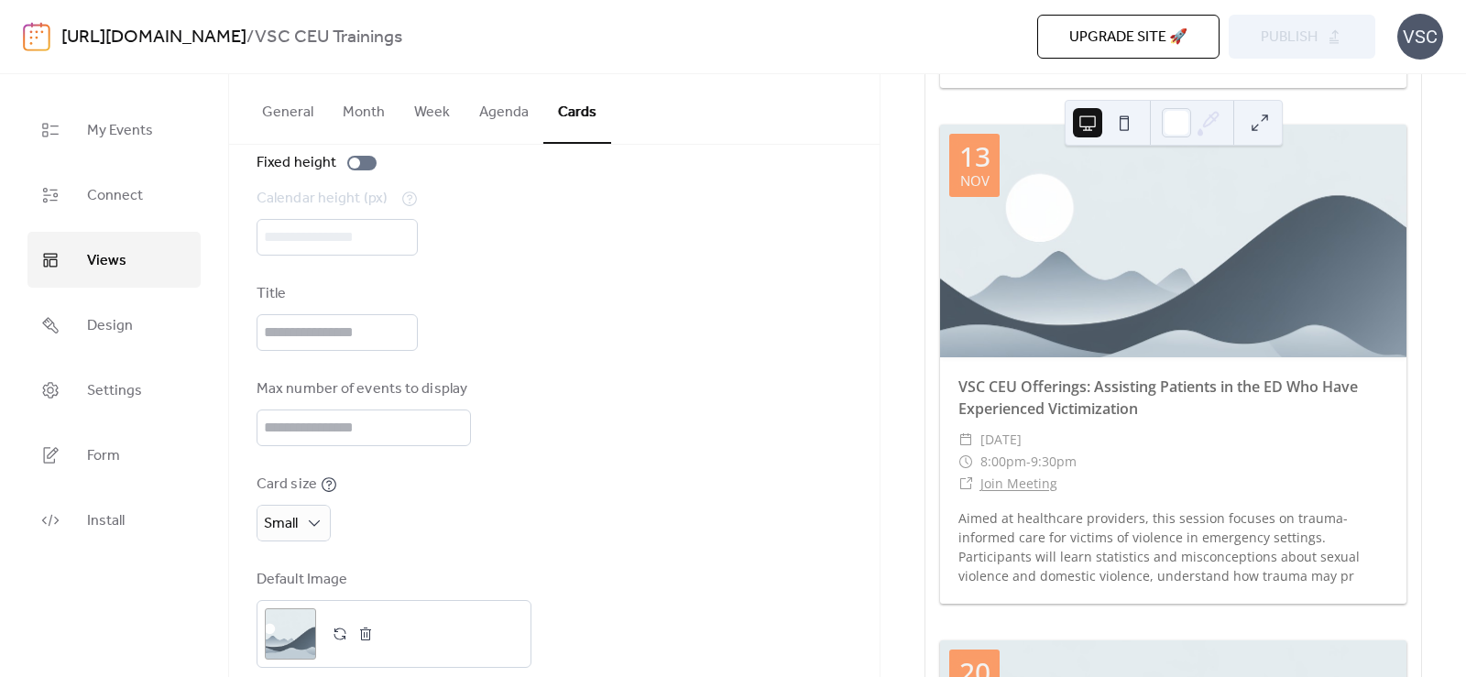
scroll to position [126, 0]
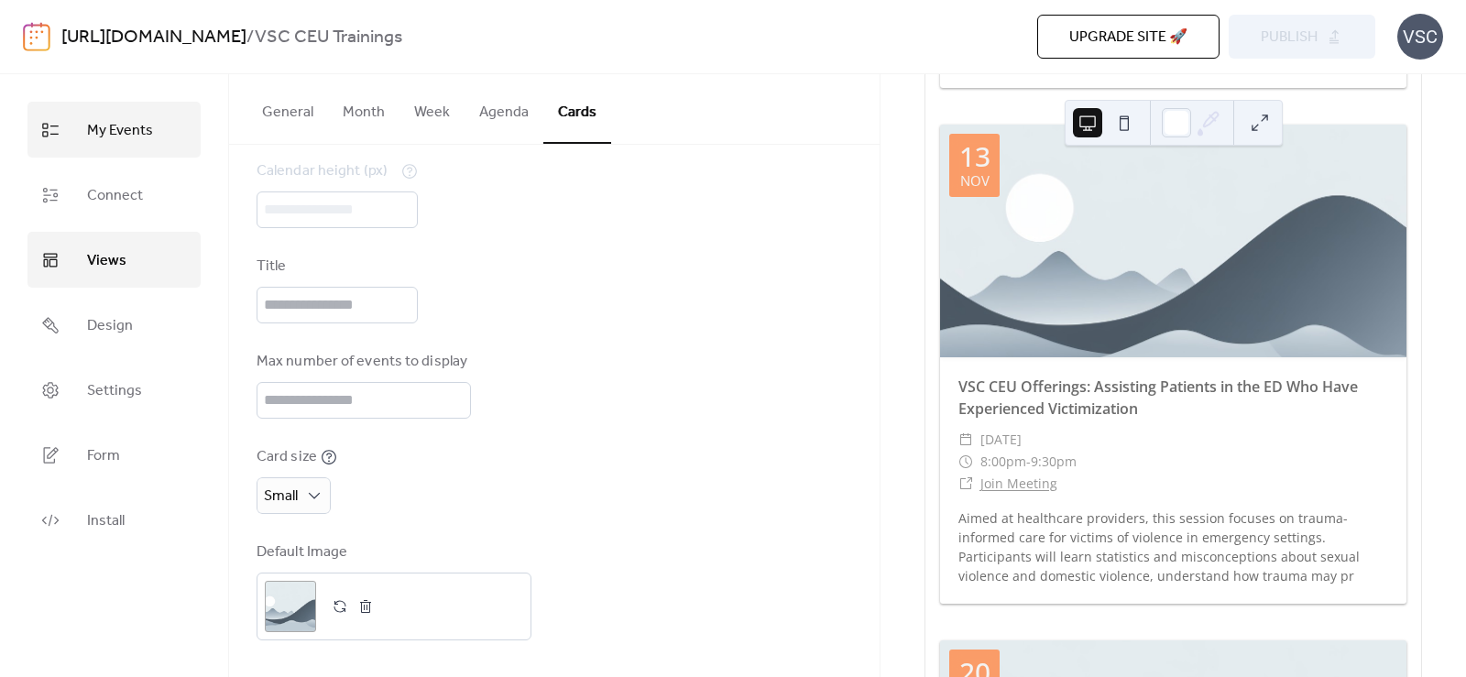
click at [115, 111] on link "My Events" at bounding box center [113, 130] width 173 height 56
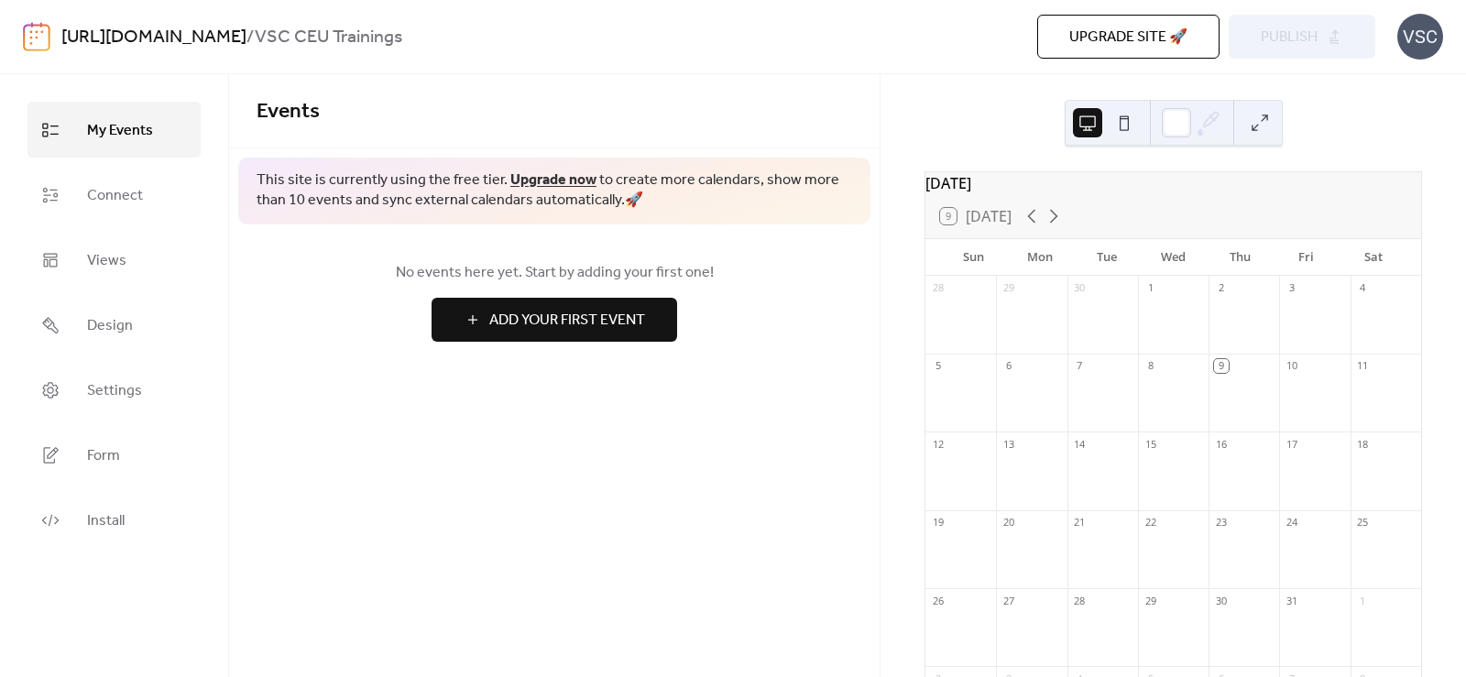
click at [845, 439] on div "Events This site is currently using the free tier. Upgrade now to create more c…" at bounding box center [554, 375] width 650 height 603
click at [331, 344] on div "No events here yet. Start by adding your first one! Add Your First Event" at bounding box center [554, 301] width 650 height 154
click at [1057, 227] on icon at bounding box center [1054, 216] width 22 height 22
click at [1231, 378] on div "6" at bounding box center [1243, 366] width 71 height 25
click at [1241, 394] on div "VSC CEU Offerings: Sexual Assault Awareness and Prevention for First Responders" at bounding box center [1435, 386] width 420 height 16
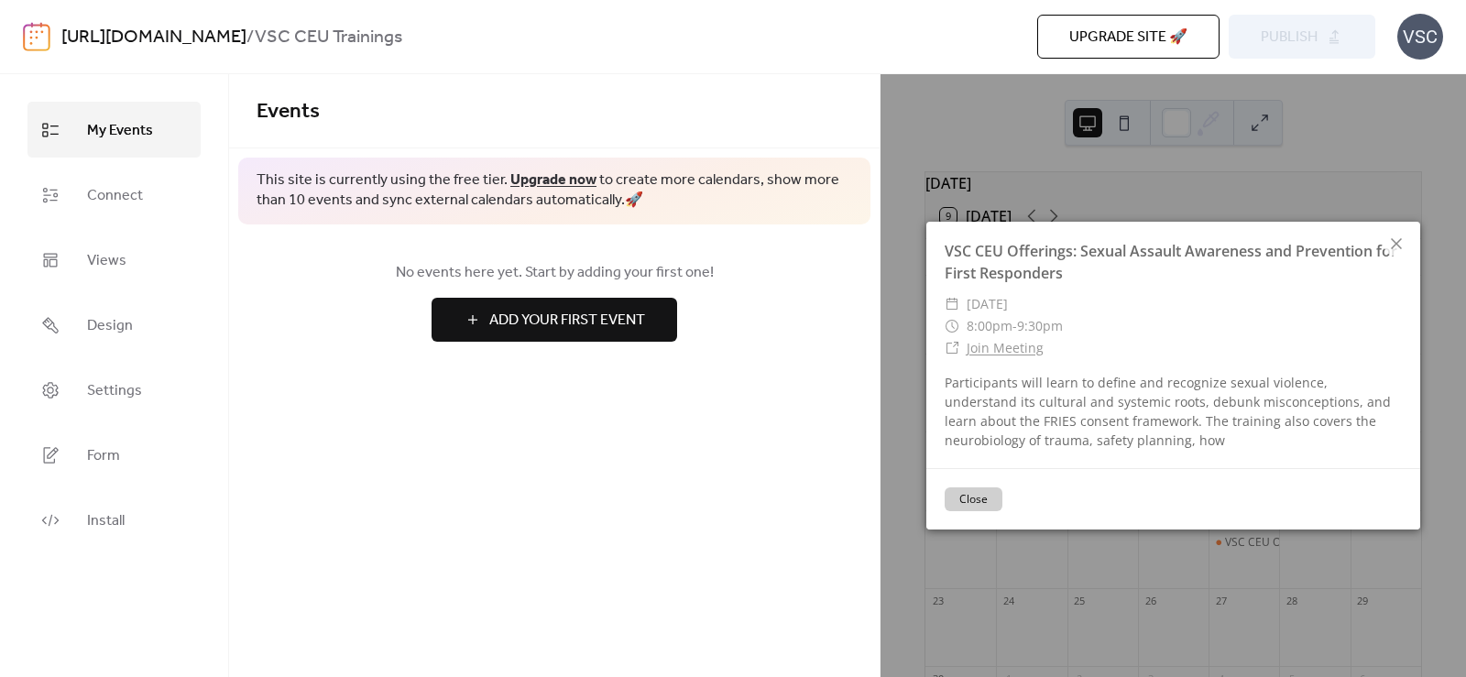
click at [989, 497] on button "Close" at bounding box center [974, 499] width 58 height 24
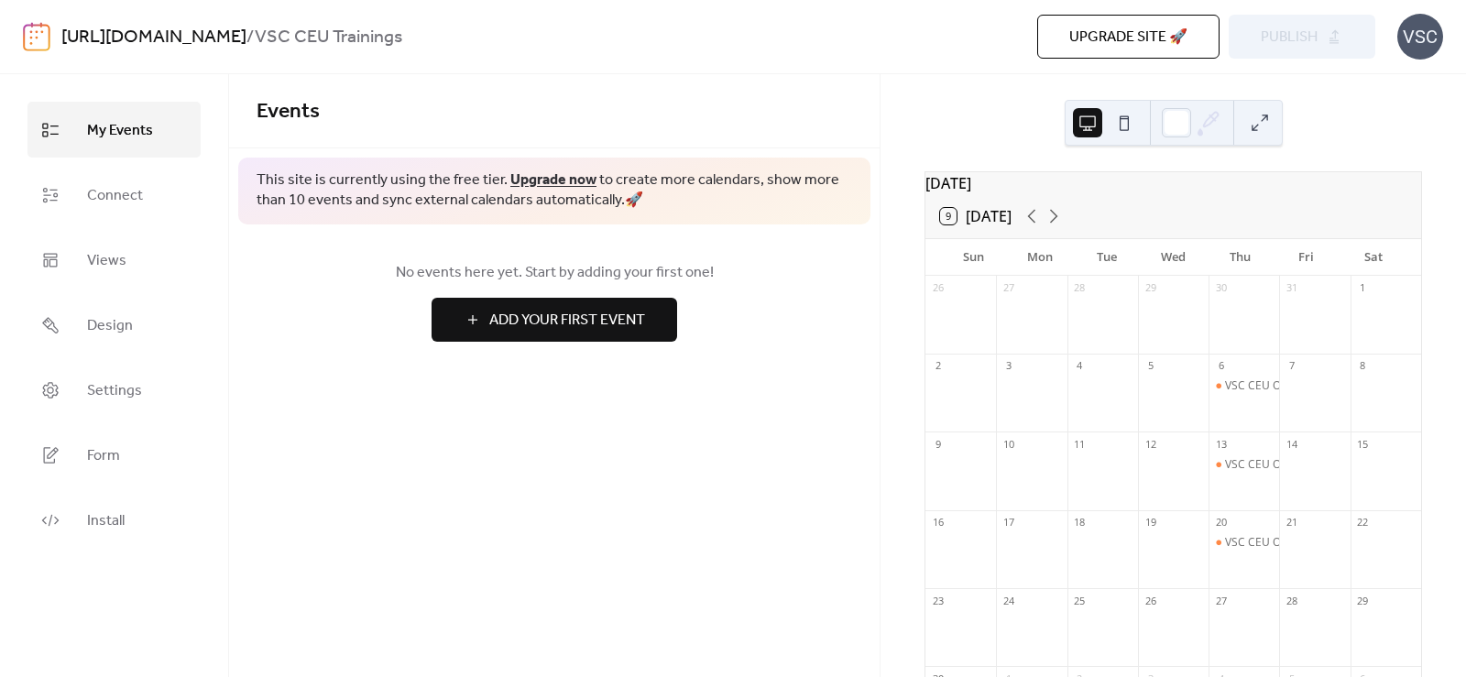
click at [1432, 43] on div "VSC" at bounding box center [1420, 37] width 46 height 46
click at [597, 477] on div "Events This site is currently using the free tier. Upgrade now to create more c…" at bounding box center [554, 375] width 650 height 603
click at [162, 170] on link "Connect" at bounding box center [113, 195] width 173 height 56
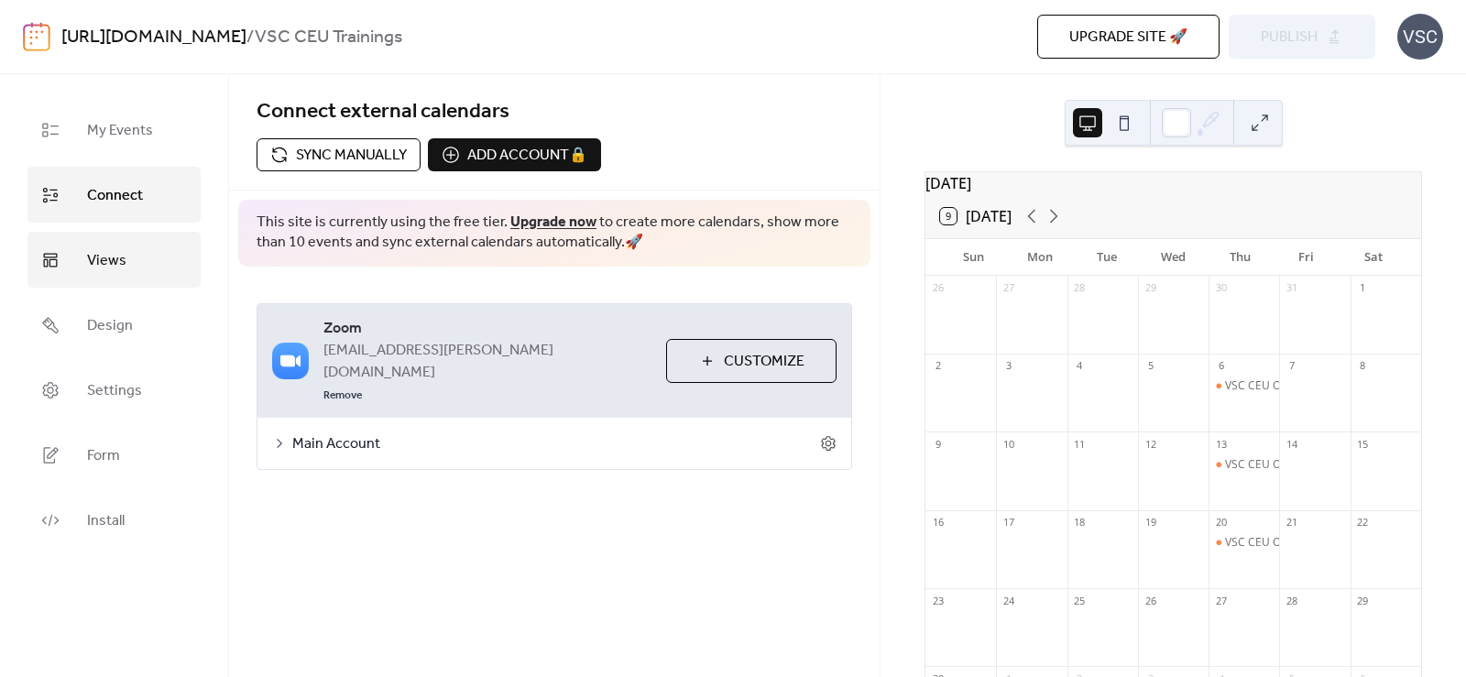
click at [124, 263] on span "Views" at bounding box center [106, 260] width 39 height 28
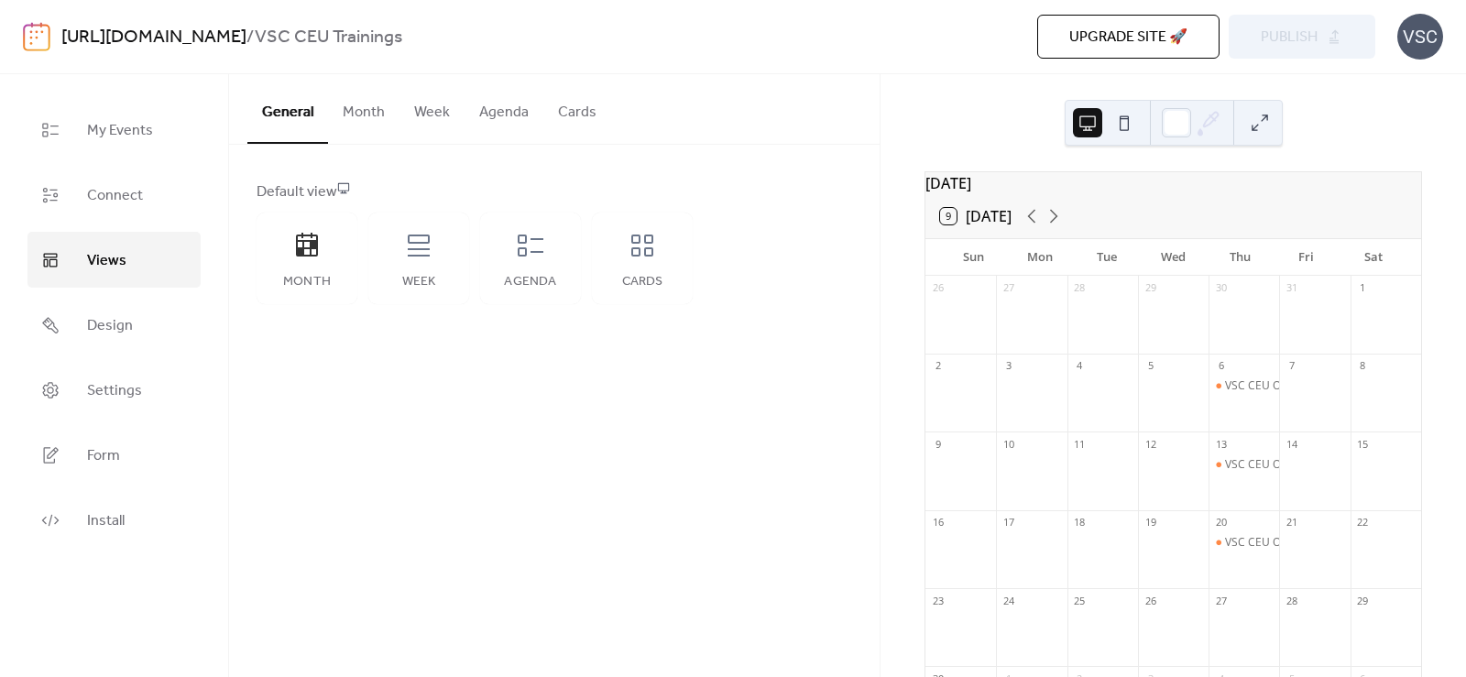
click at [330, 105] on button "Month" at bounding box center [363, 108] width 71 height 68
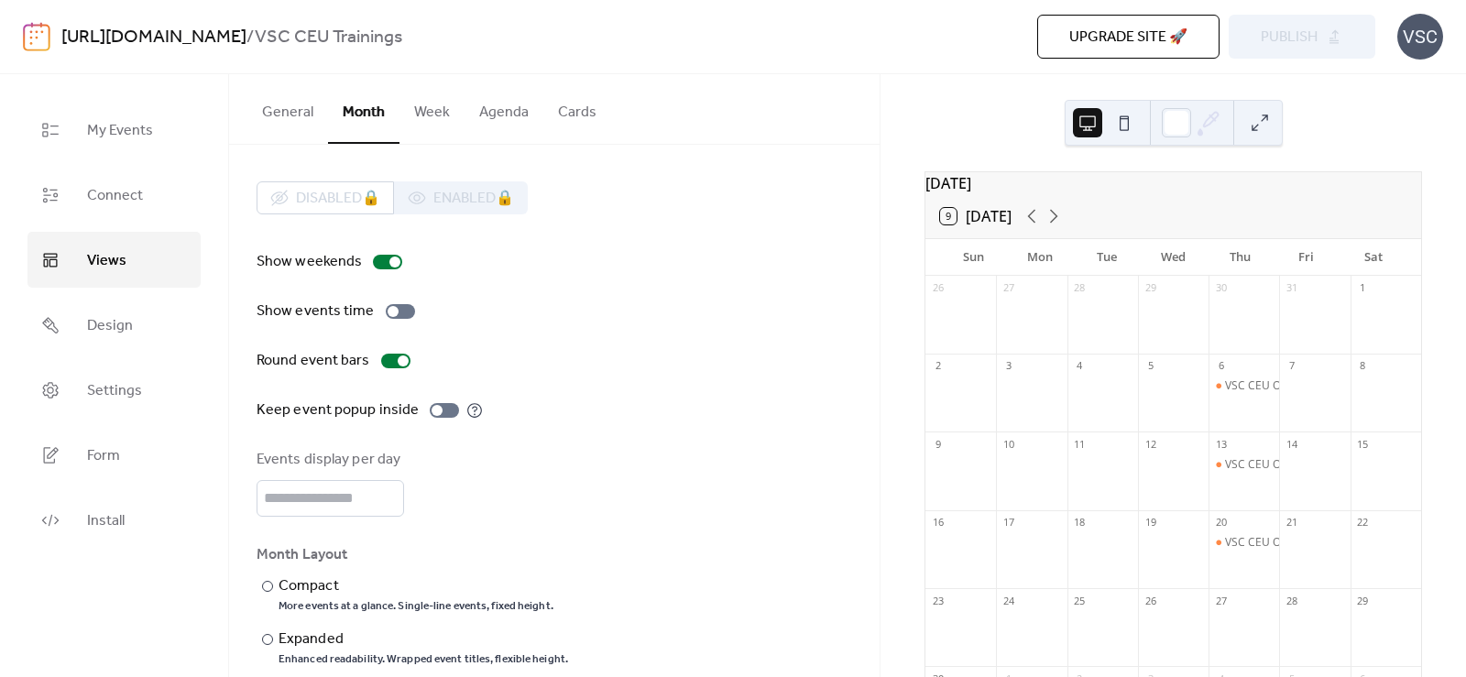
click at [296, 107] on button "General" at bounding box center [287, 108] width 81 height 68
